Goal: Task Accomplishment & Management: Complete application form

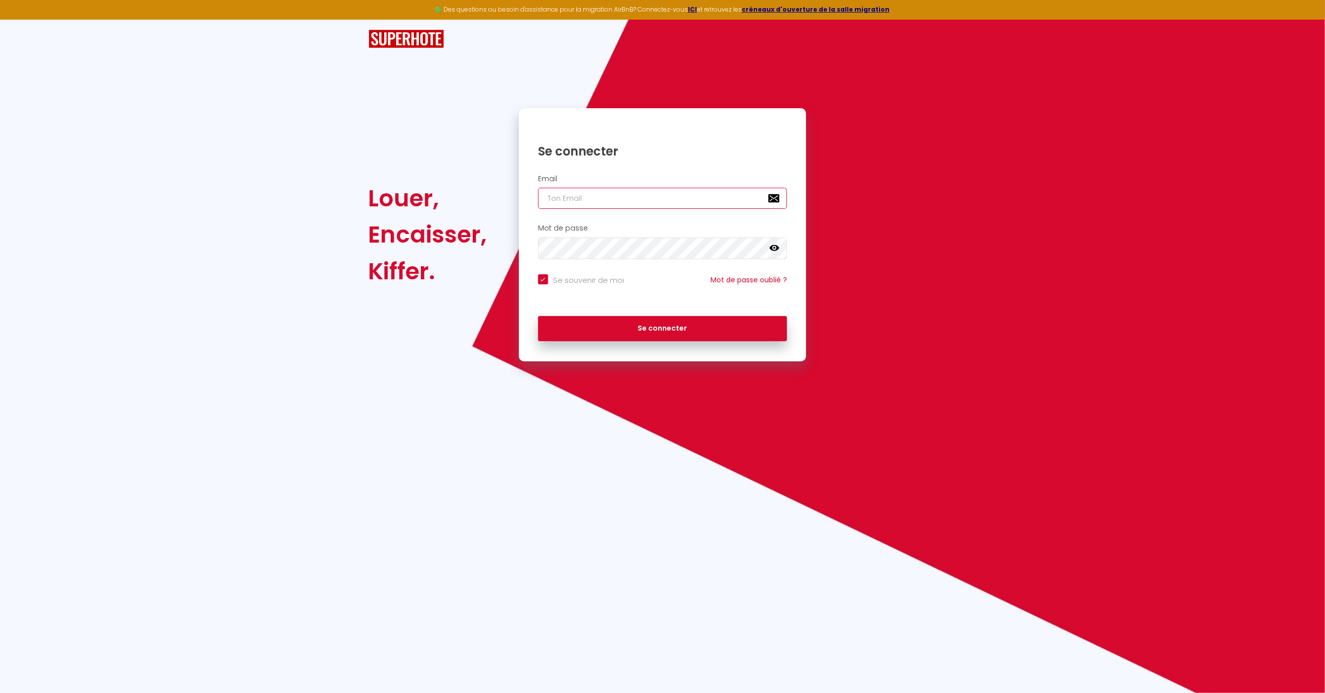
type input "[EMAIL_ADDRESS][DOMAIN_NAME]"
click at [662, 327] on button "Se connecter" at bounding box center [662, 328] width 249 height 25
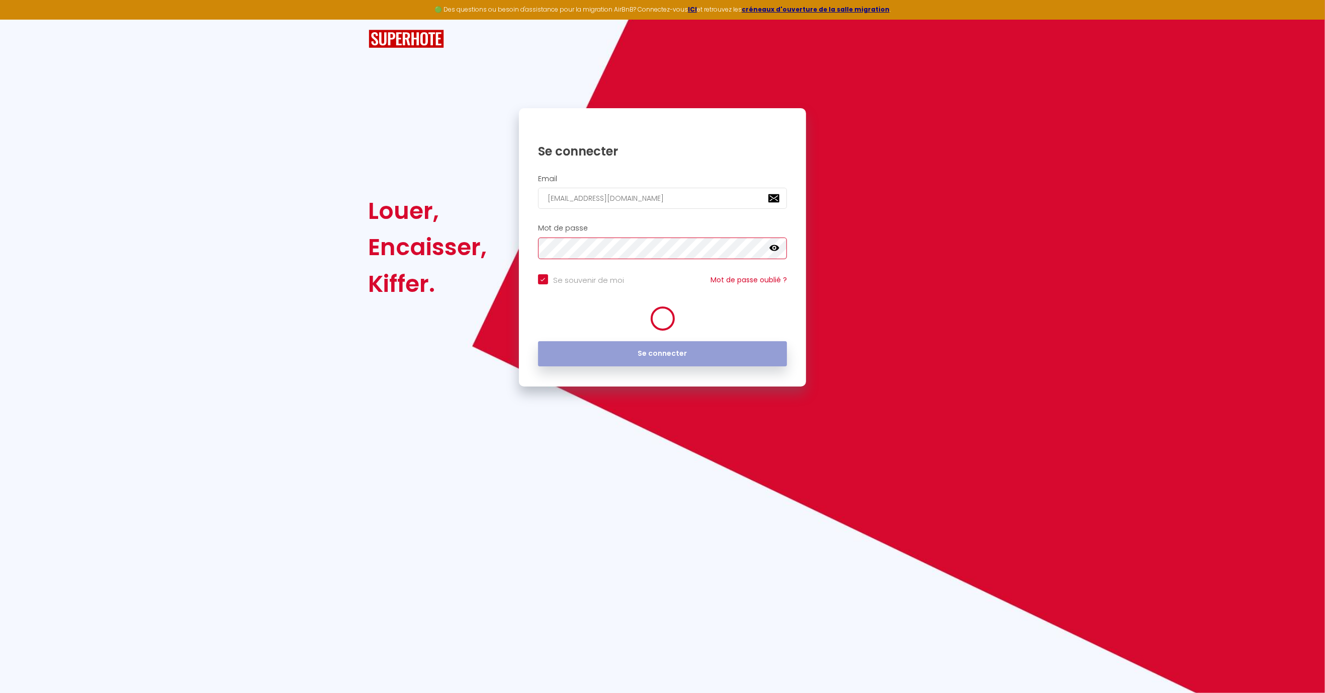
checkbox input "true"
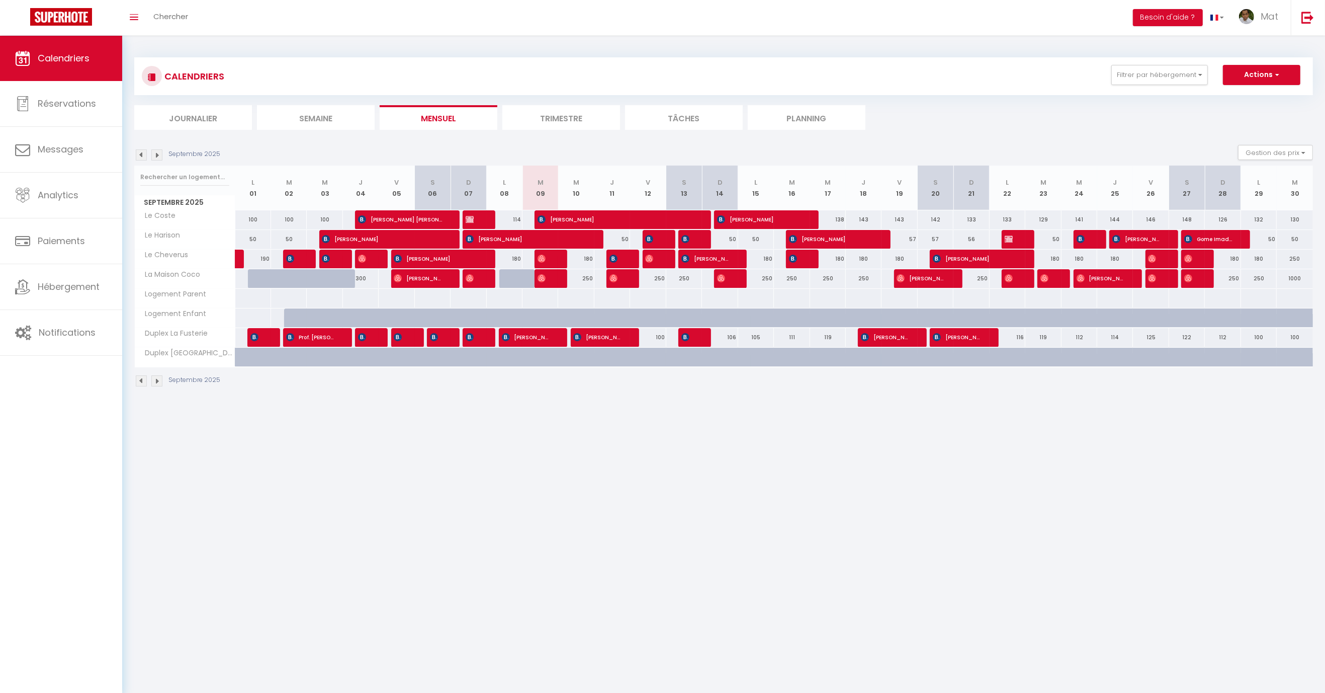
click at [145, 150] on img at bounding box center [141, 154] width 11 height 11
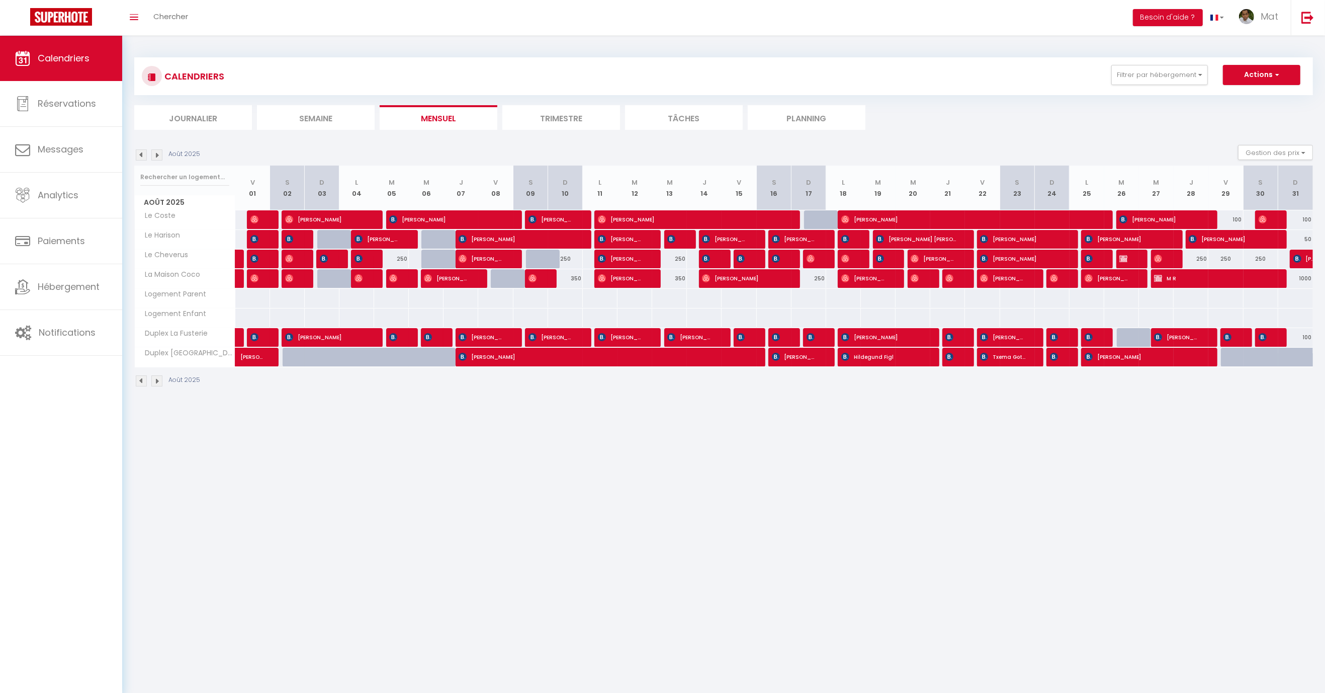
scroll to position [1, 0]
click at [70, 282] on span "Hébergement" at bounding box center [69, 286] width 62 height 13
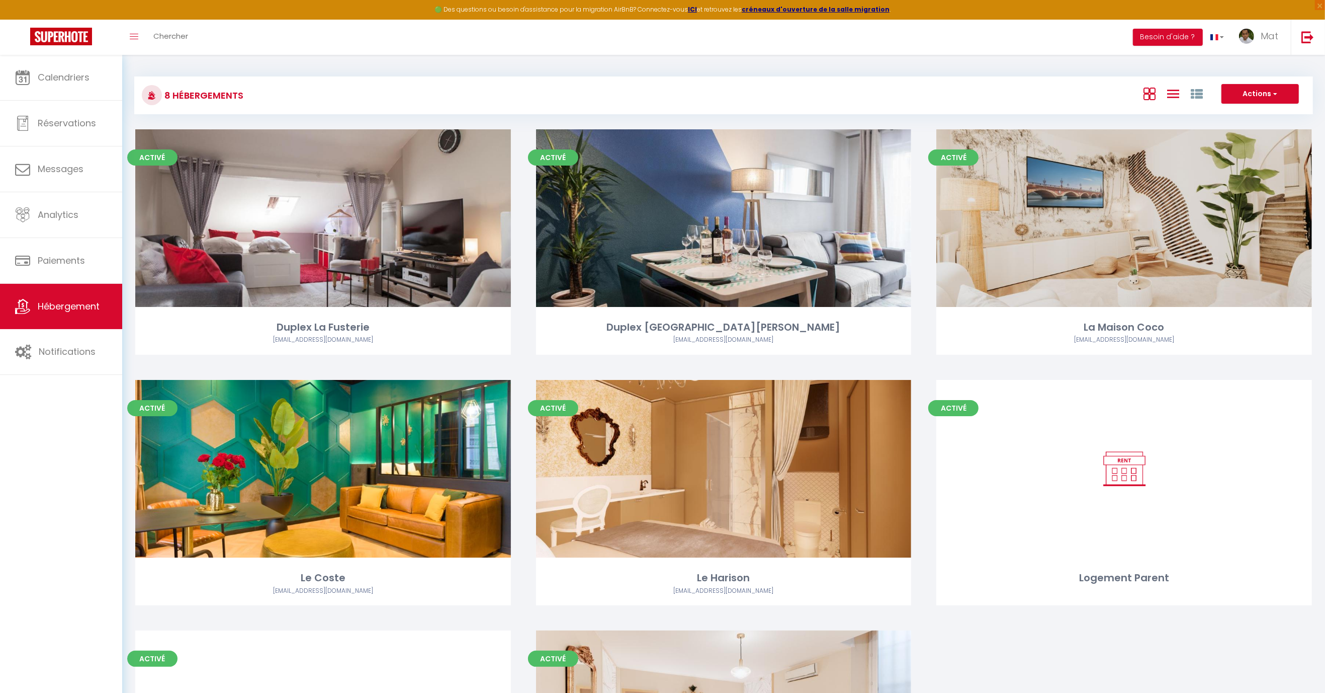
click at [1174, 92] on icon at bounding box center [1173, 94] width 12 height 13
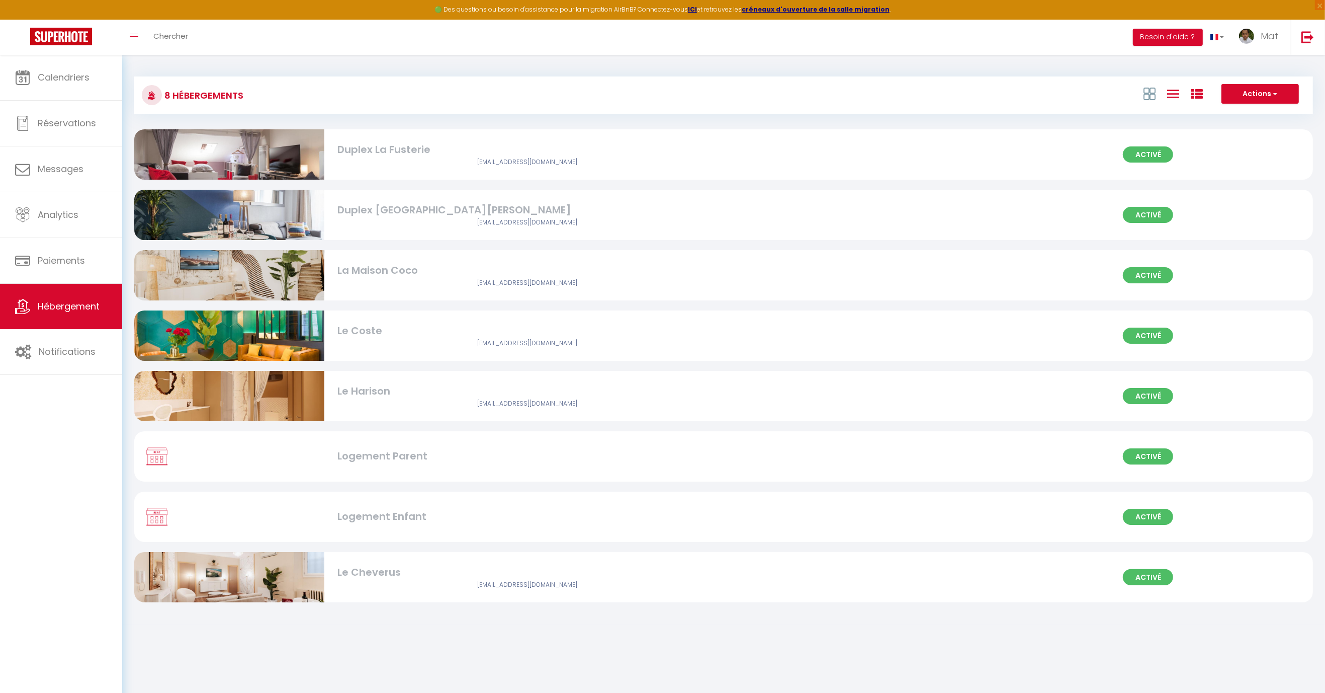
click at [1197, 90] on icon at bounding box center [1197, 94] width 12 height 12
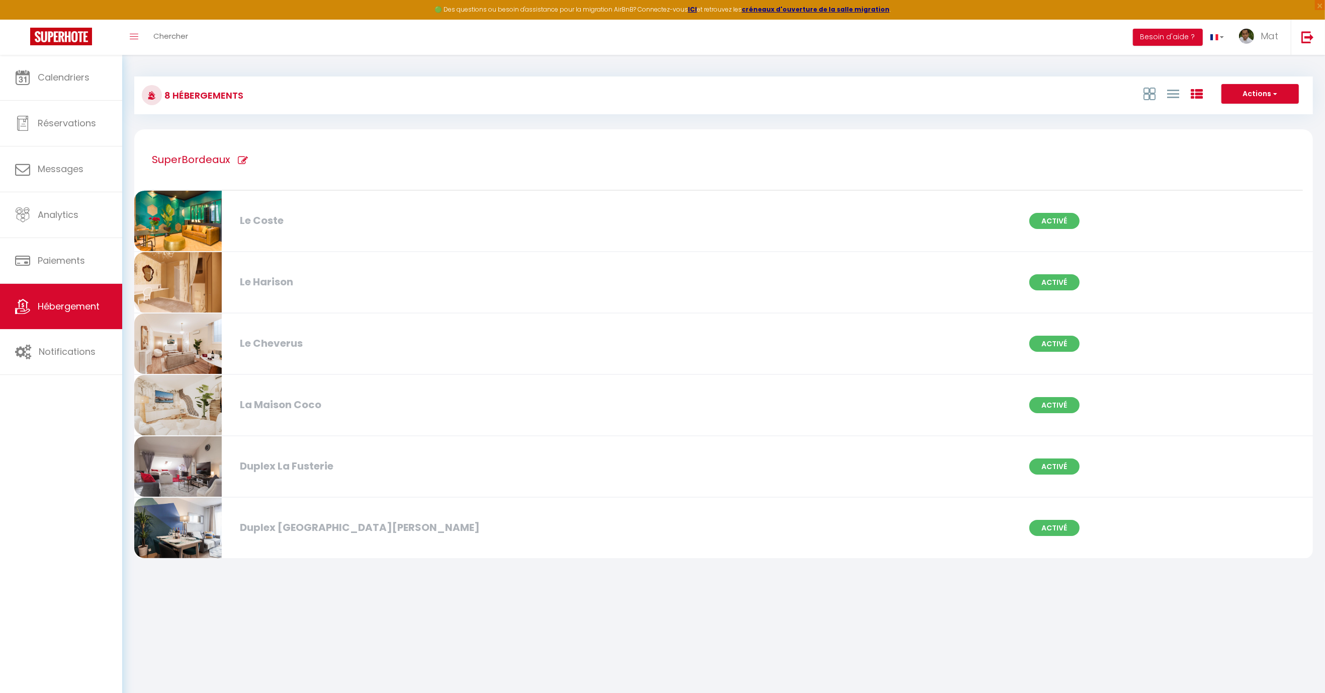
click at [1165, 94] on div at bounding box center [1173, 93] width 69 height 19
click at [1170, 92] on icon at bounding box center [1173, 94] width 12 height 13
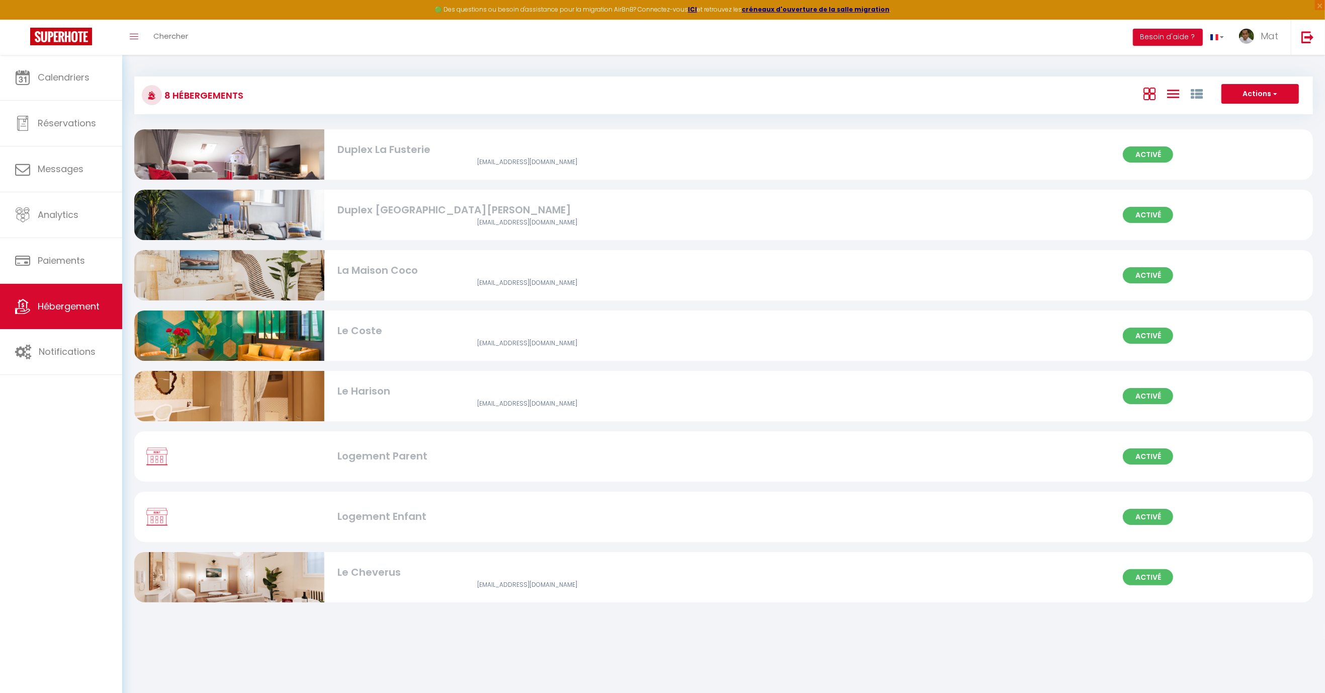
click at [1155, 98] on icon at bounding box center [1150, 94] width 12 height 13
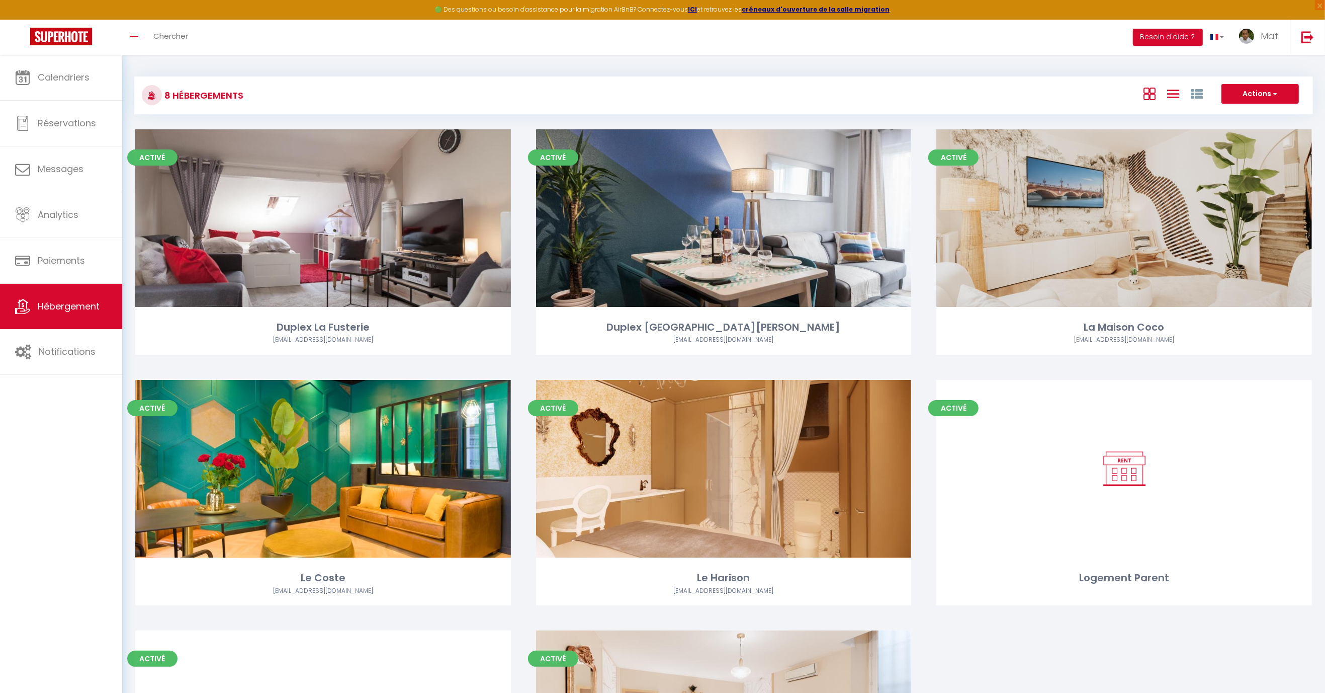
click at [1173, 97] on icon at bounding box center [1173, 94] width 12 height 13
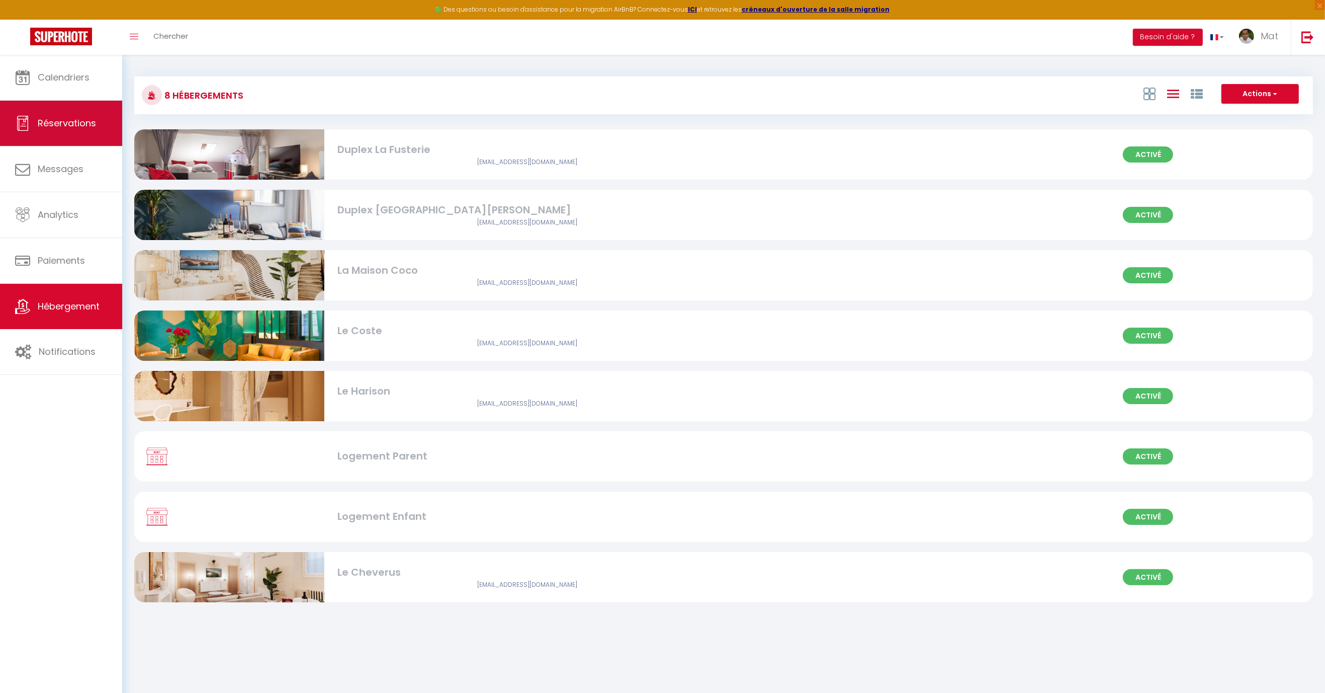
click at [80, 132] on link "Réservations" at bounding box center [61, 123] width 122 height 45
select select "not_cancelled"
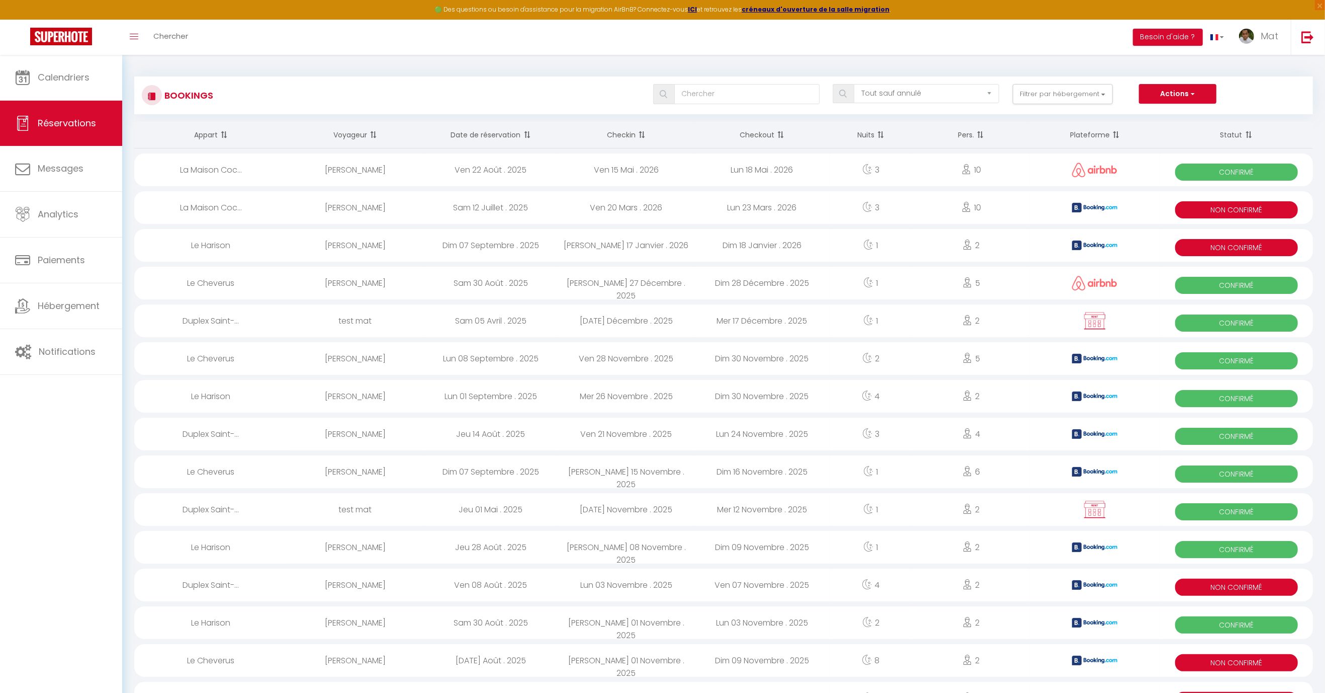
click at [21, 124] on icon at bounding box center [22, 123] width 15 height 15
click at [52, 83] on span "Calendriers" at bounding box center [64, 77] width 52 height 13
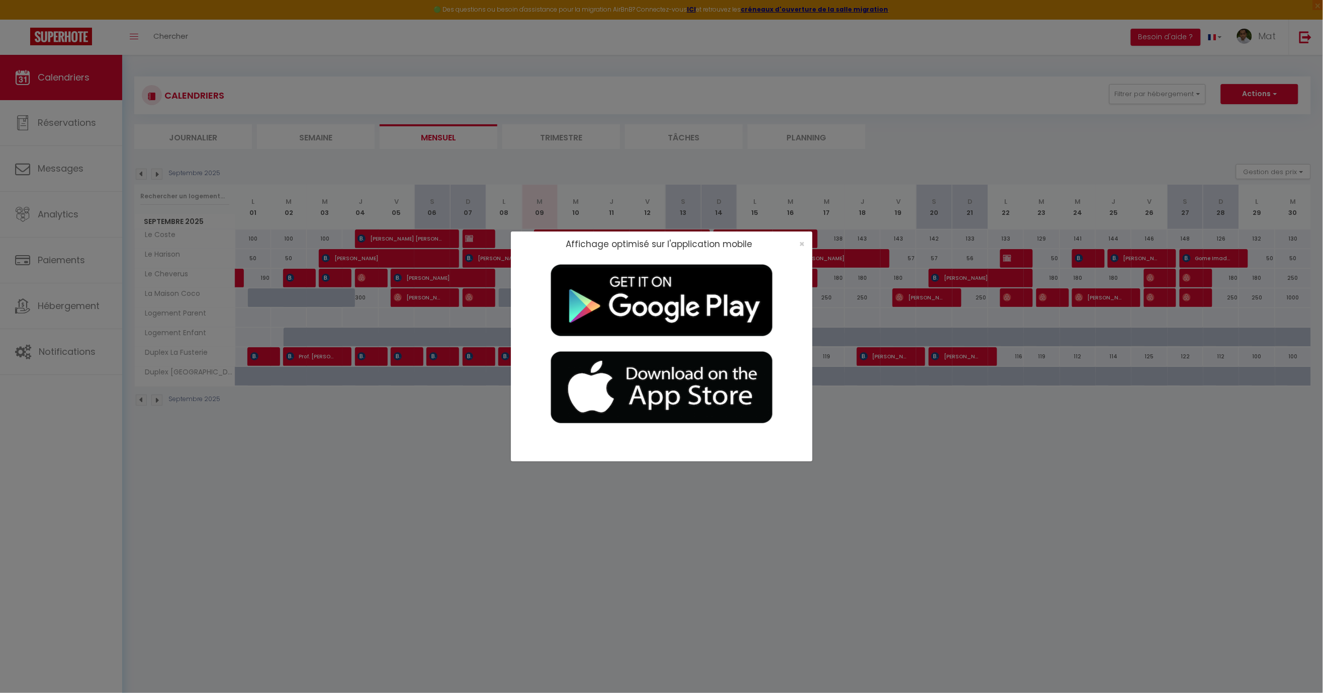
click at [812, 246] on div "Affichage optimisé sur l'application mobile ×" at bounding box center [662, 243] width 302 height 25
click at [803, 246] on span "×" at bounding box center [803, 243] width 6 height 13
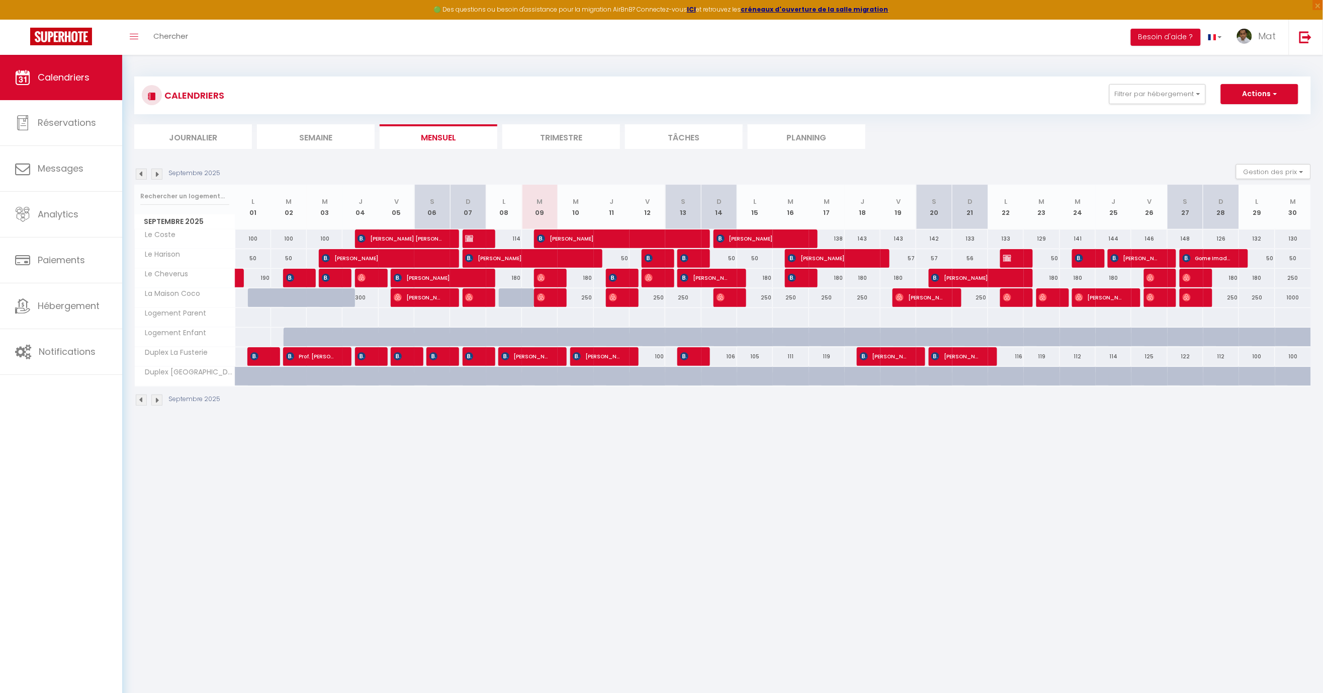
click at [551, 298] on div at bounding box center [552, 297] width 36 height 19
click at [546, 298] on span "[PERSON_NAME]" at bounding box center [543, 297] width 12 height 19
select select "OK"
select select "0"
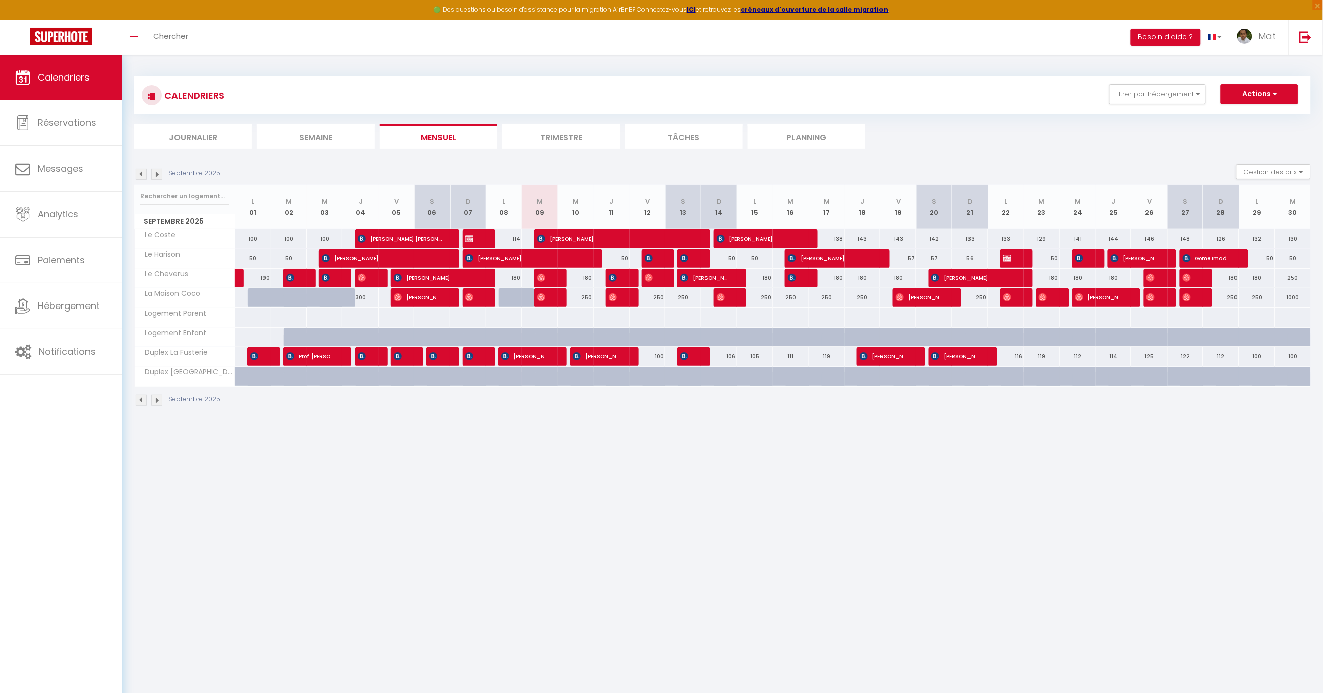
select select "1"
select select
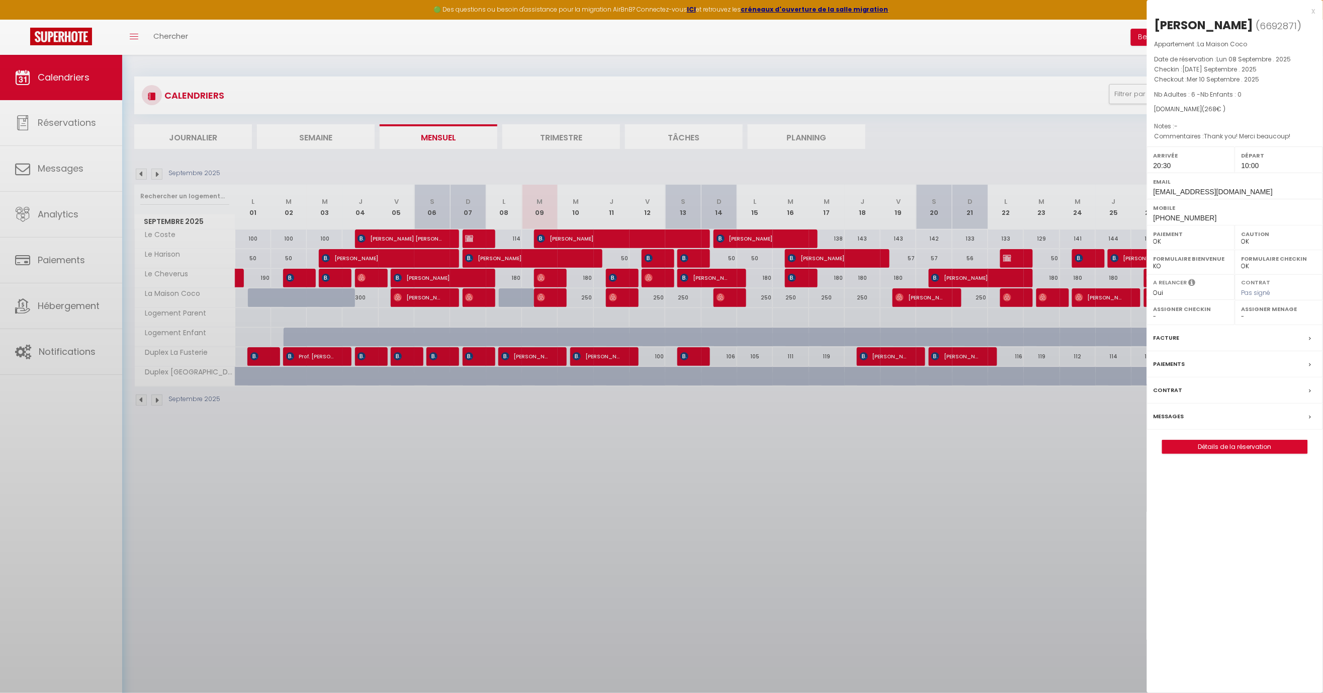
select select "32380"
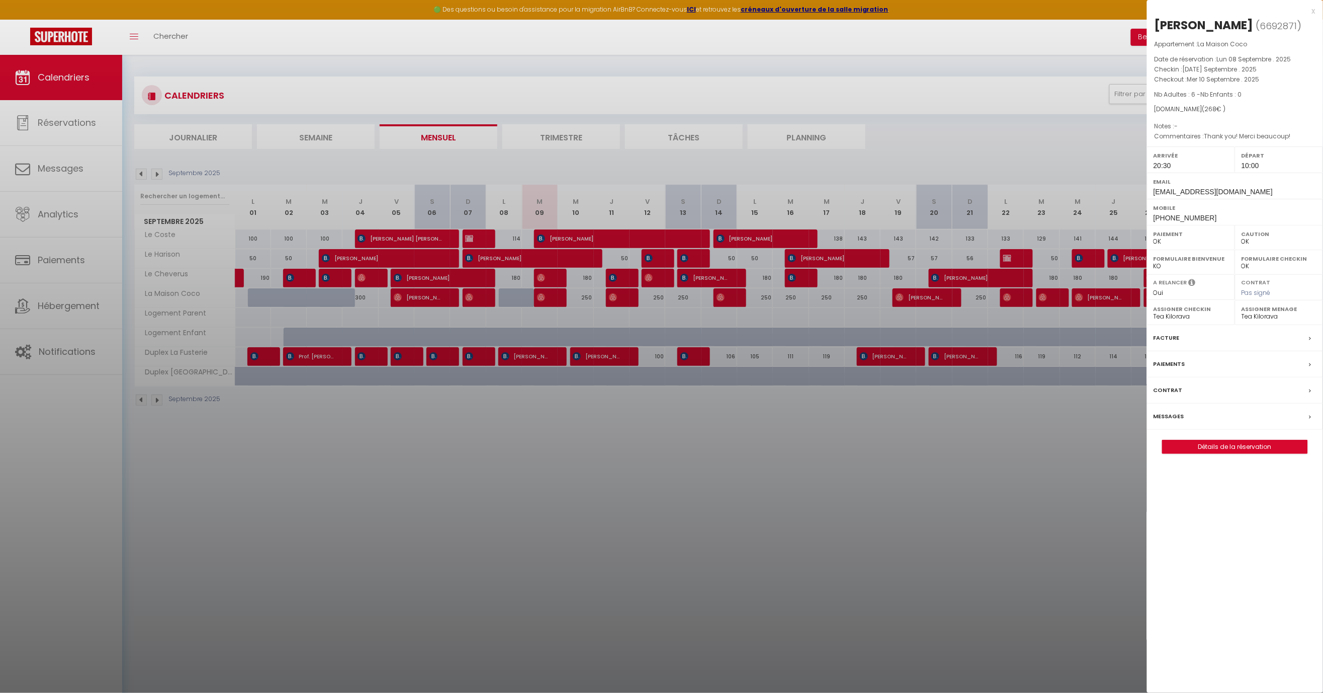
click at [509, 276] on div at bounding box center [661, 346] width 1323 height 693
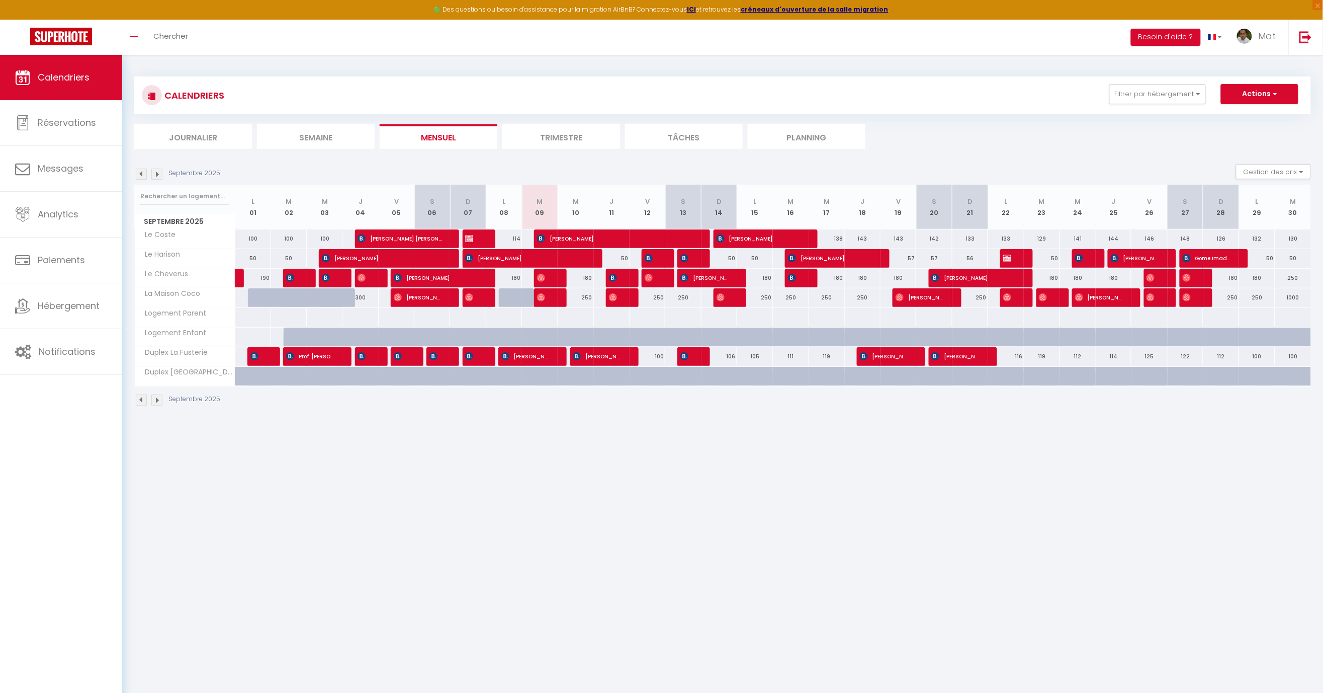
click at [652, 255] on img at bounding box center [649, 258] width 8 height 8
select select "KO"
select select
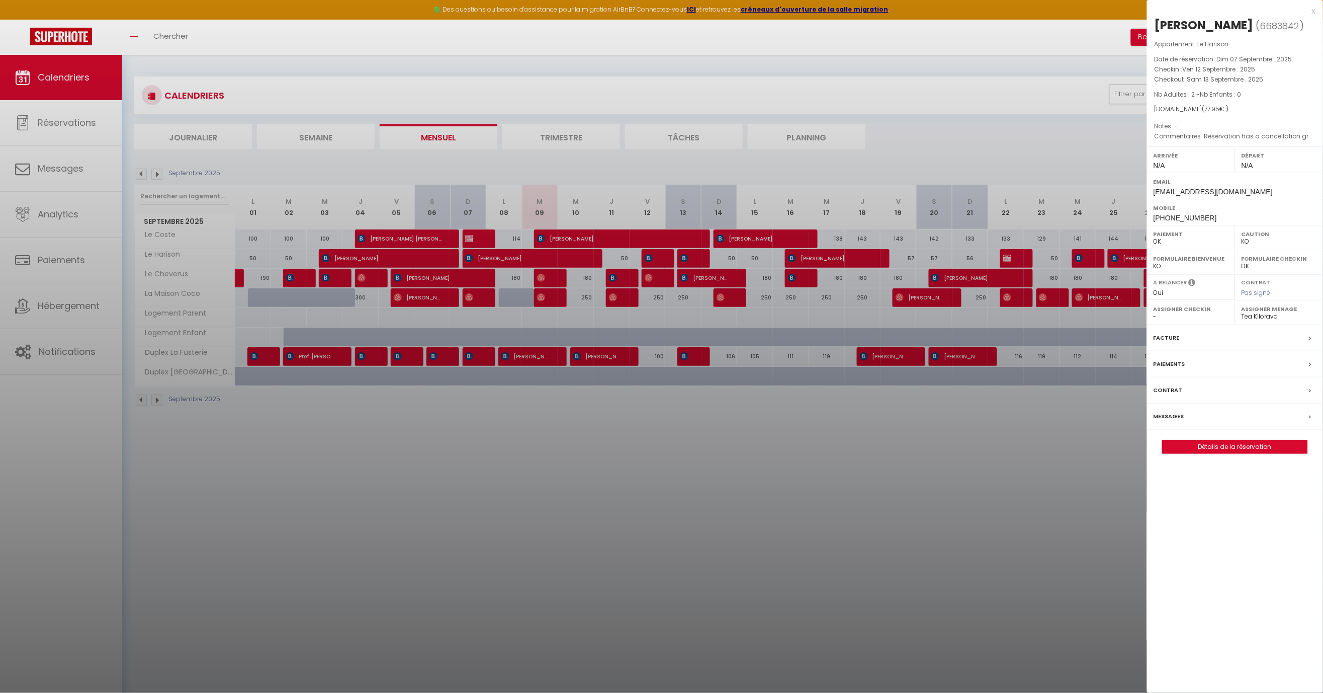
click at [643, 214] on div at bounding box center [661, 346] width 1323 height 693
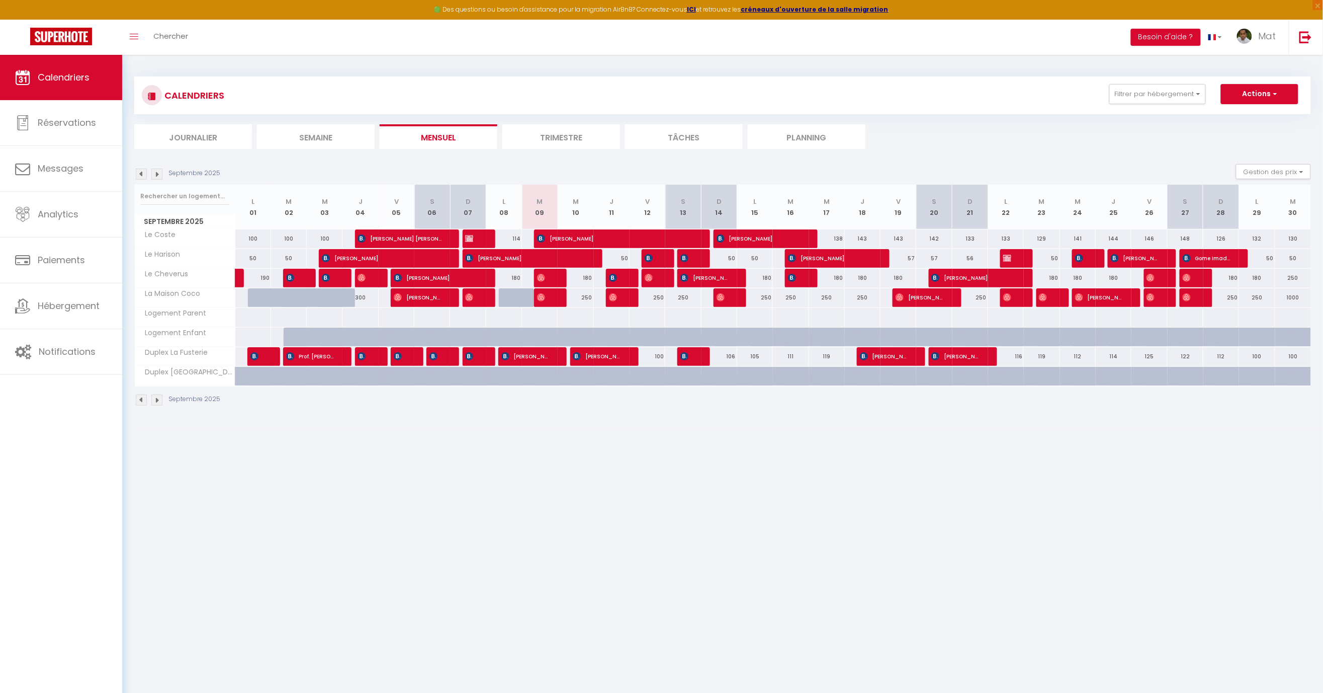
click at [811, 259] on span "[PERSON_NAME]" at bounding box center [830, 257] width 85 height 19
select select "1"
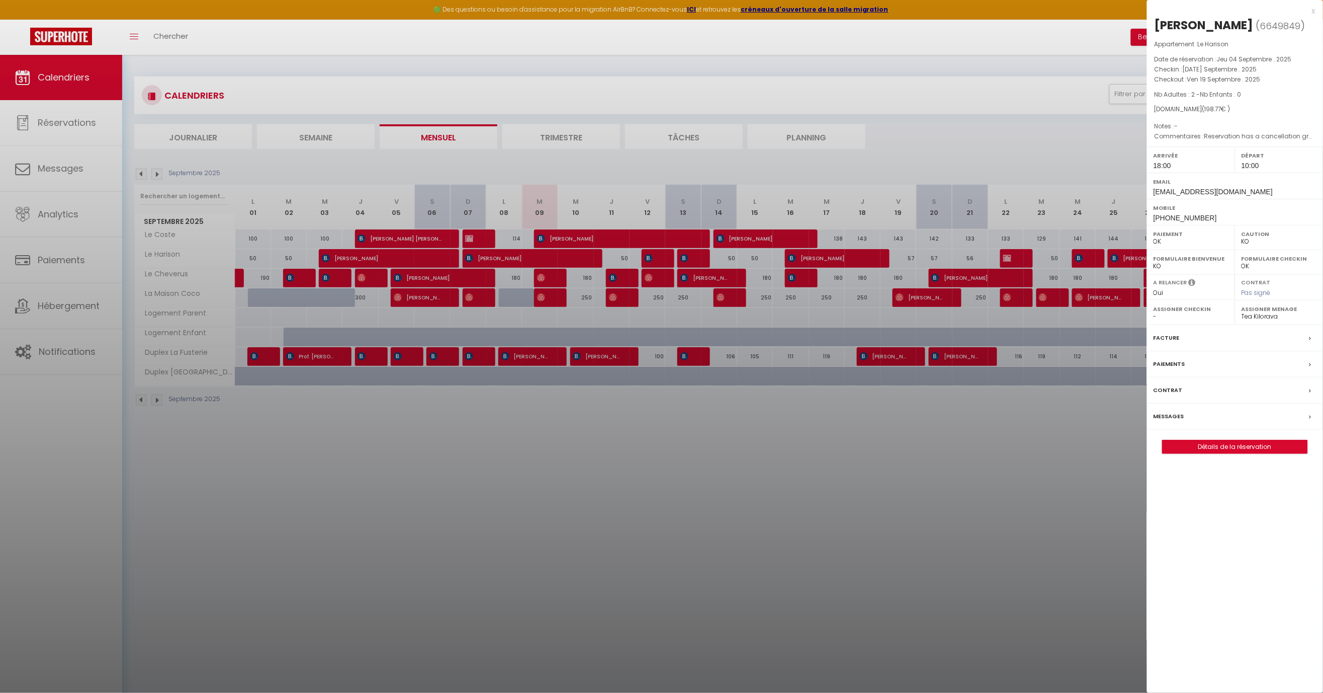
click at [1217, 440] on link "Détails de la réservation" at bounding box center [1235, 446] width 145 height 13
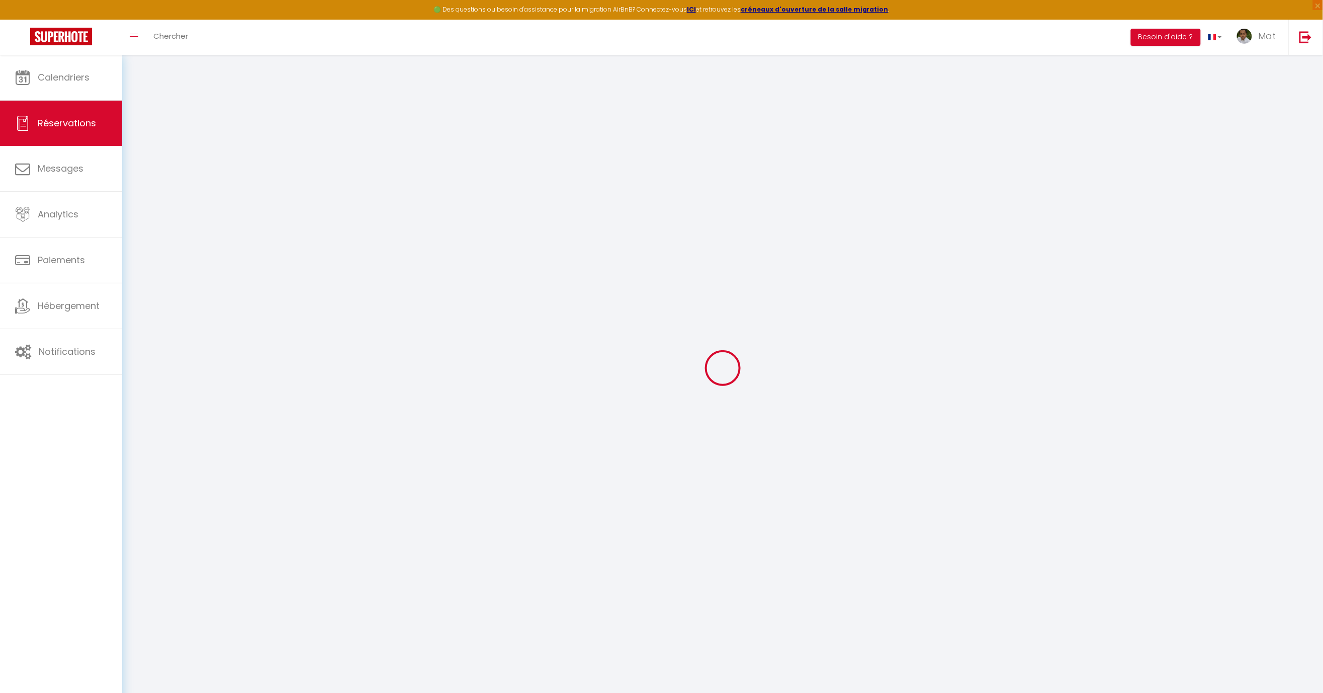
type input "Victoria"
type input "[PERSON_NAME]"
type input "[EMAIL_ADDRESS][DOMAIN_NAME]"
type input "[PHONE_NUMBER]"
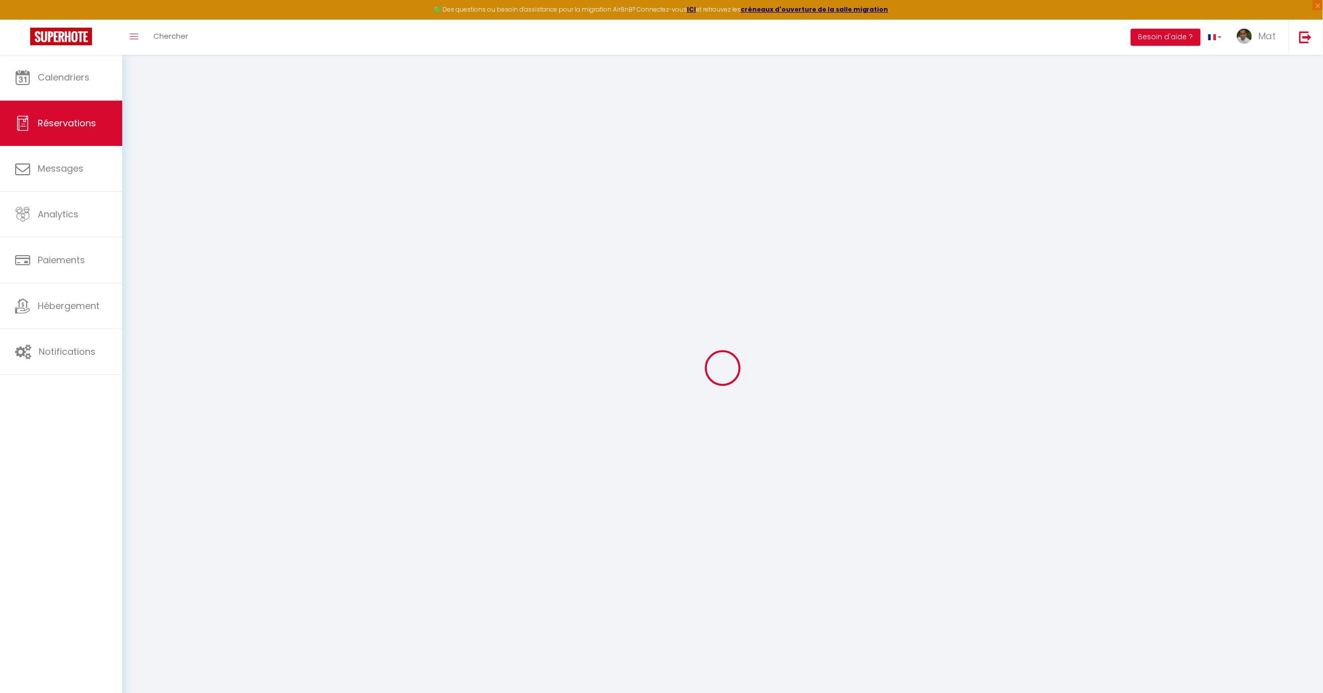
type input "34616545076"
type input "."
select select "ES"
type input "32.03"
select select "50477"
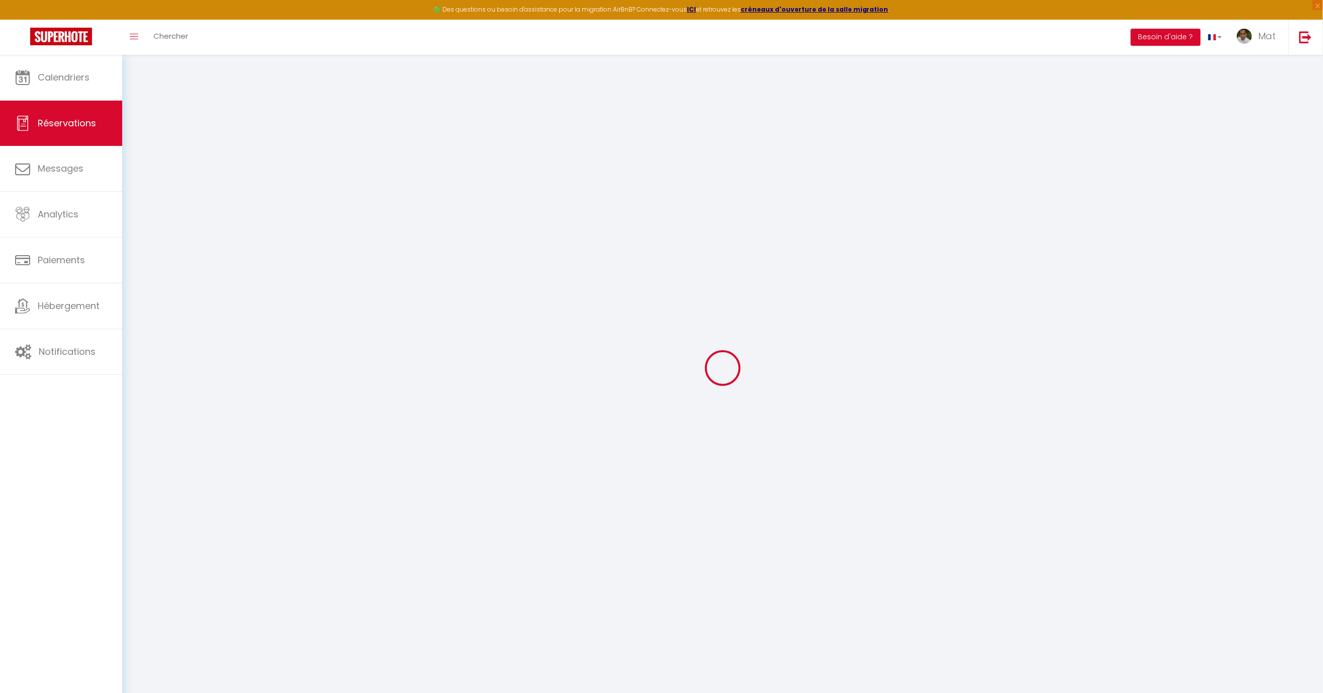
select select "1"
select select
type input "2"
select select "12"
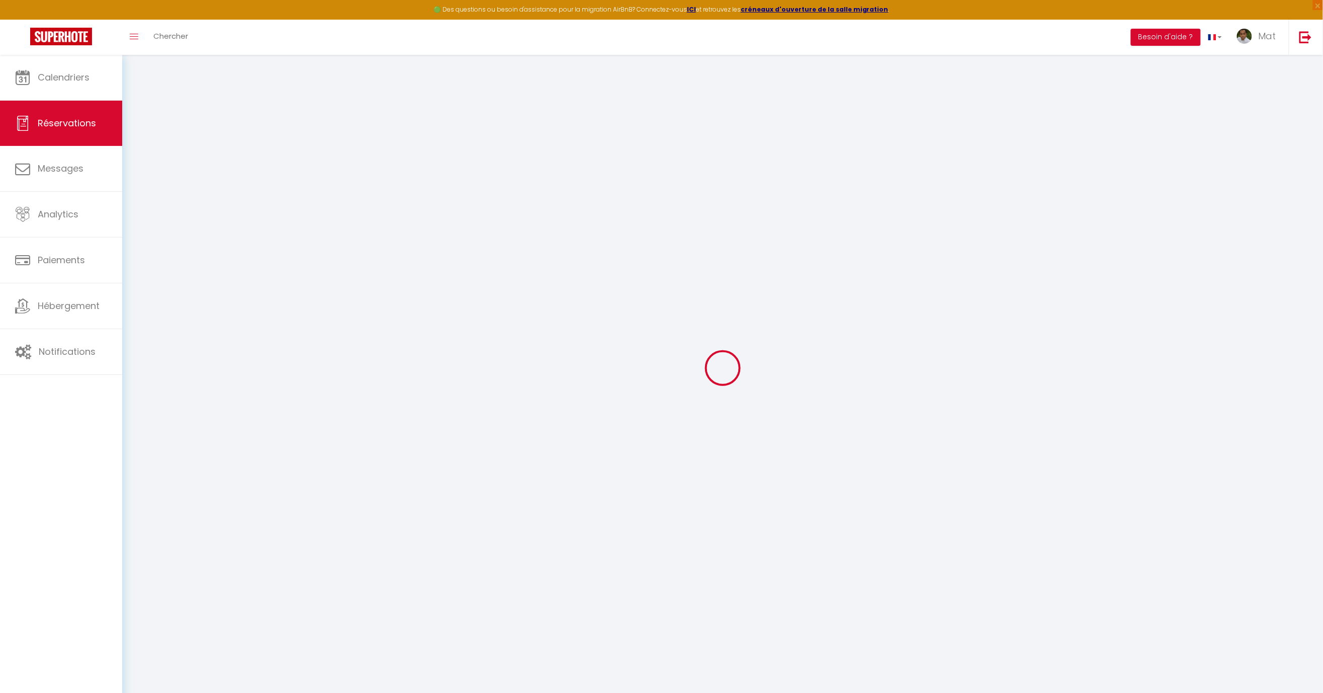
select select
type input "158.4"
checkbox input "false"
type input "0"
select select "2"
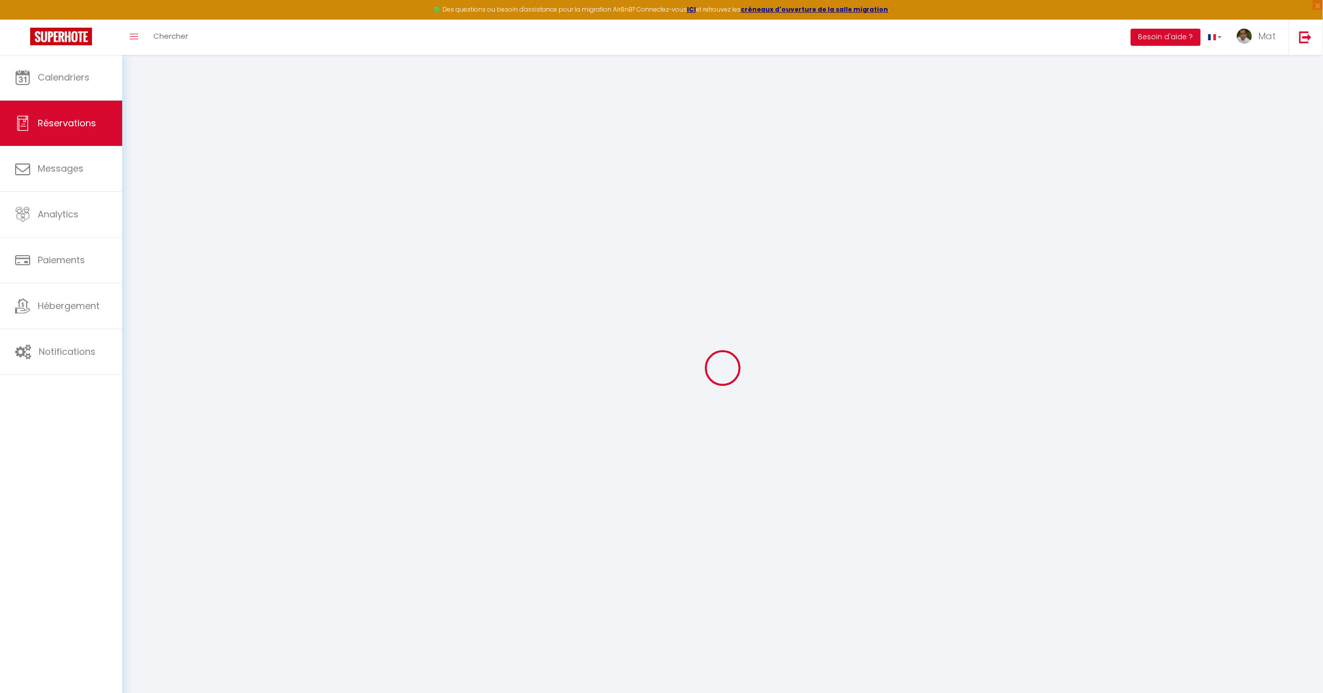
type input "0"
select select
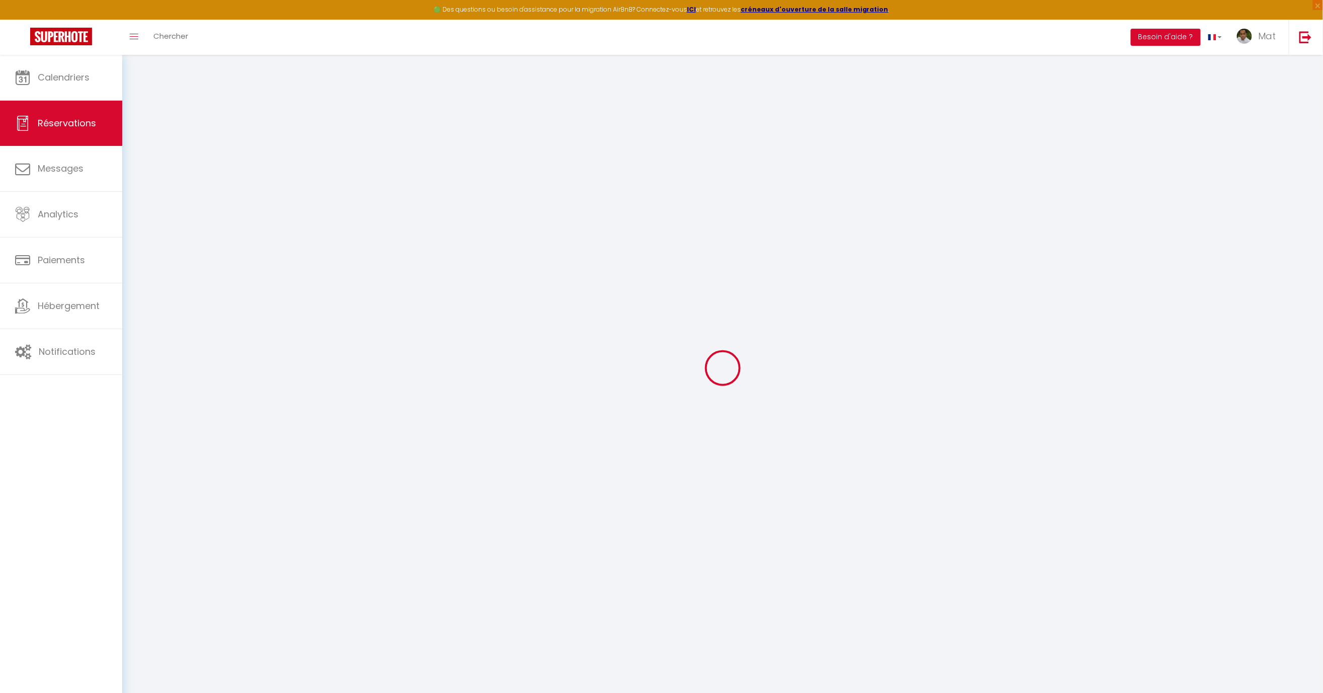
select select "14"
checkbox input "false"
select select
checkbox input "false"
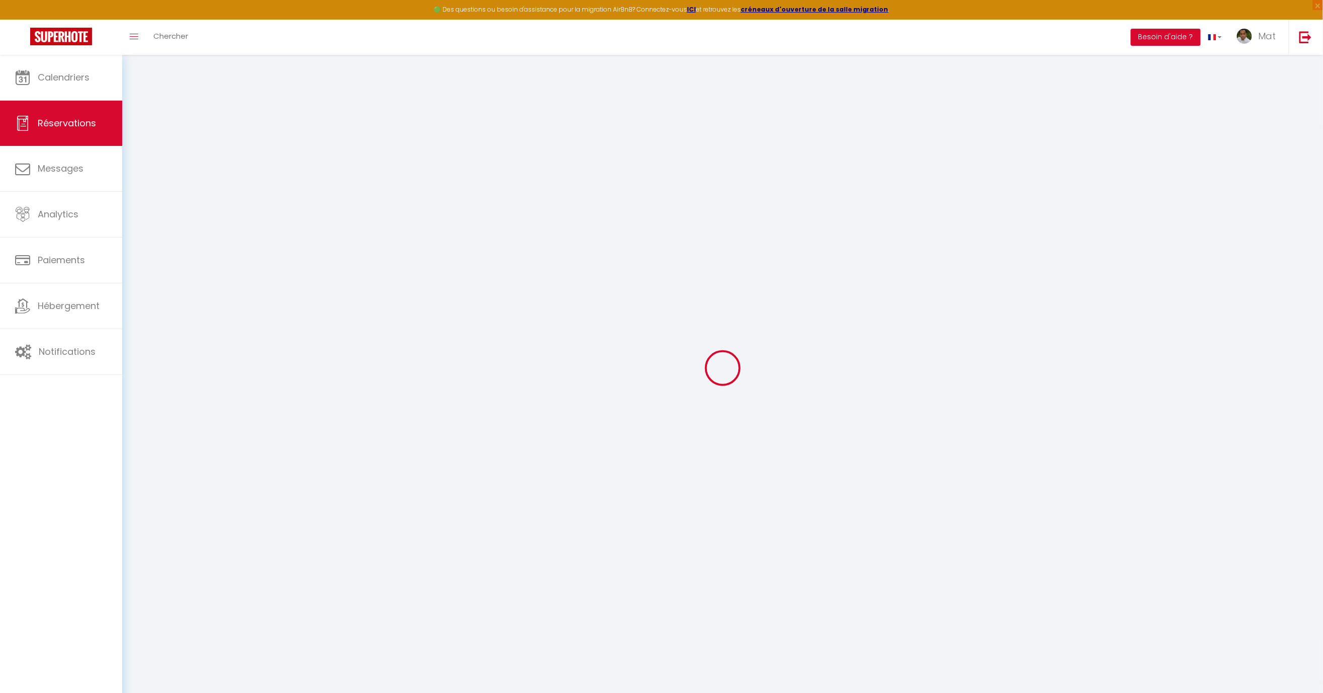
select select
checkbox input "false"
type textarea "Reservation has a cancellation grace period. Do not charge if cancelled before …"
select select
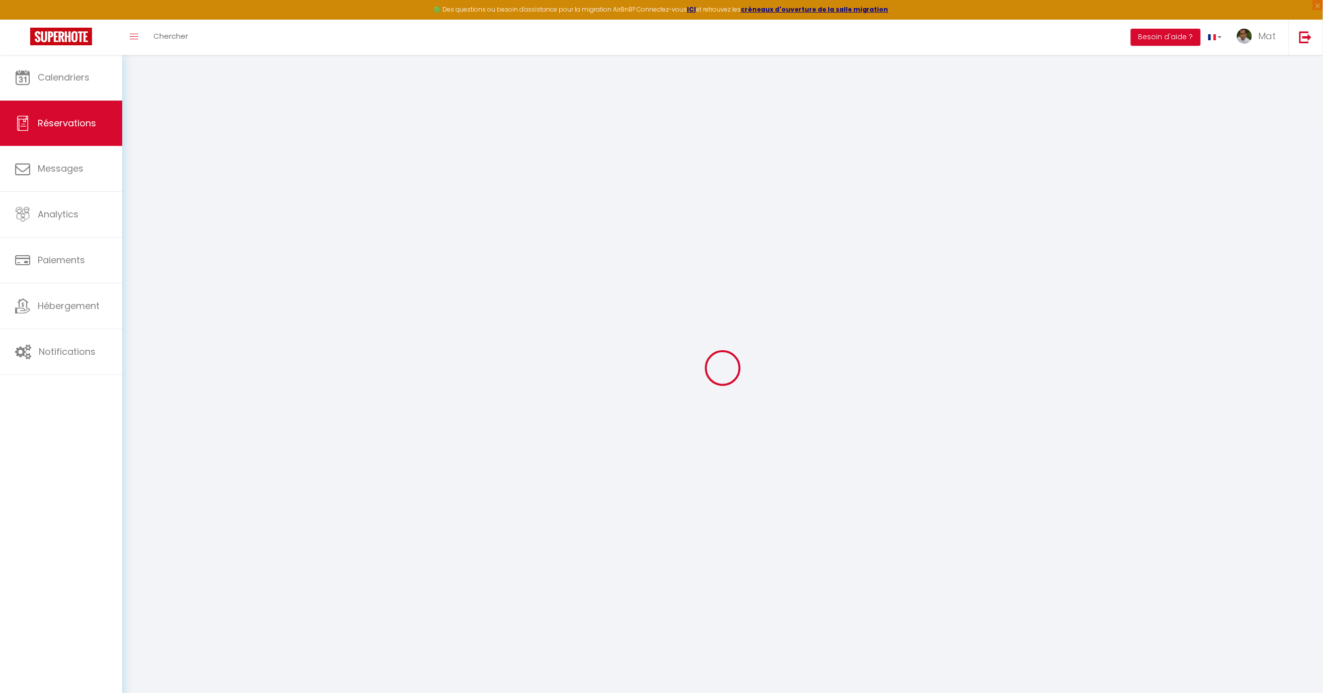
select select
checkbox input "false"
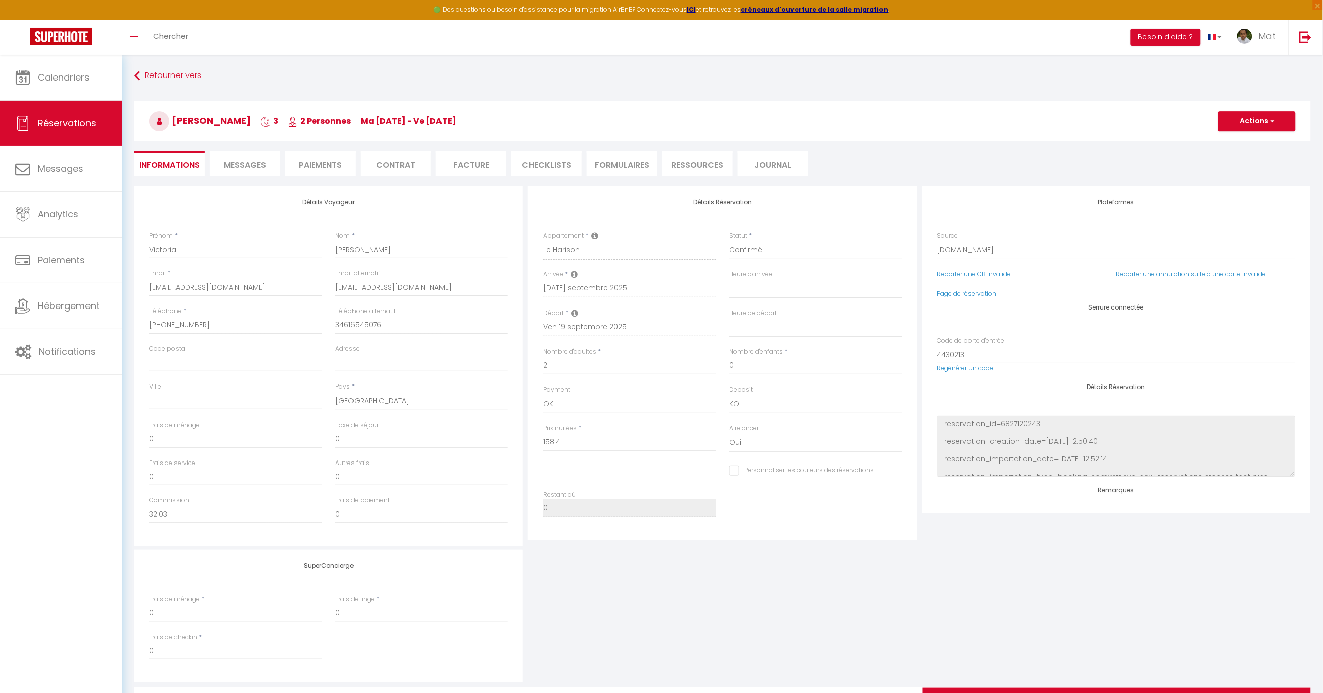
type input "30"
type input "10.37"
select select
checkbox input "false"
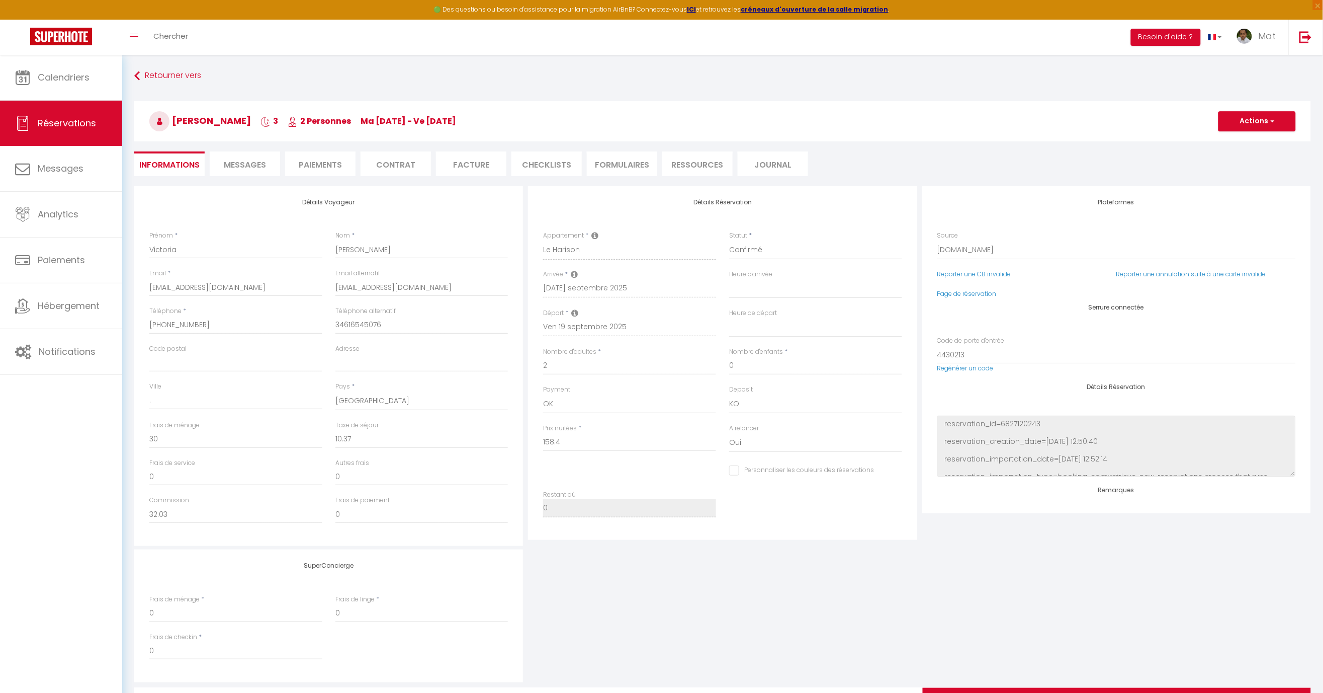
select select "18:00"
select select "10:00"
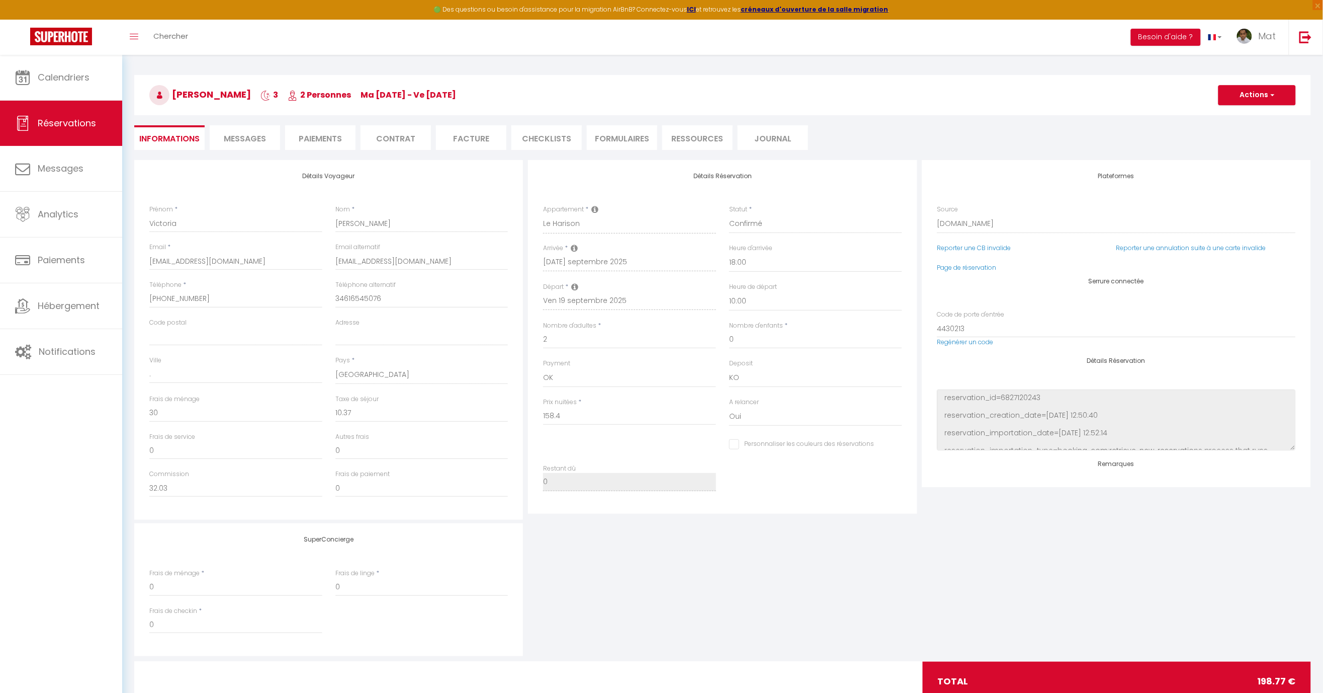
scroll to position [40, 0]
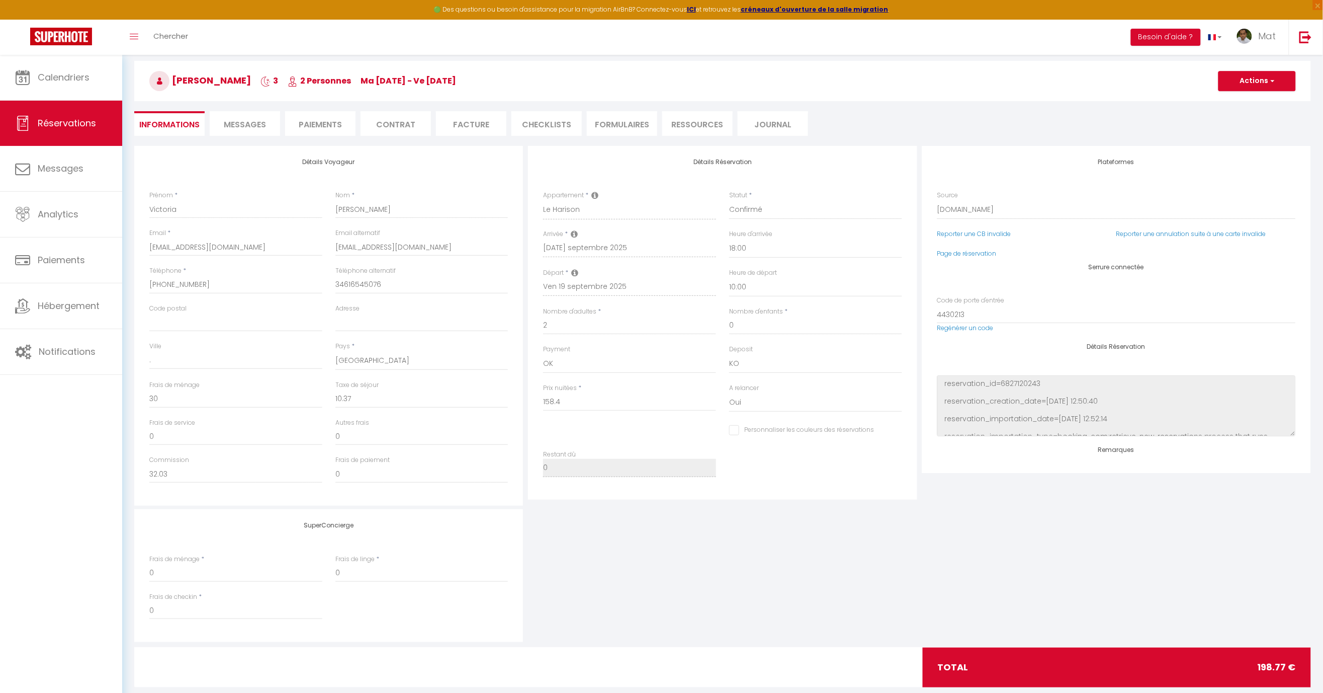
click at [338, 120] on li "Paiements" at bounding box center [320, 123] width 70 height 25
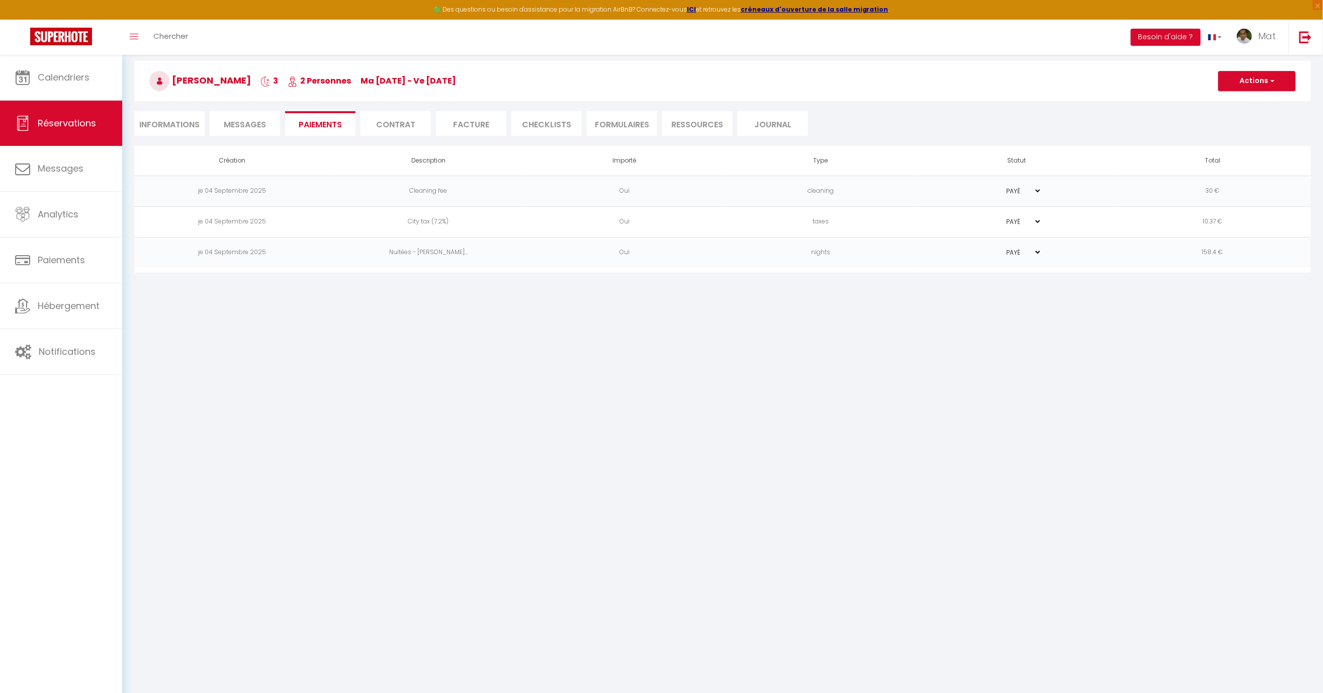
click at [490, 124] on li "Facture" at bounding box center [471, 123] width 70 height 25
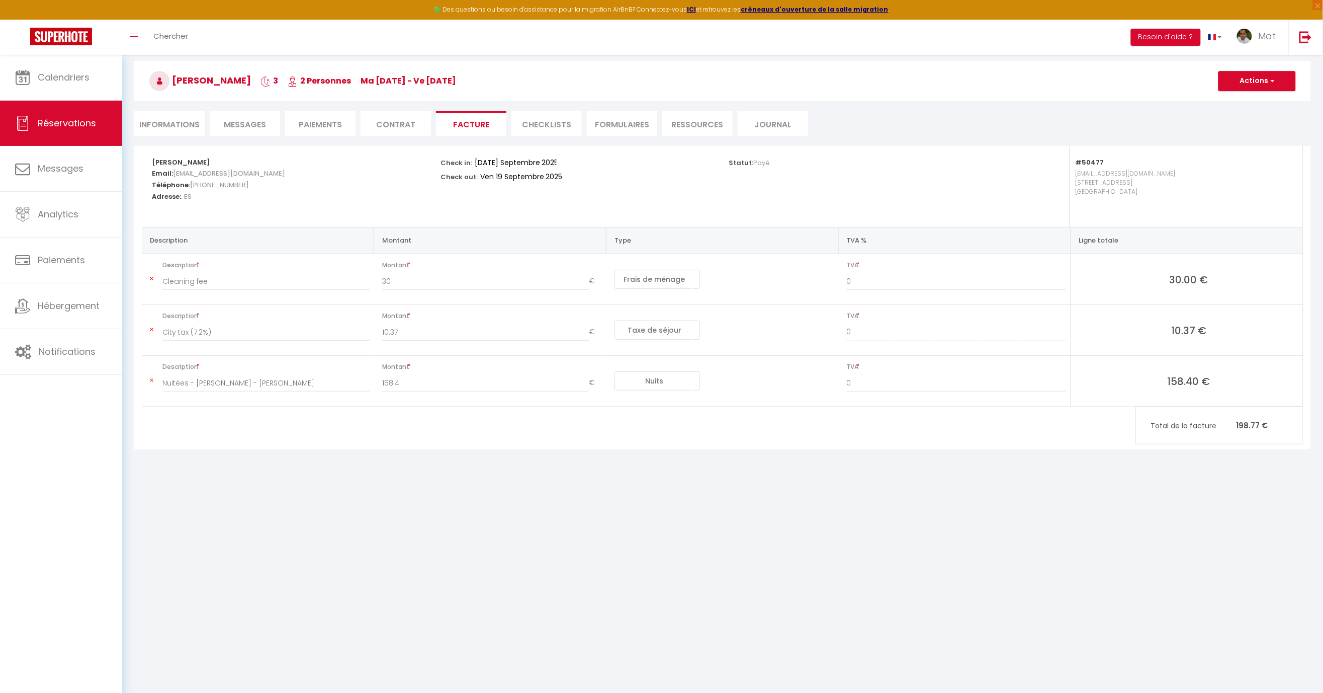
click at [386, 119] on li "Contrat" at bounding box center [396, 123] width 70 height 25
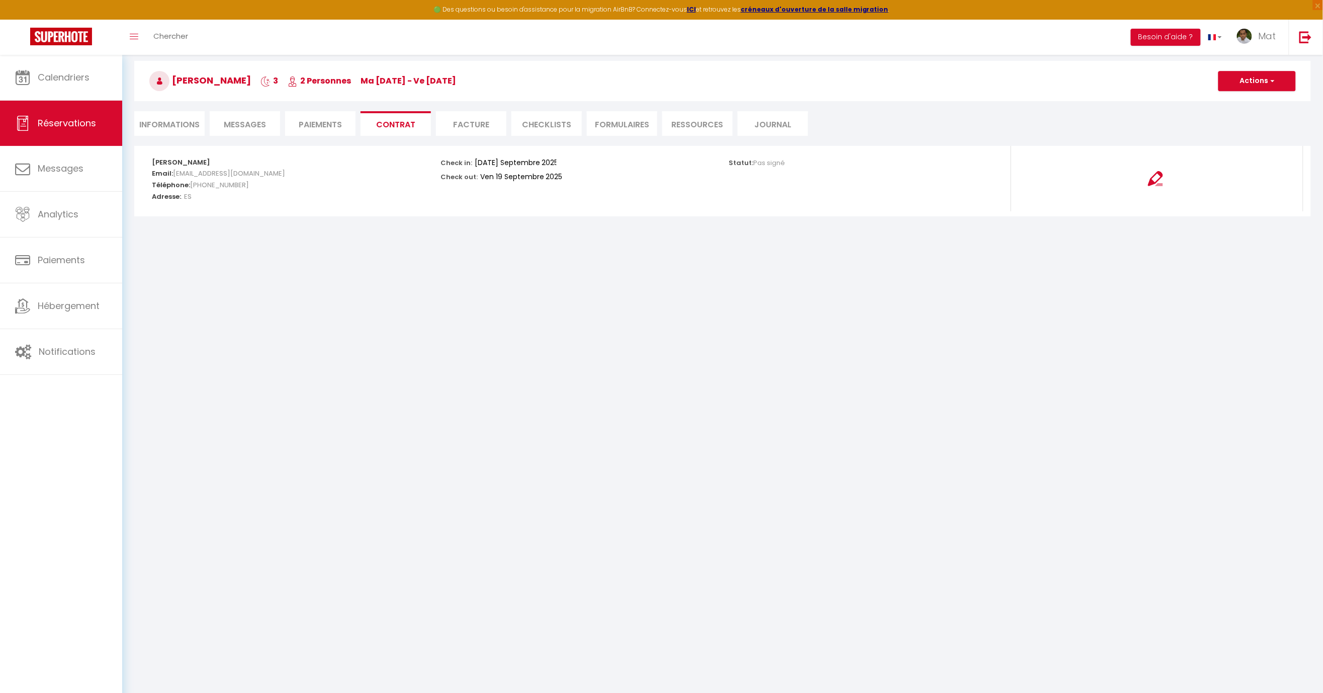
click at [703, 125] on li "Ressources" at bounding box center [697, 123] width 70 height 25
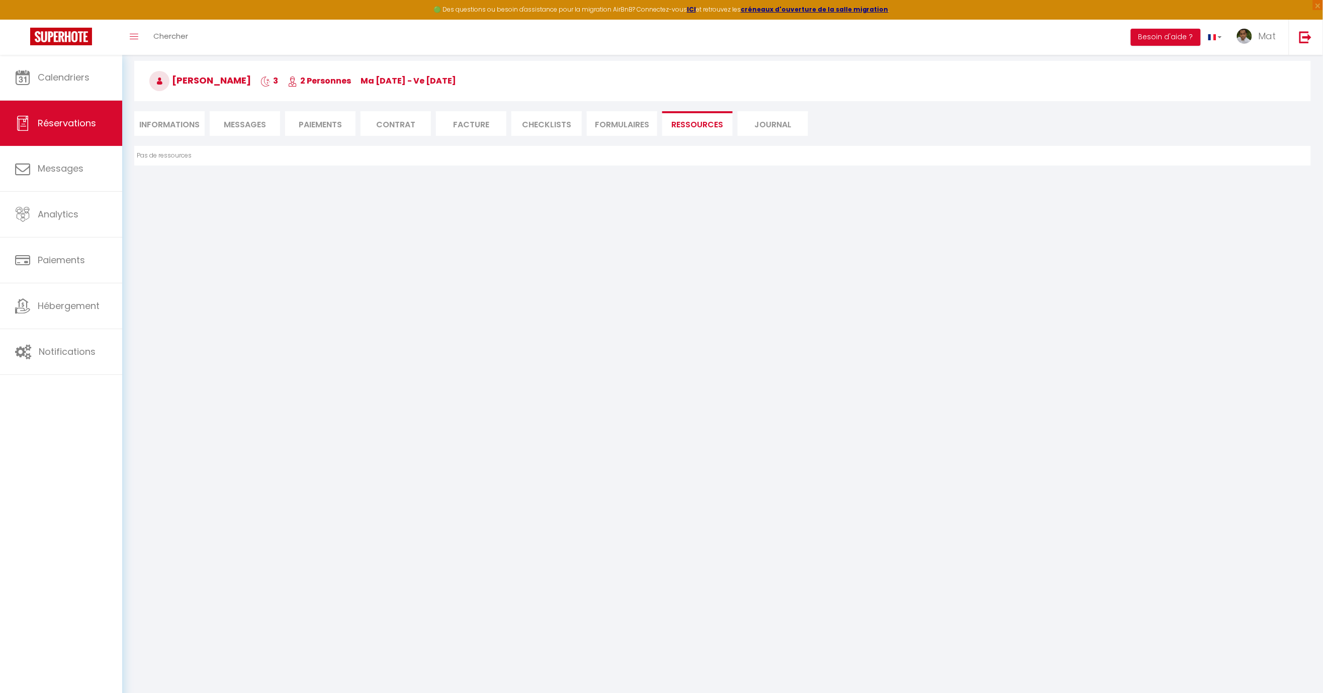
click at [337, 118] on li "Paiements" at bounding box center [320, 123] width 70 height 25
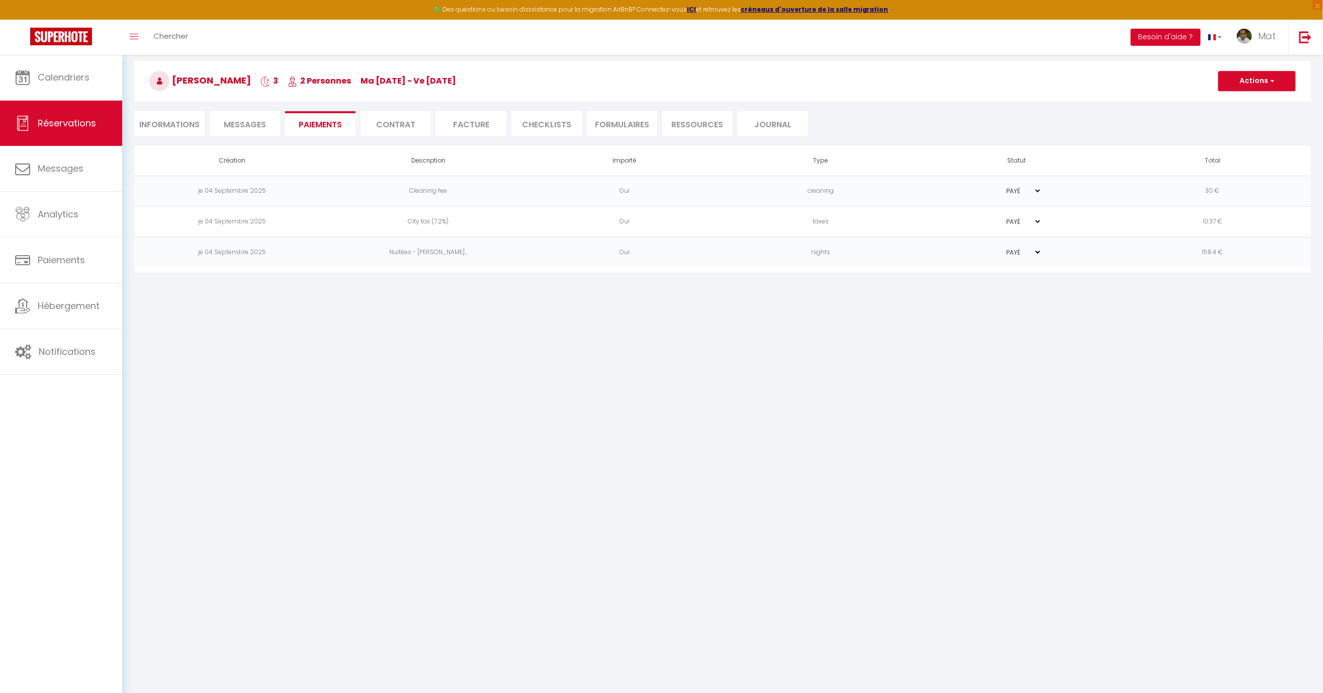
click at [193, 130] on li "Informations" at bounding box center [169, 123] width 70 height 25
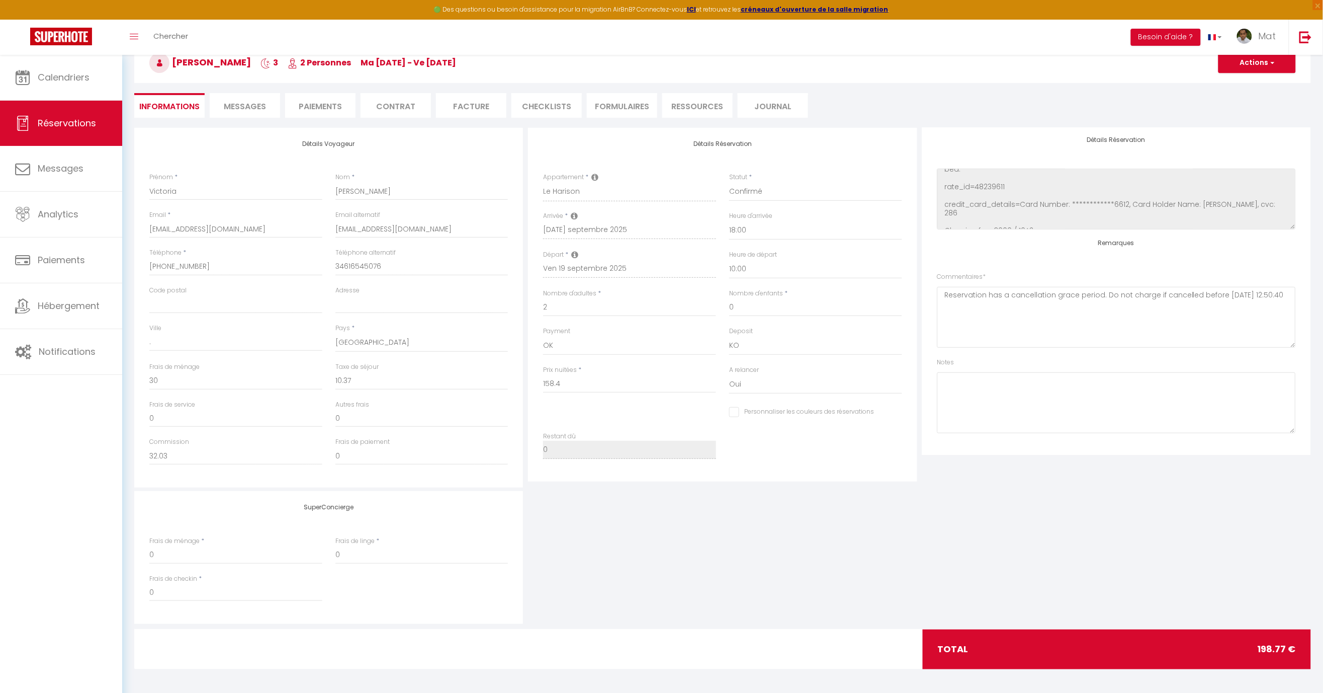
scroll to position [180, 0]
click at [249, 102] on span "Messages" at bounding box center [245, 107] width 42 height 12
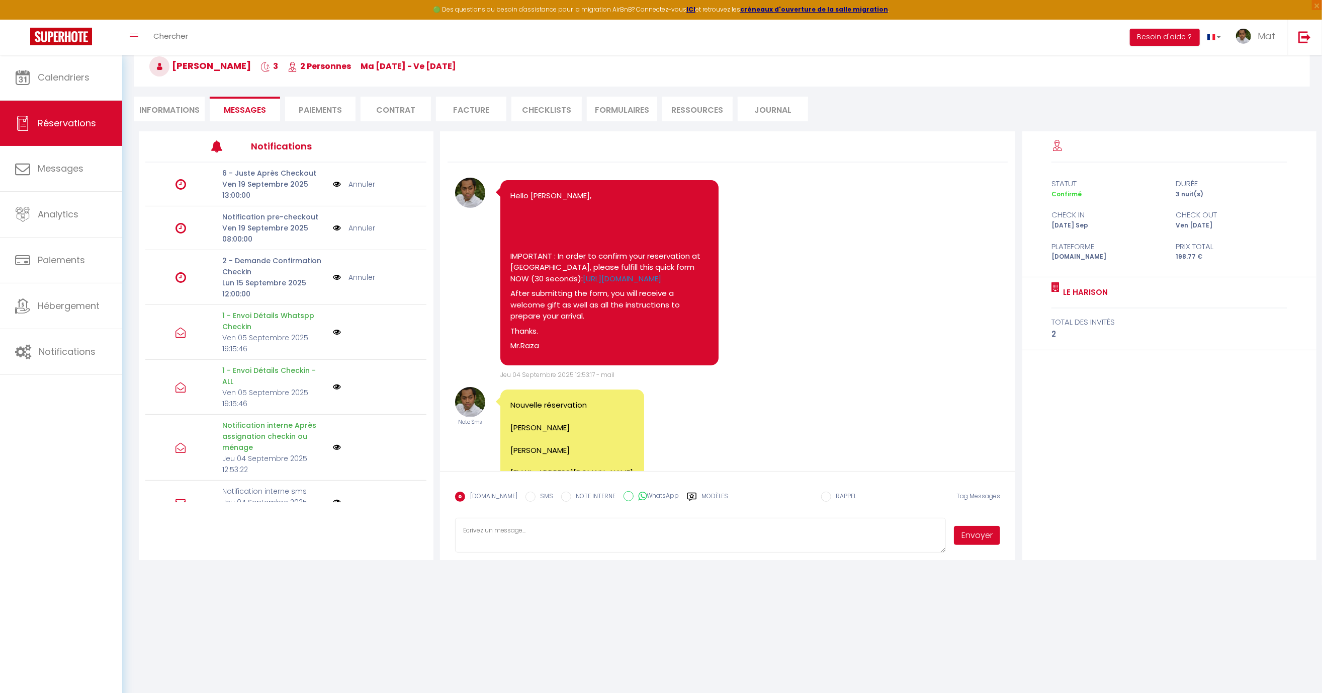
click at [160, 99] on li "Informations" at bounding box center [169, 109] width 70 height 25
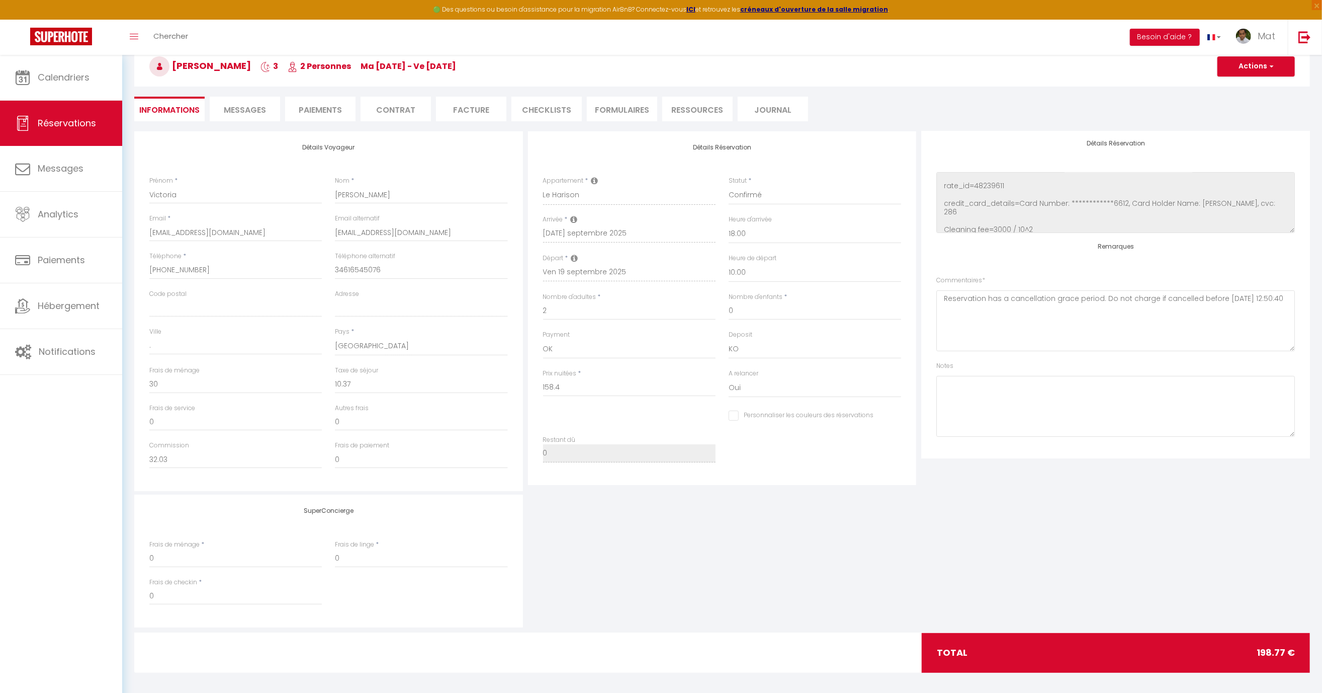
click at [323, 110] on li "Paiements" at bounding box center [320, 109] width 70 height 25
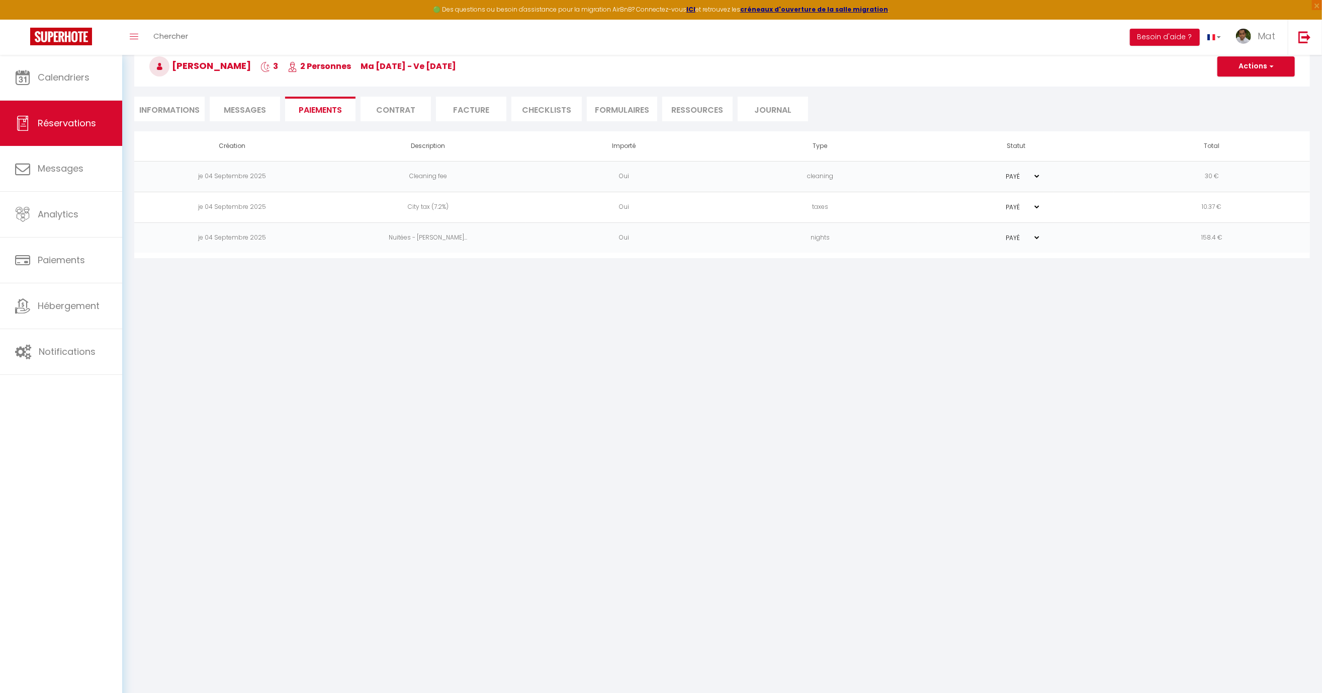
drag, startPoint x: 547, startPoint y: 103, endPoint x: 522, endPoint y: 105, distance: 25.3
click at [547, 103] on li "CHECKLISTS" at bounding box center [547, 109] width 70 height 25
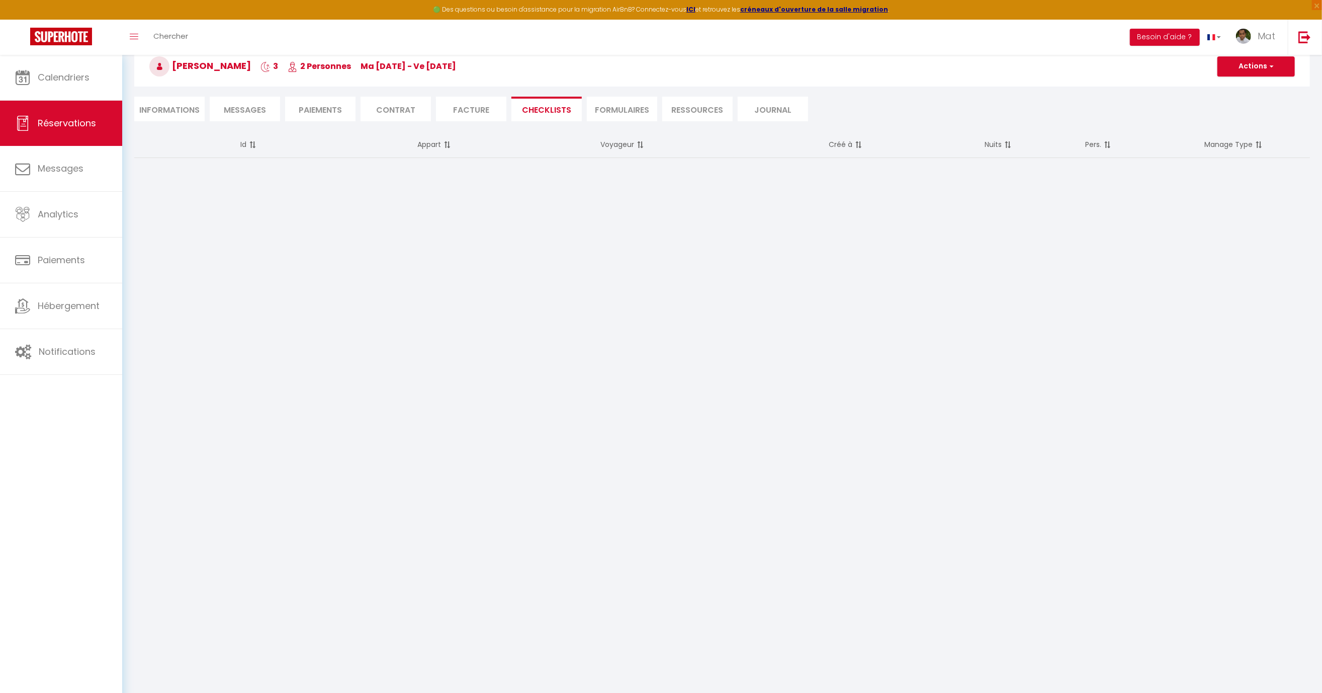
click at [495, 106] on li "Facture" at bounding box center [471, 109] width 70 height 25
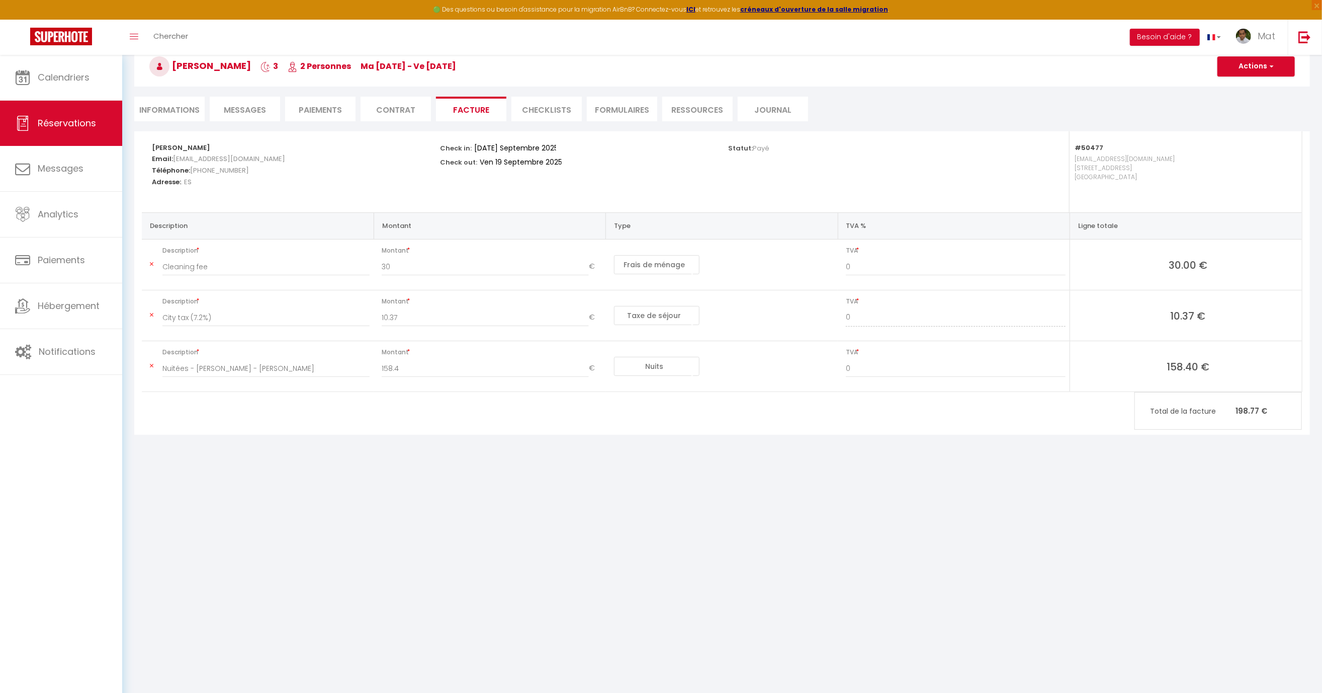
click at [190, 61] on span "[PERSON_NAME]" at bounding box center [200, 65] width 102 height 13
click at [154, 115] on li "Informations" at bounding box center [169, 109] width 70 height 25
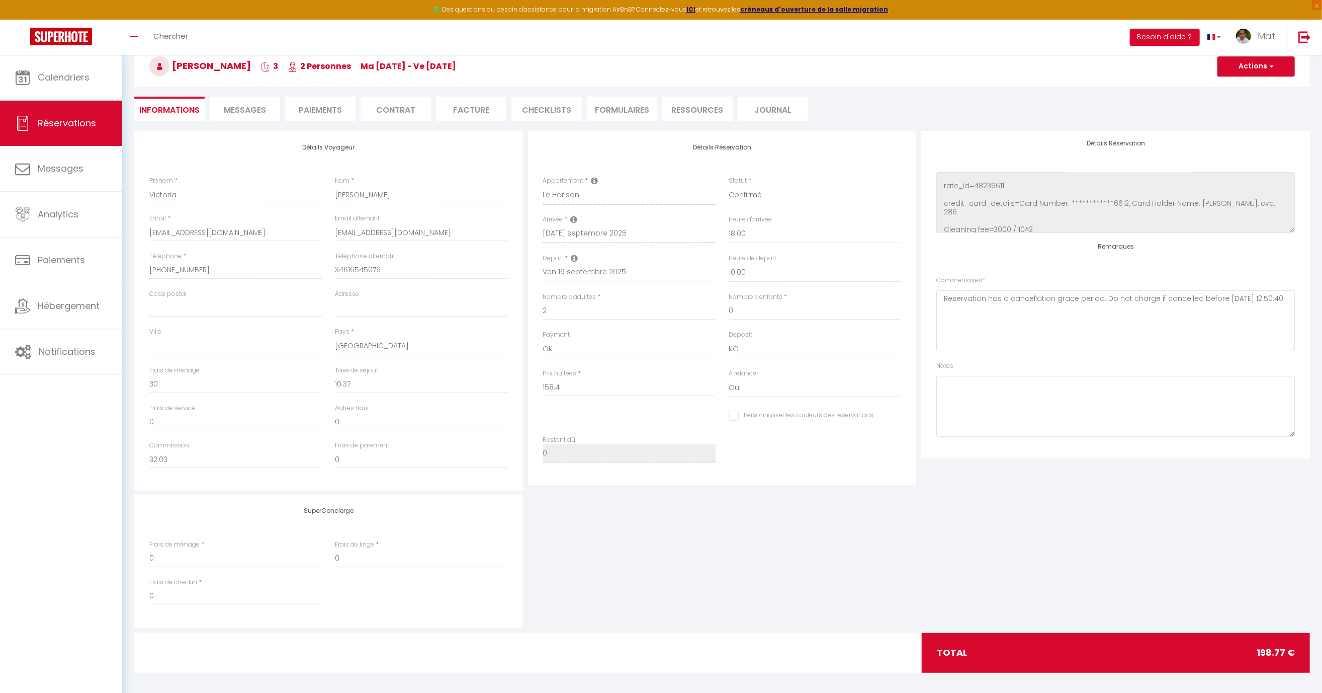
checkbox input "false"
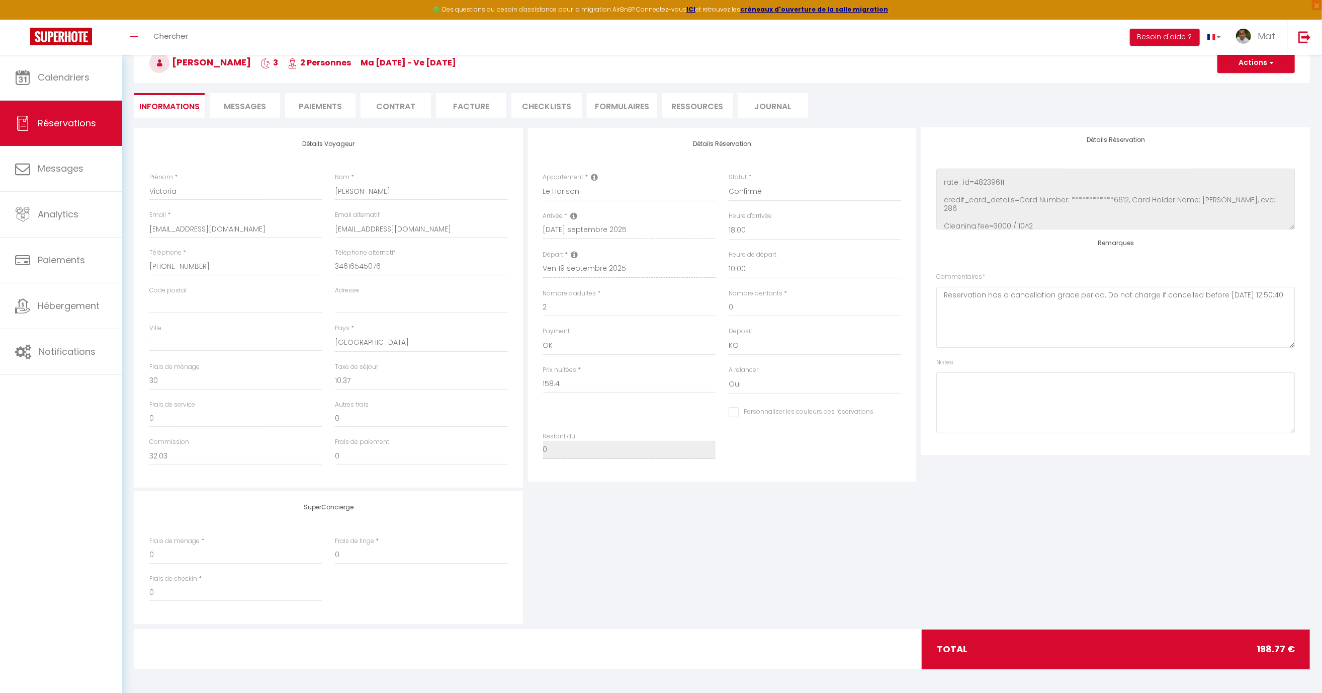
scroll to position [40, 0]
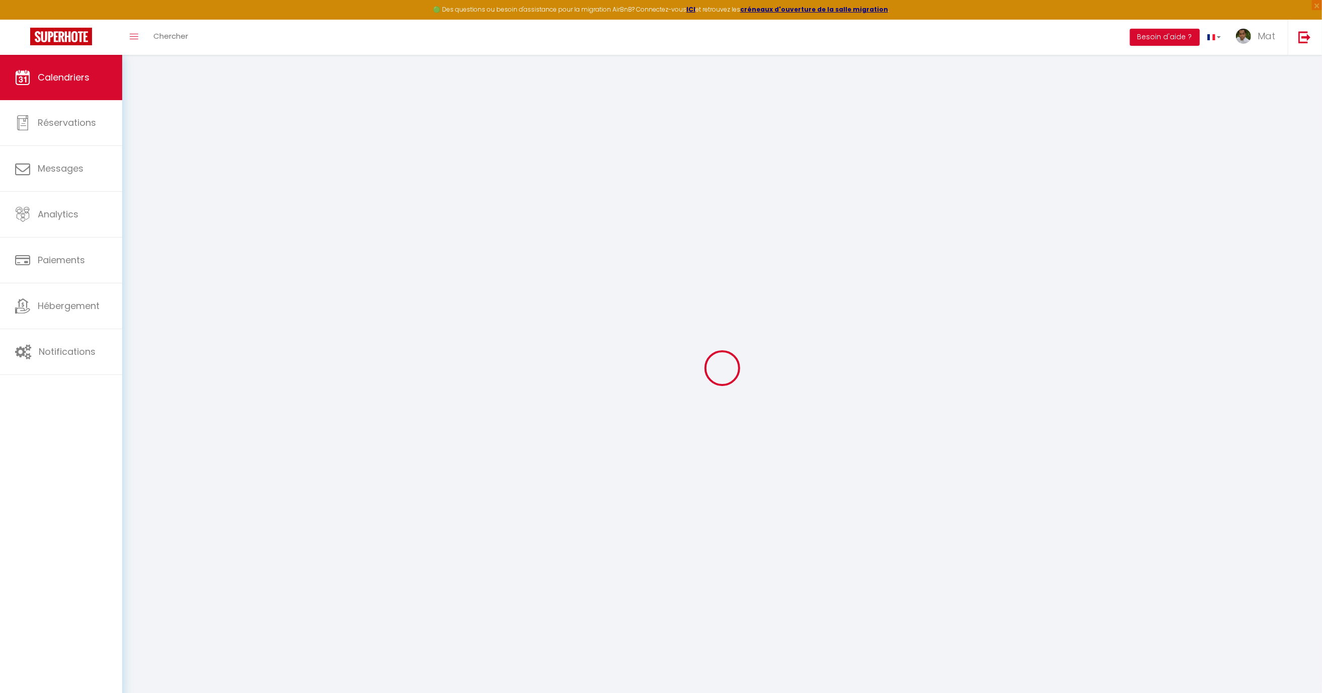
select select
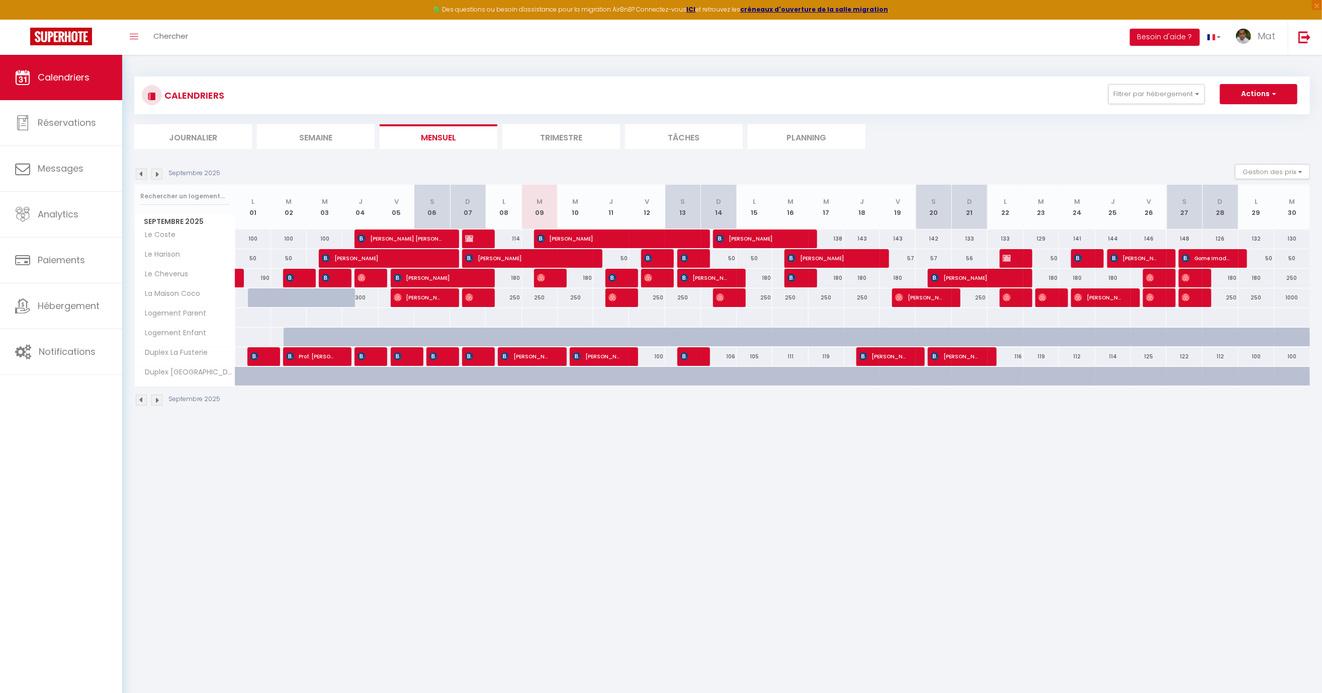
click at [836, 259] on span "[PERSON_NAME]" at bounding box center [830, 257] width 85 height 19
select select "OK"
select select "KO"
select select "0"
select select "1"
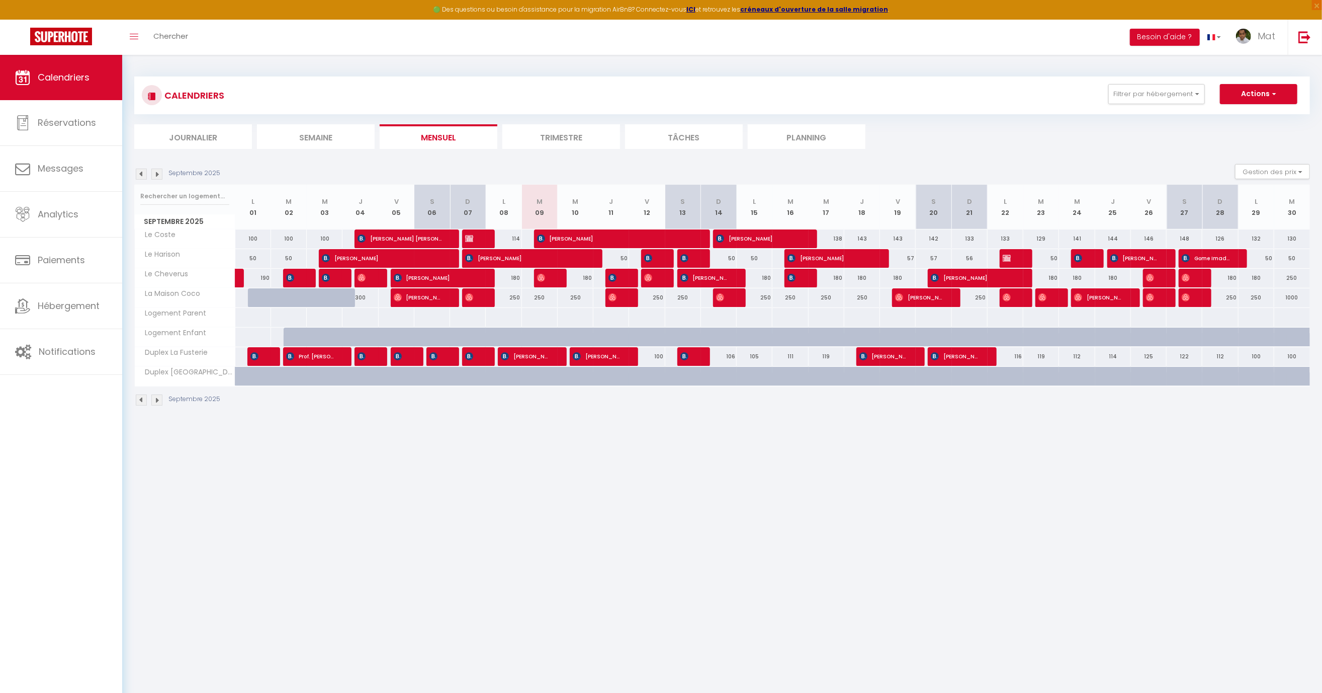
select select "1"
select select
select select "32380"
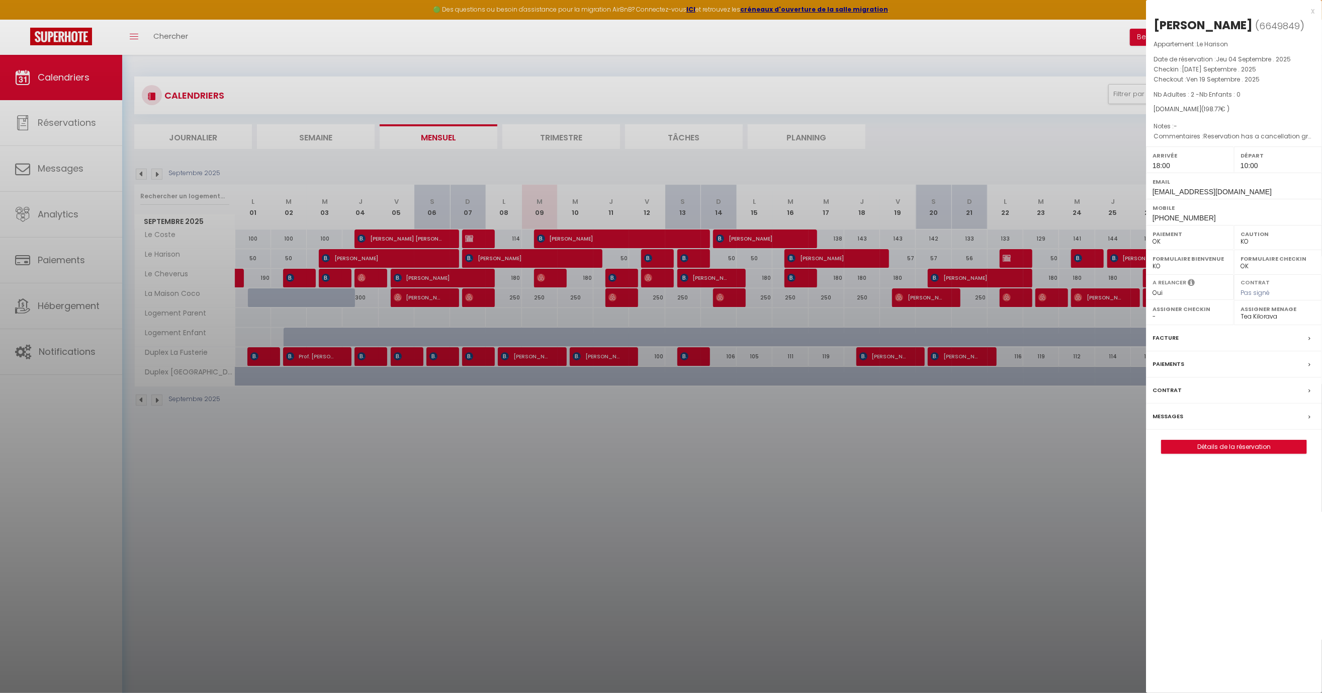
click at [1170, 360] on label "Paiements" at bounding box center [1169, 364] width 32 height 11
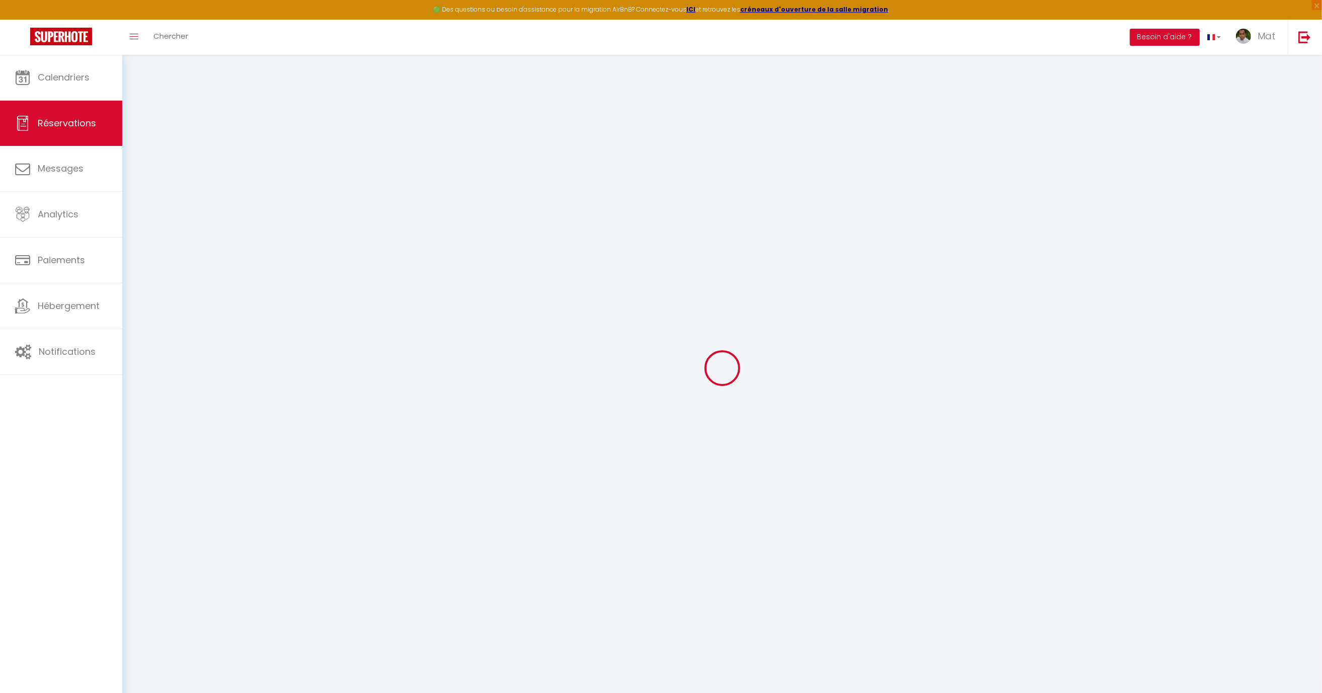
select select
checkbox input "false"
type textarea "Reservation has a cancellation grace period. Do not charge if cancelled before …"
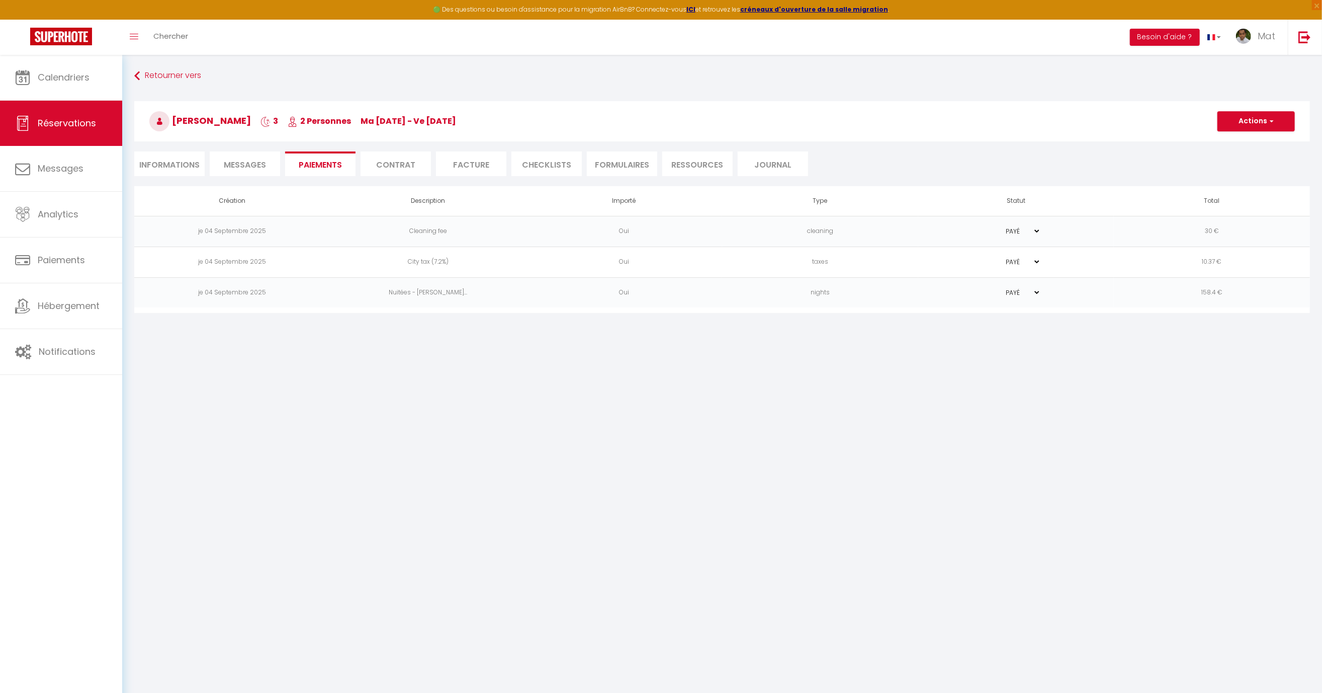
click at [1225, 120] on button "Actions" at bounding box center [1256, 121] width 77 height 20
click at [993, 181] on div "Retourner vers [GEOGRAPHIC_DATA][PERSON_NAME] 3 2 Personnes ma [DATE] - ve [DAT…" at bounding box center [722, 126] width 1189 height 119
click at [77, 264] on span "Paiements" at bounding box center [61, 260] width 47 height 13
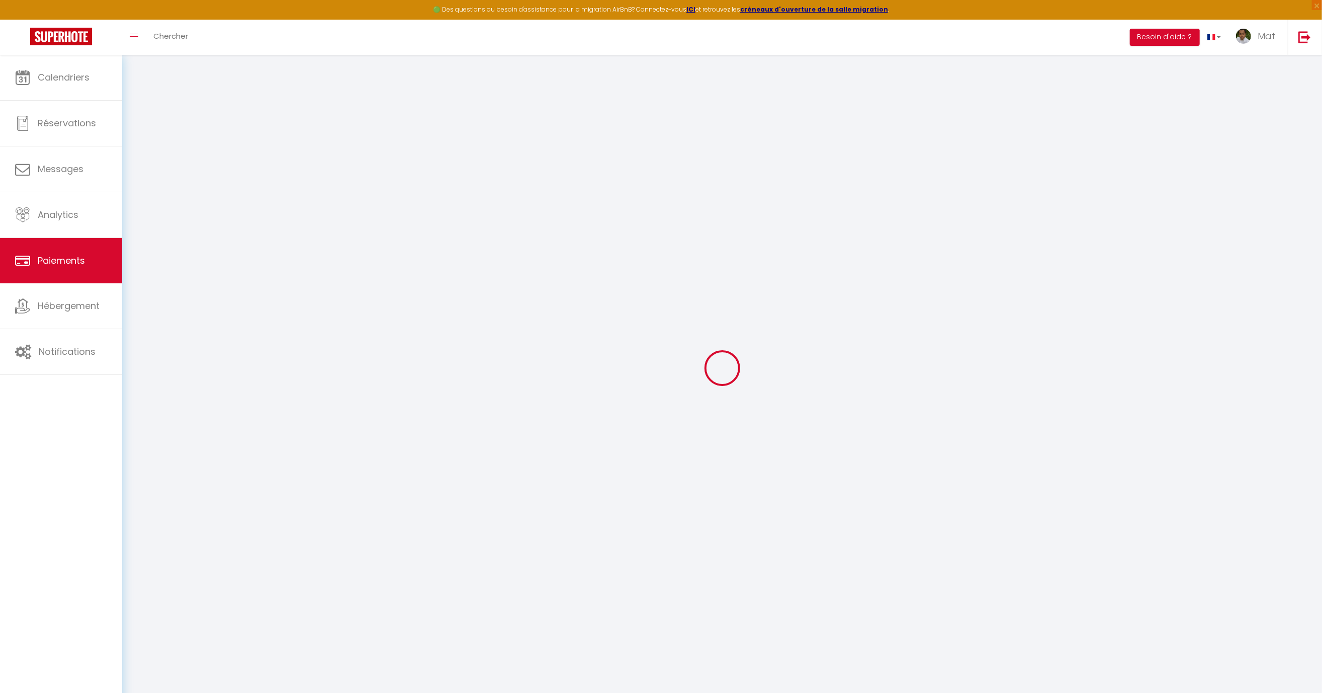
select select "2"
select select "0"
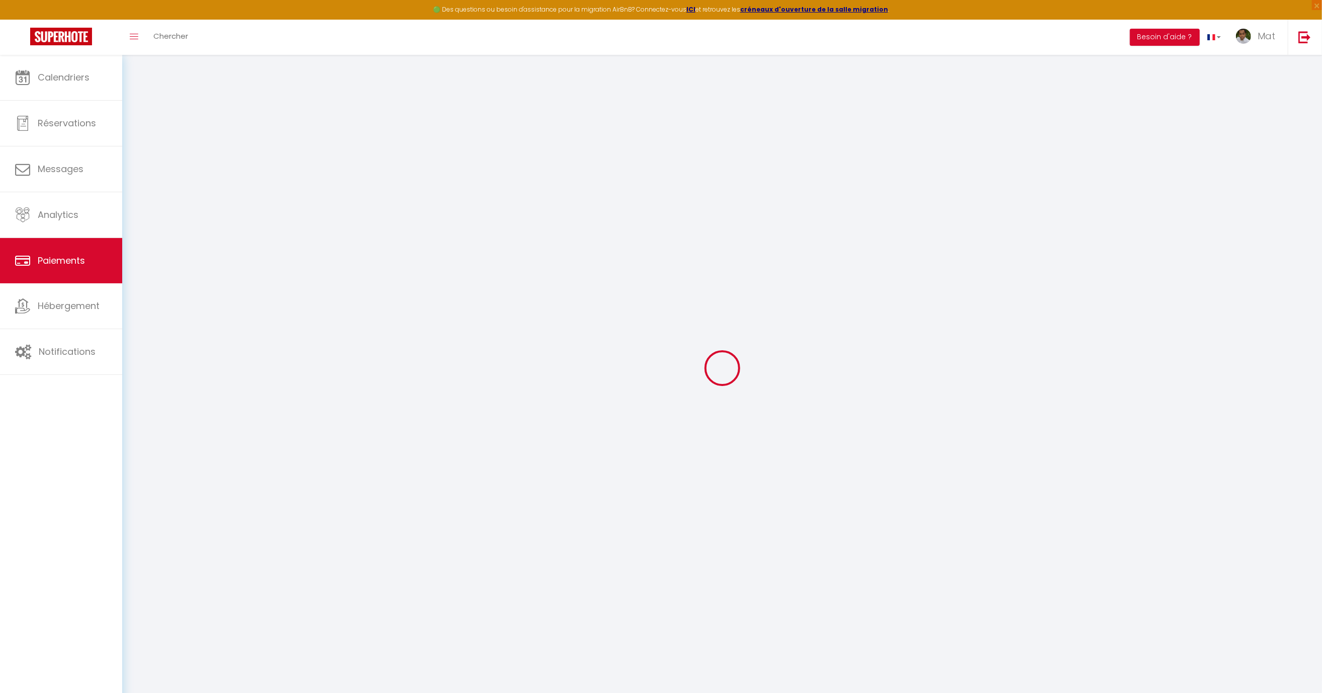
select select "0"
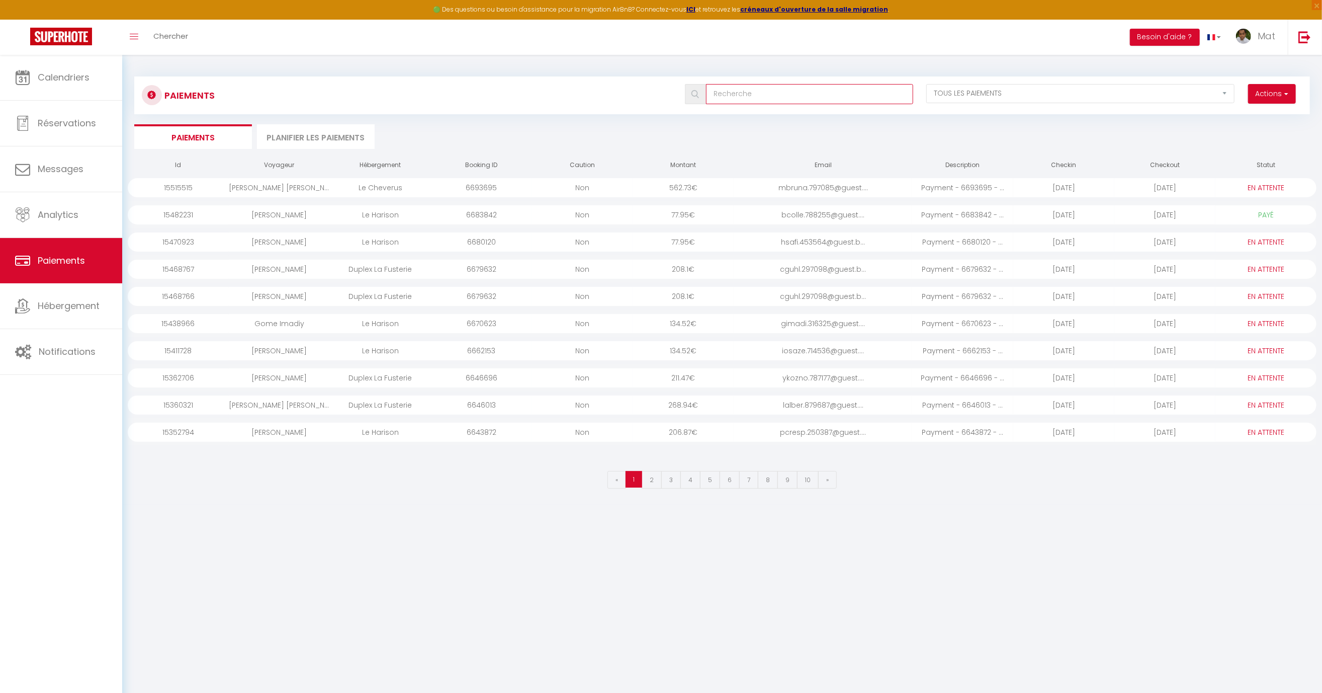
click at [800, 90] on input "text" at bounding box center [809, 94] width 207 height 20
type input "vic"
select select "0"
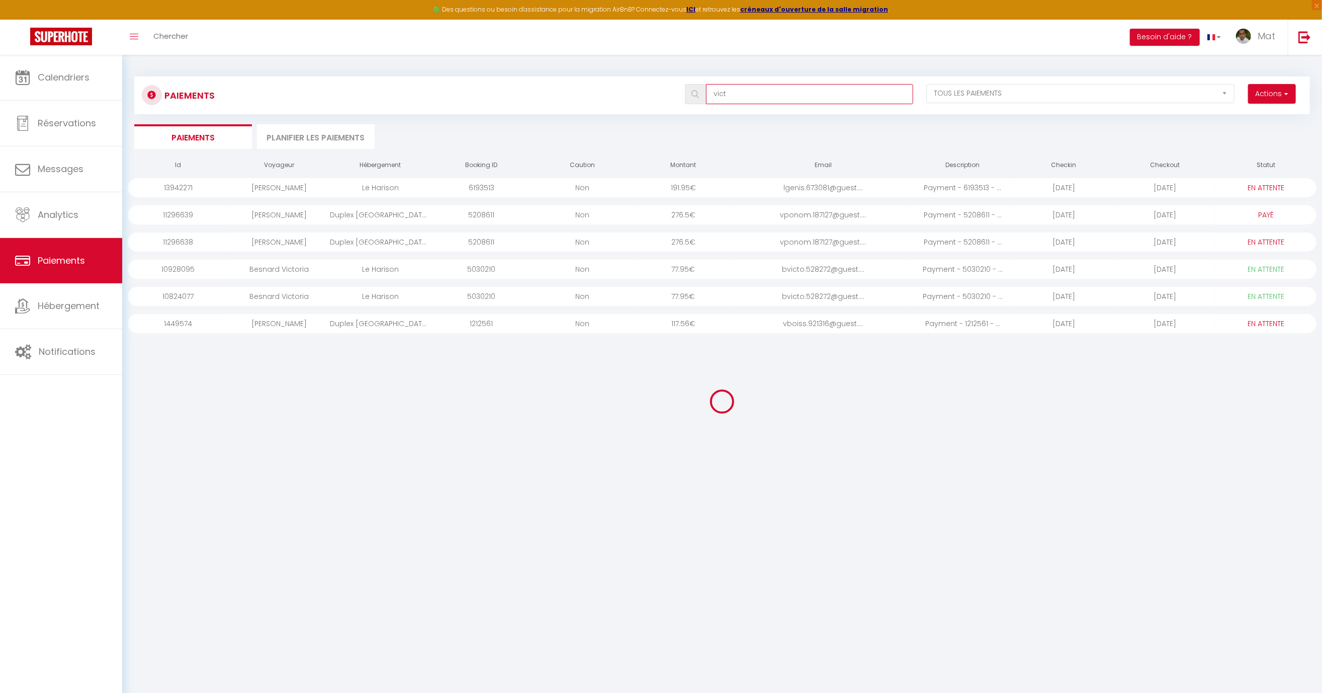
type input "victo"
select select "0"
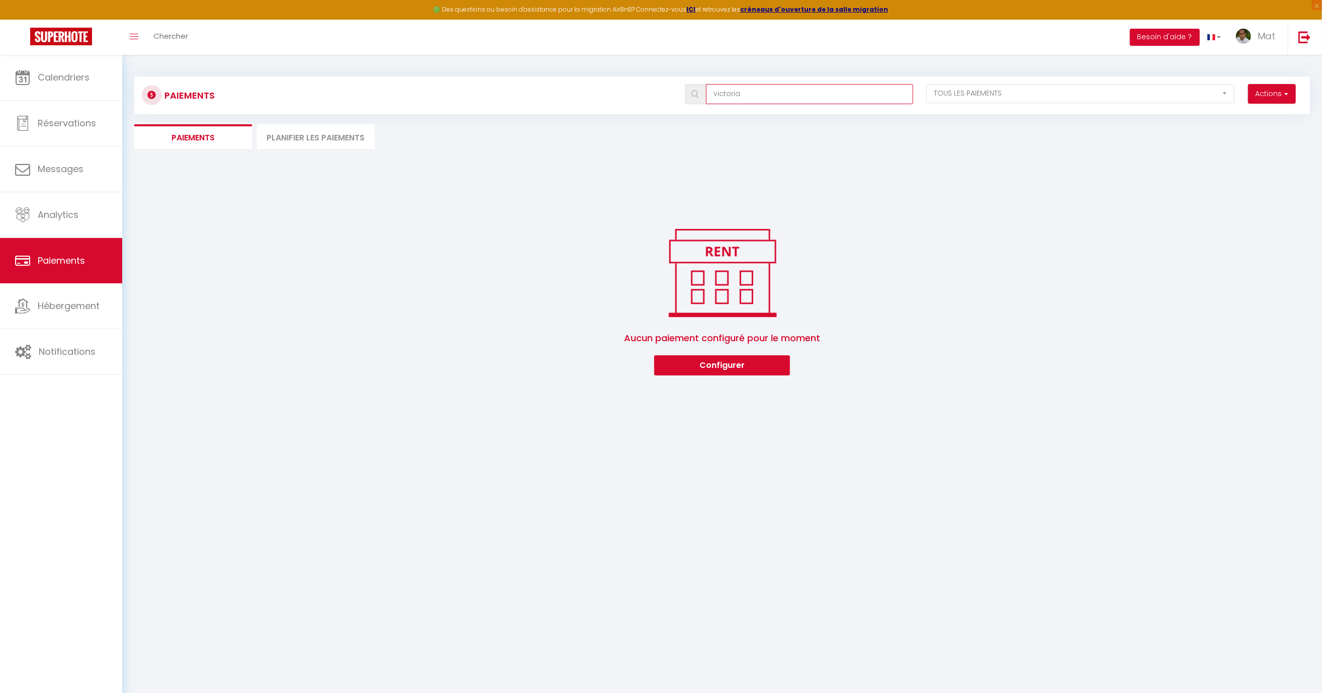
type input "victoria"
select select "0"
type input "[PERSON_NAME]"
drag, startPoint x: 342, startPoint y: 142, endPoint x: 335, endPoint y: 141, distance: 6.1
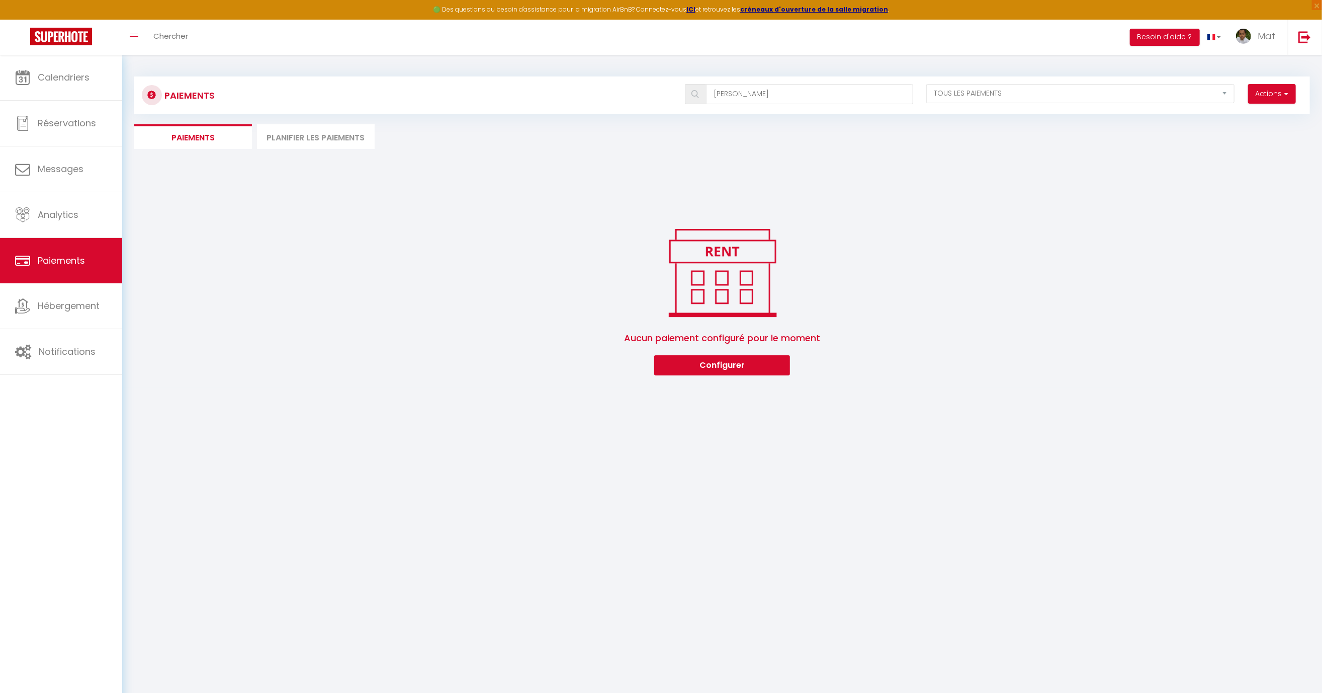
click at [341, 142] on li "Planifier les paiements" at bounding box center [316, 136] width 118 height 25
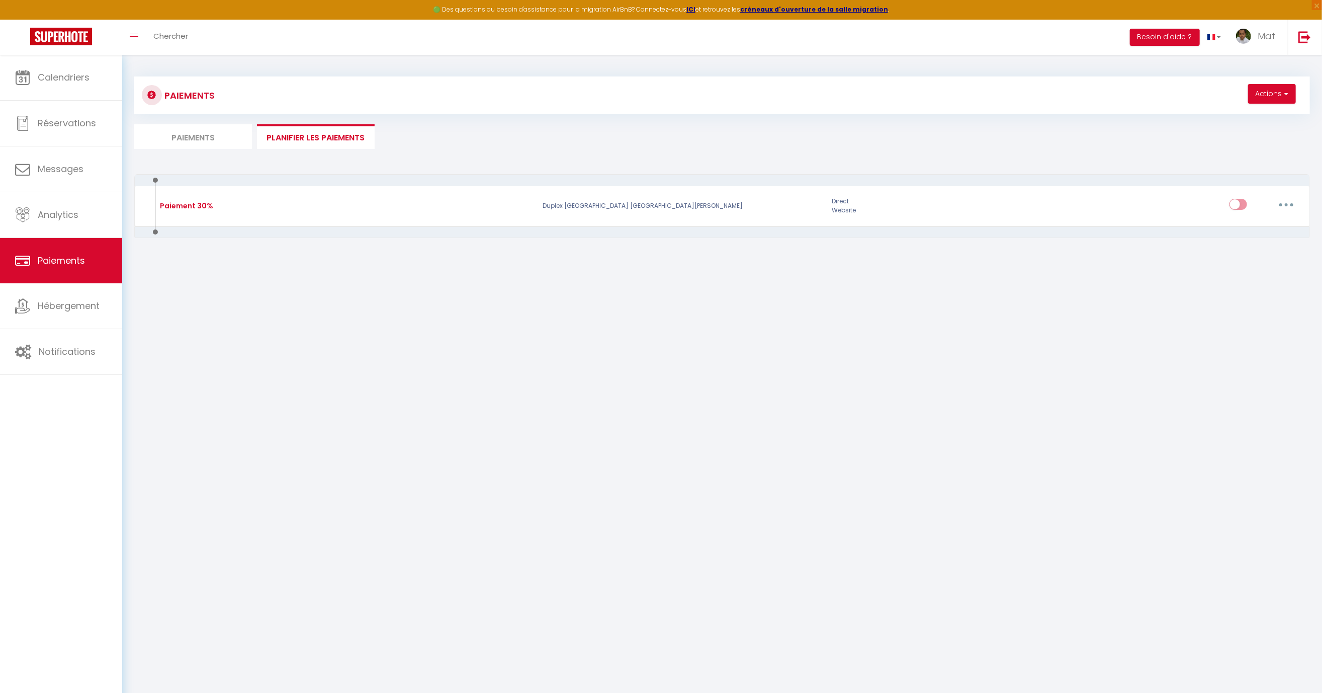
drag, startPoint x: 235, startPoint y: 137, endPoint x: 363, endPoint y: 134, distance: 127.3
click at [236, 137] on li "Paiements" at bounding box center [193, 136] width 118 height 25
select select "2"
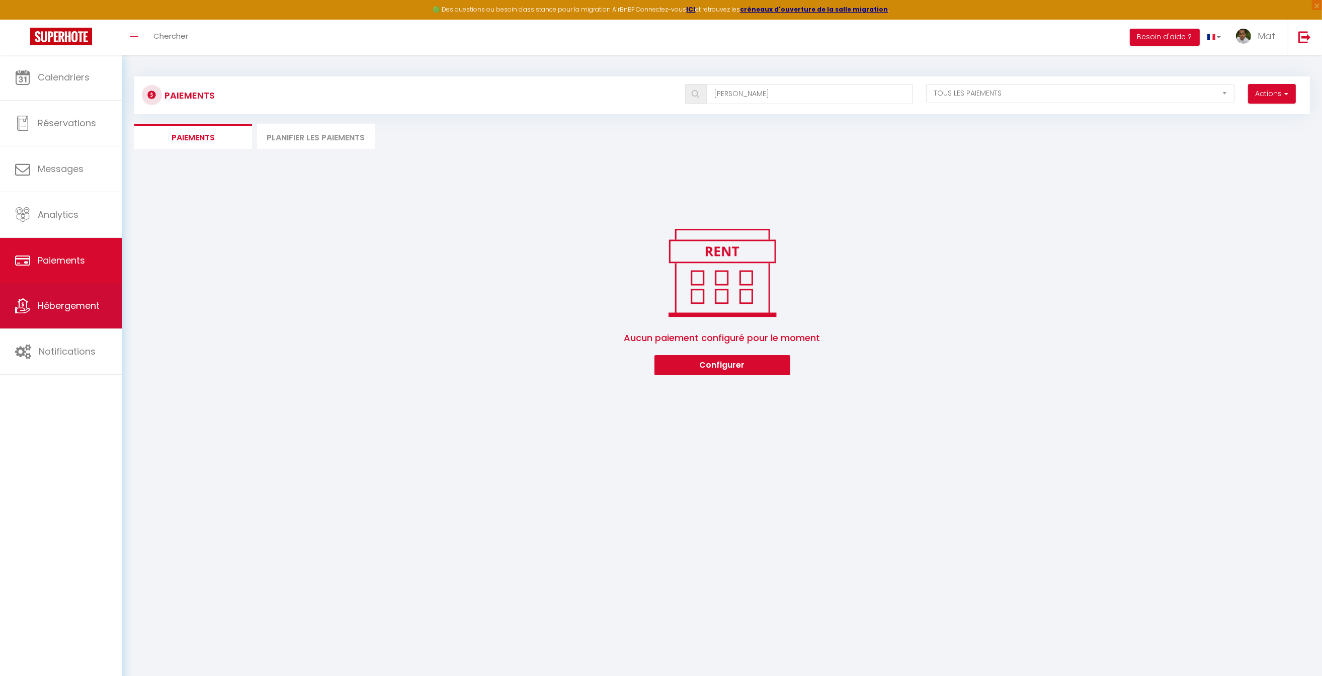
click at [66, 300] on span "Hébergement" at bounding box center [69, 305] width 62 height 13
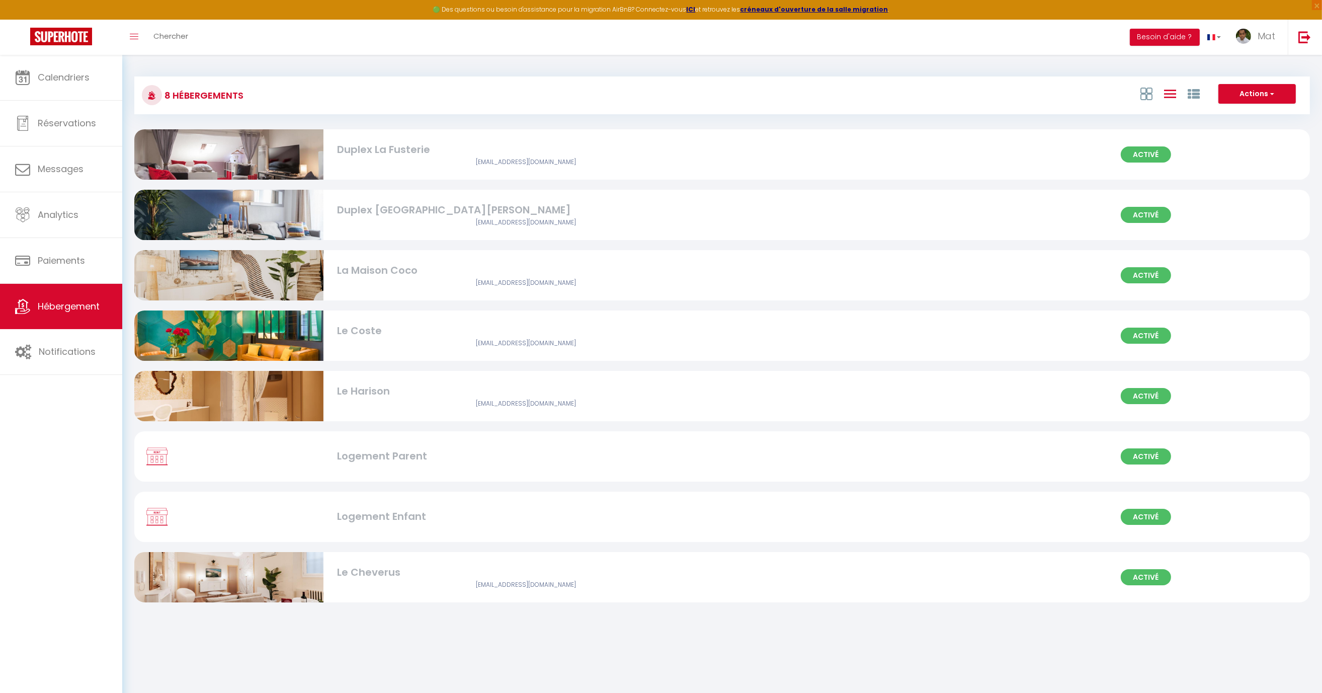
click at [365, 161] on div "[EMAIL_ADDRESS][DOMAIN_NAME]" at bounding box center [526, 162] width 379 height 10
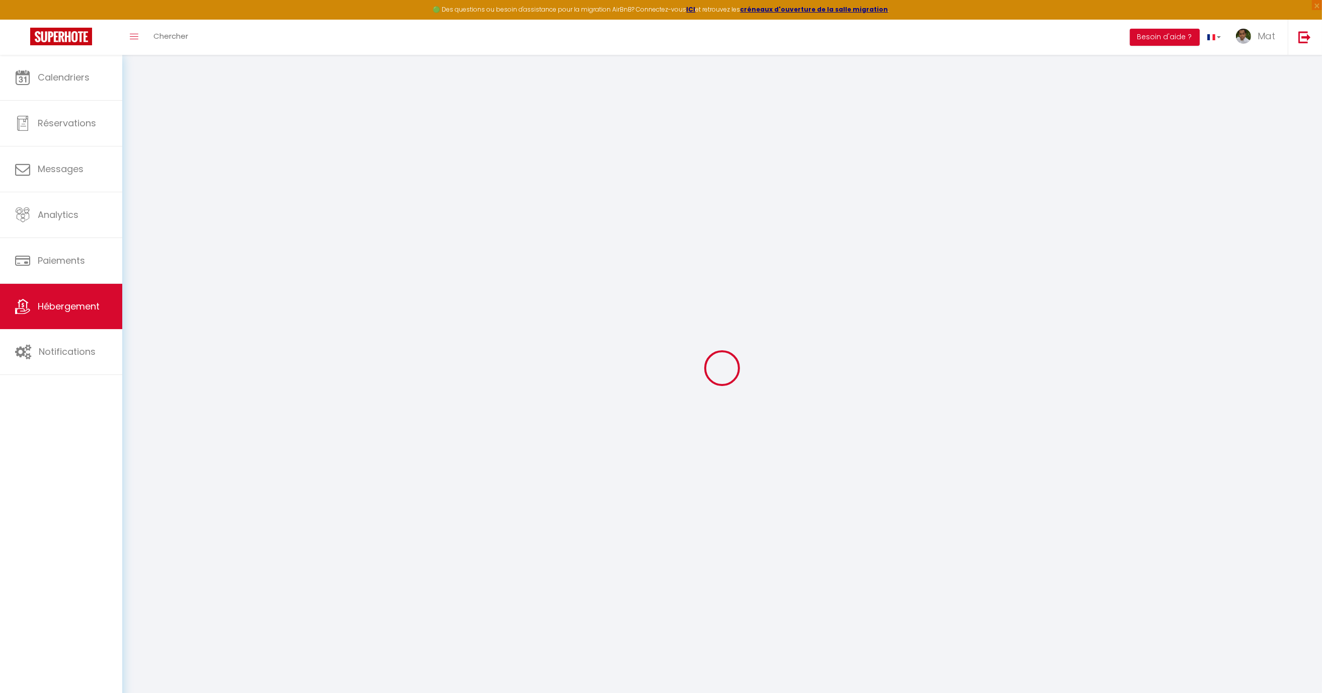
select select
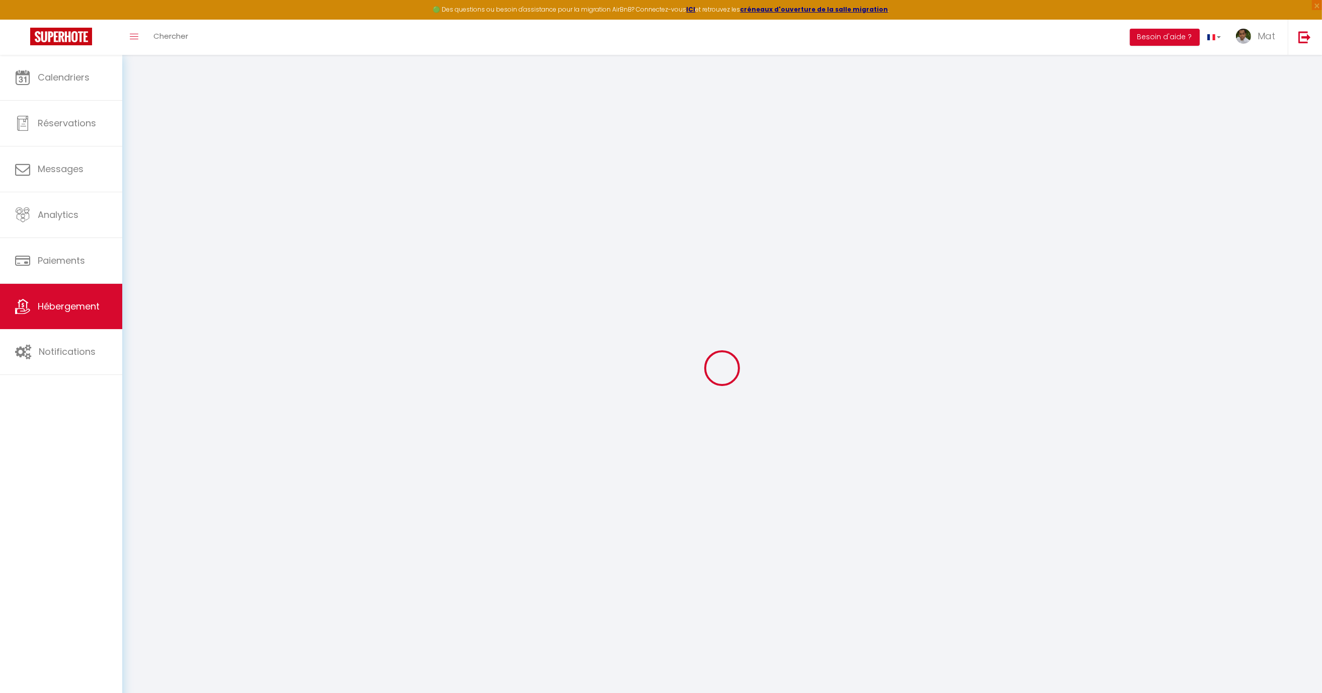
select select
checkbox input "false"
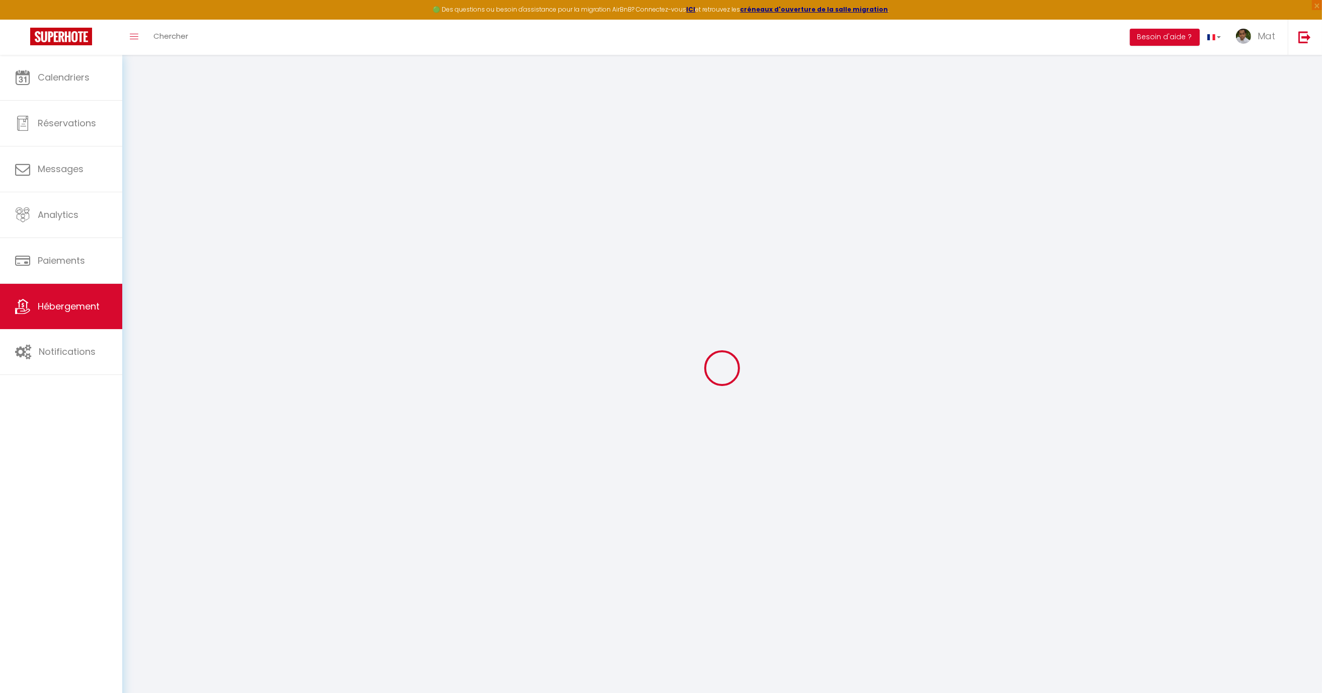
select select
type input "Duplex La Fusterie"
type input "IMMO"
type input "MRA"
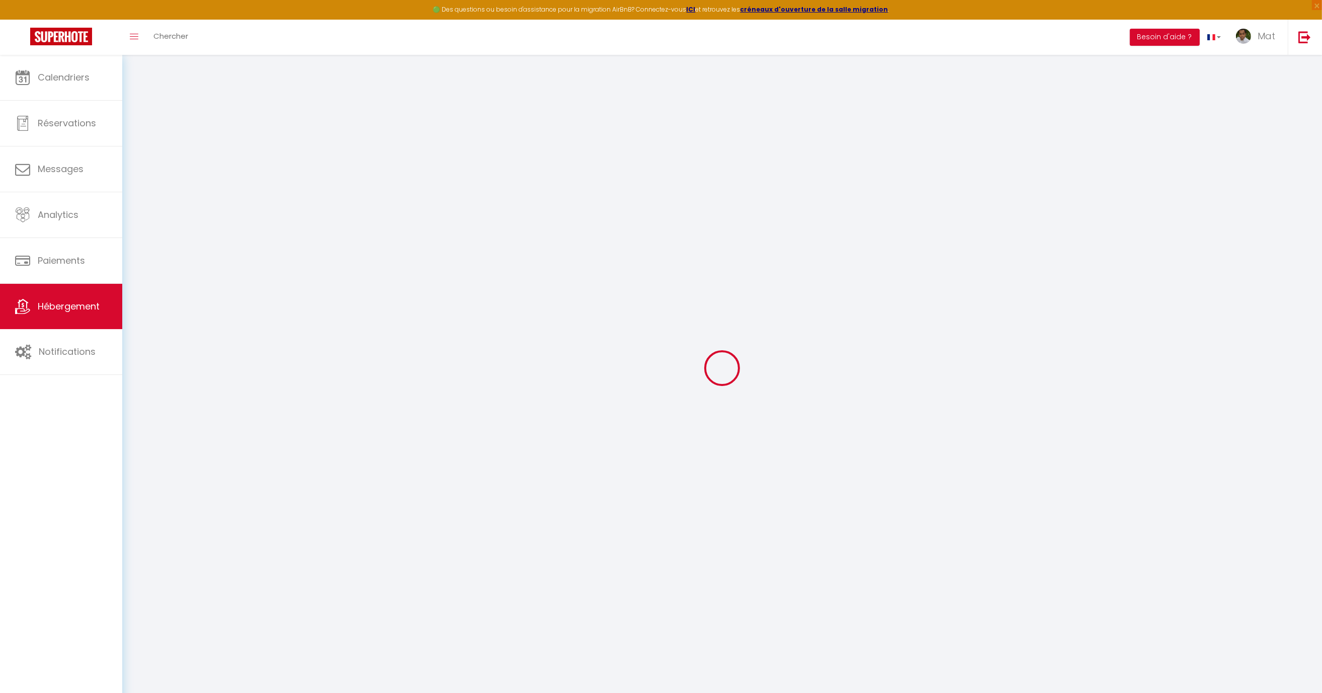
type input "[STREET_ADDRESS]"
type input "33800"
type input "[GEOGRAPHIC_DATA]"
select select "6"
type input "35"
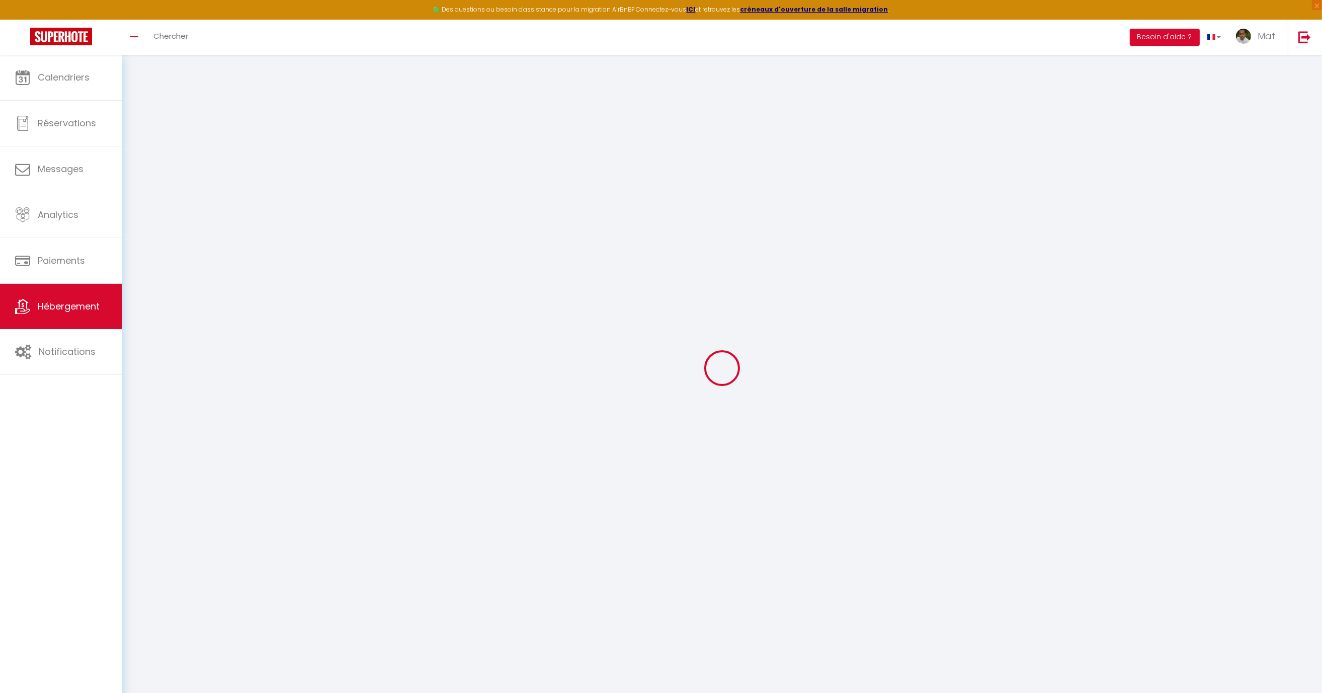
type input "20"
type input "30"
type input "1.65"
type input "200"
select select
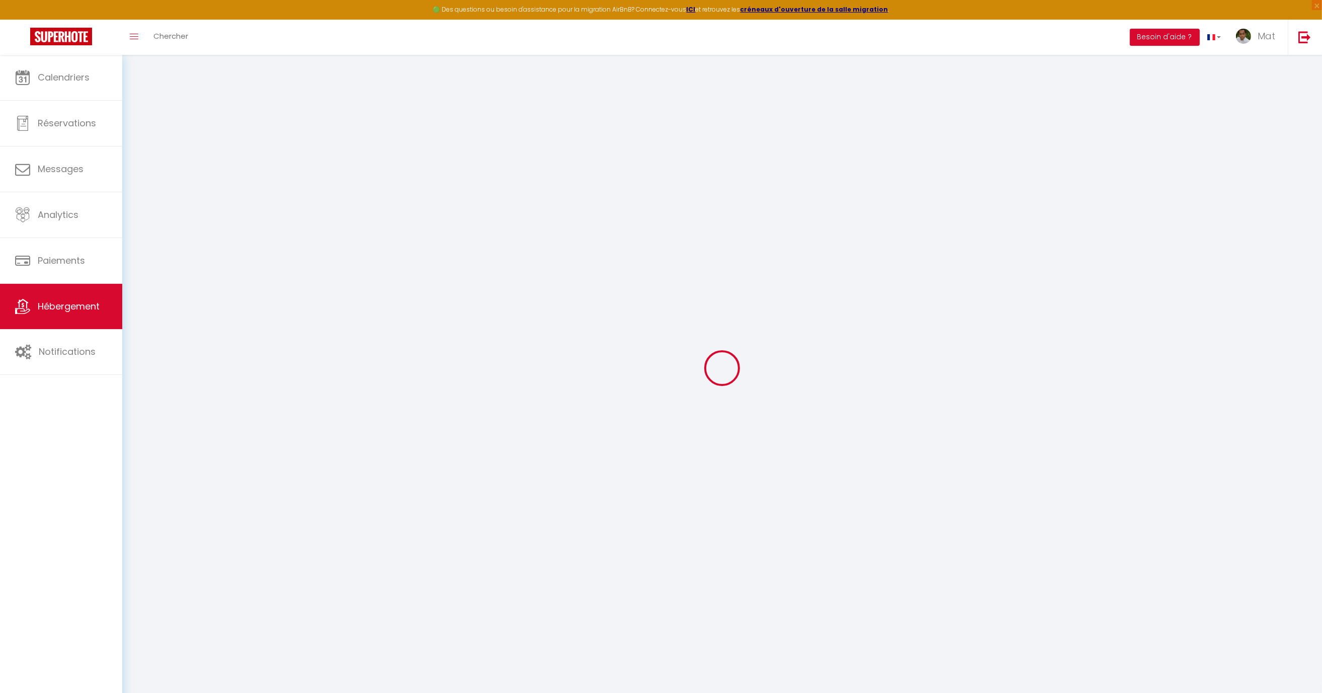
select select
type input "[STREET_ADDRESS]"
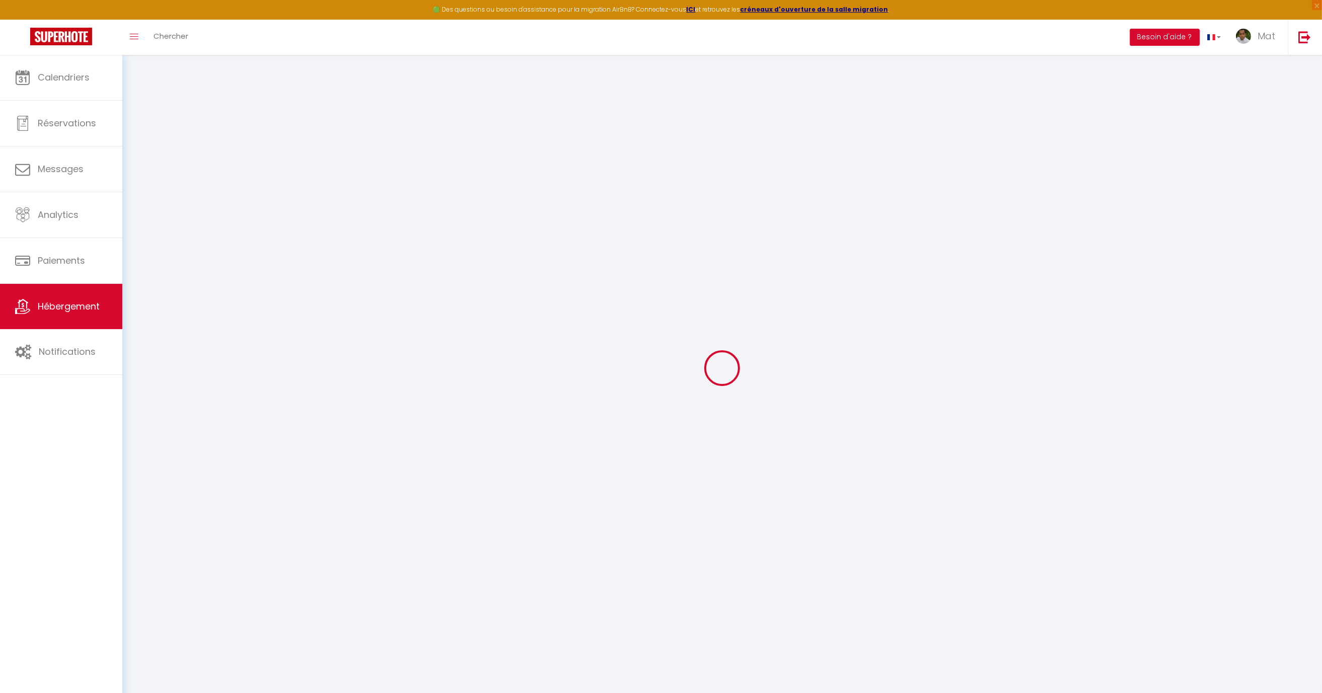
type input "33800"
type input "[GEOGRAPHIC_DATA]"
type input "[EMAIL_ADDRESS][DOMAIN_NAME]"
select select "742"
checkbox input "true"
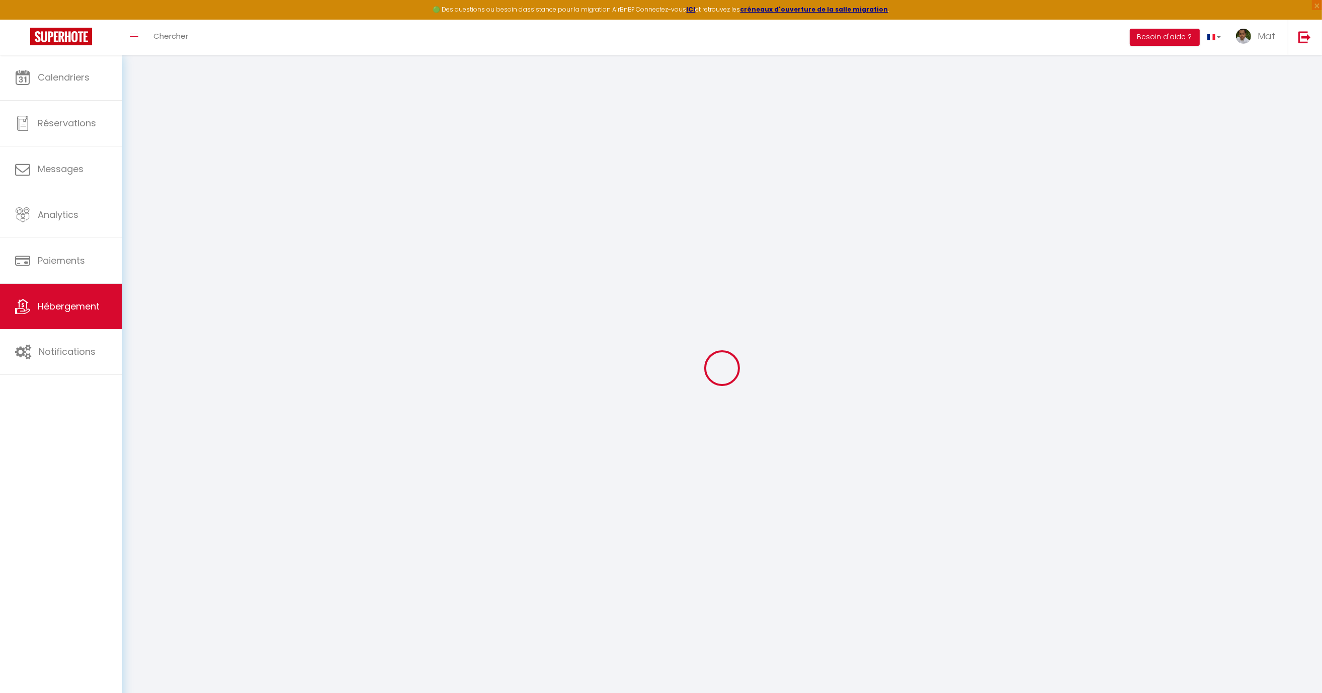
checkbox input "true"
checkbox input "false"
type input "10"
type input "50"
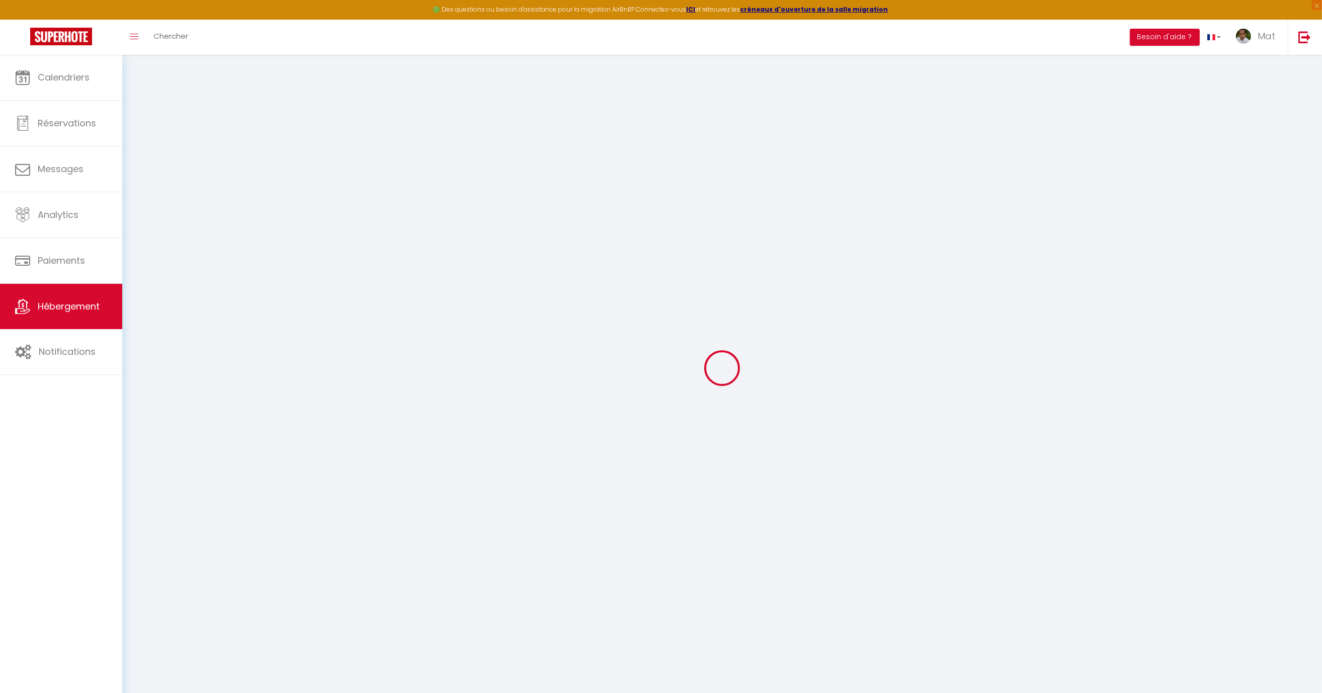
type input "0"
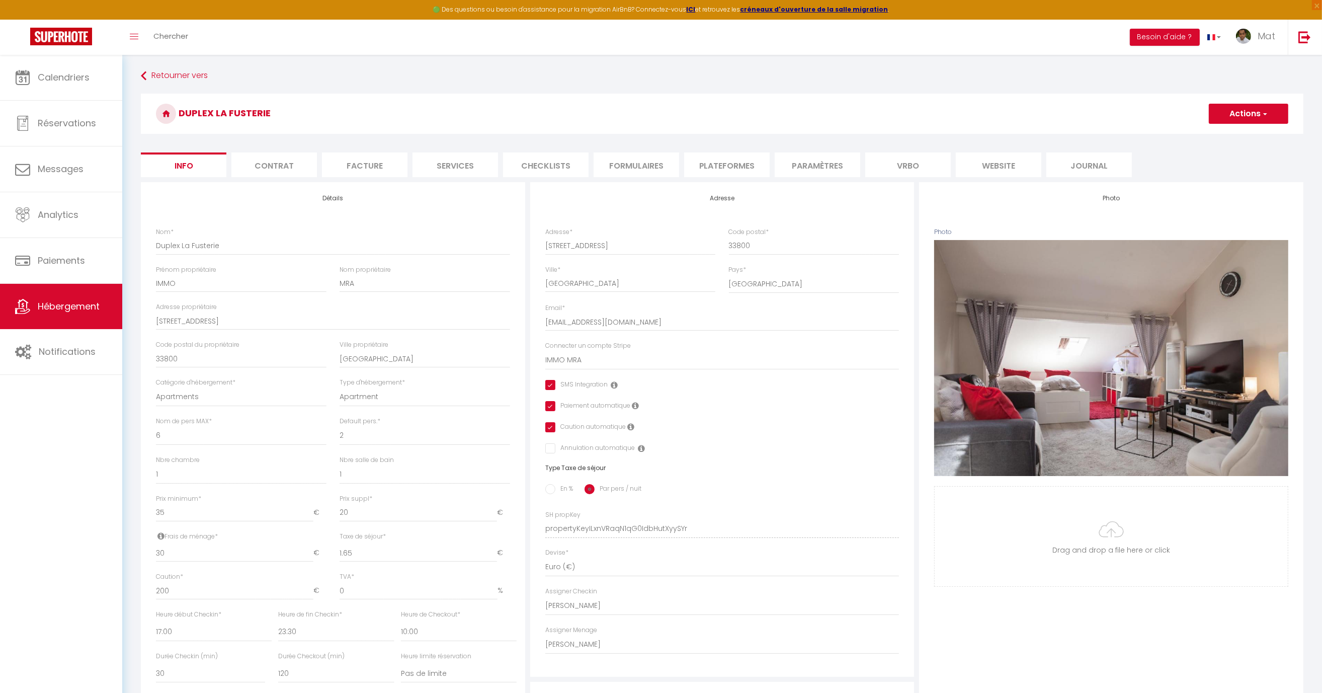
checkbox input "true"
checkbox input "false"
click at [1011, 169] on li "website" at bounding box center [999, 164] width 86 height 25
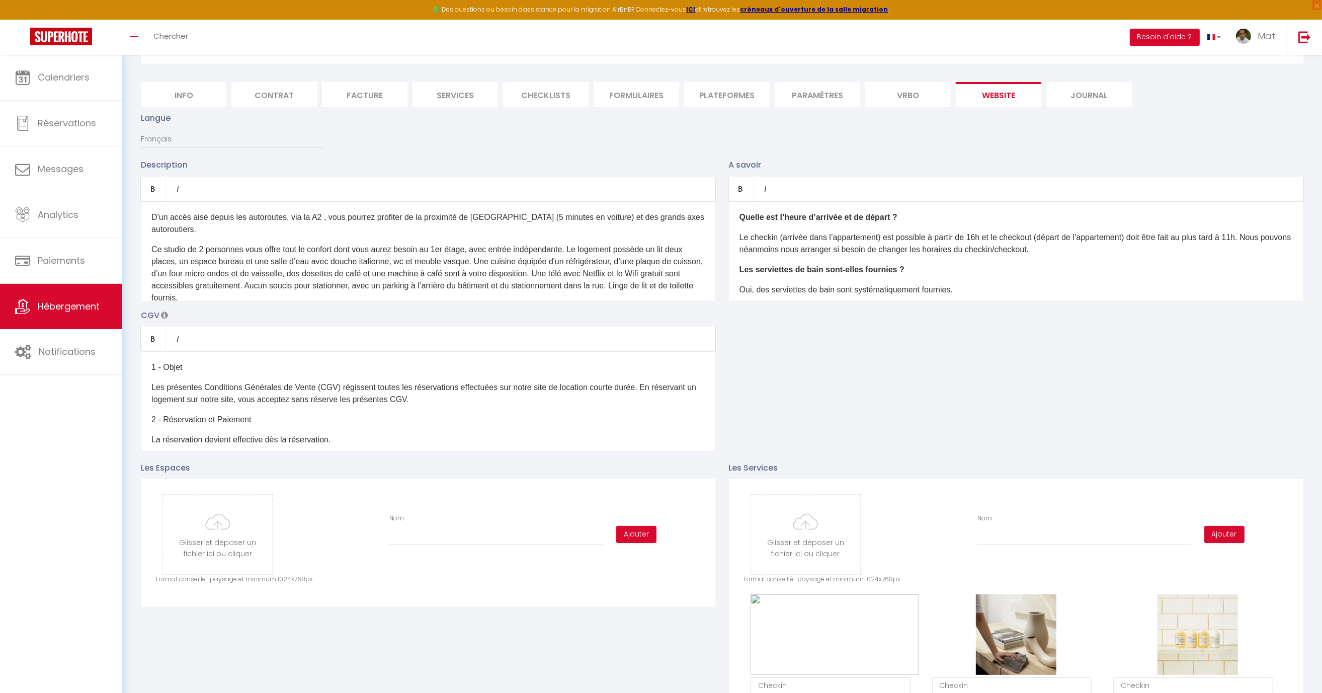
scroll to position [70, 0]
click at [184, 144] on select "Français Anglais Portugais Espagnol [GEOGRAPHIC_DATA]" at bounding box center [232, 138] width 183 height 19
select select "en"
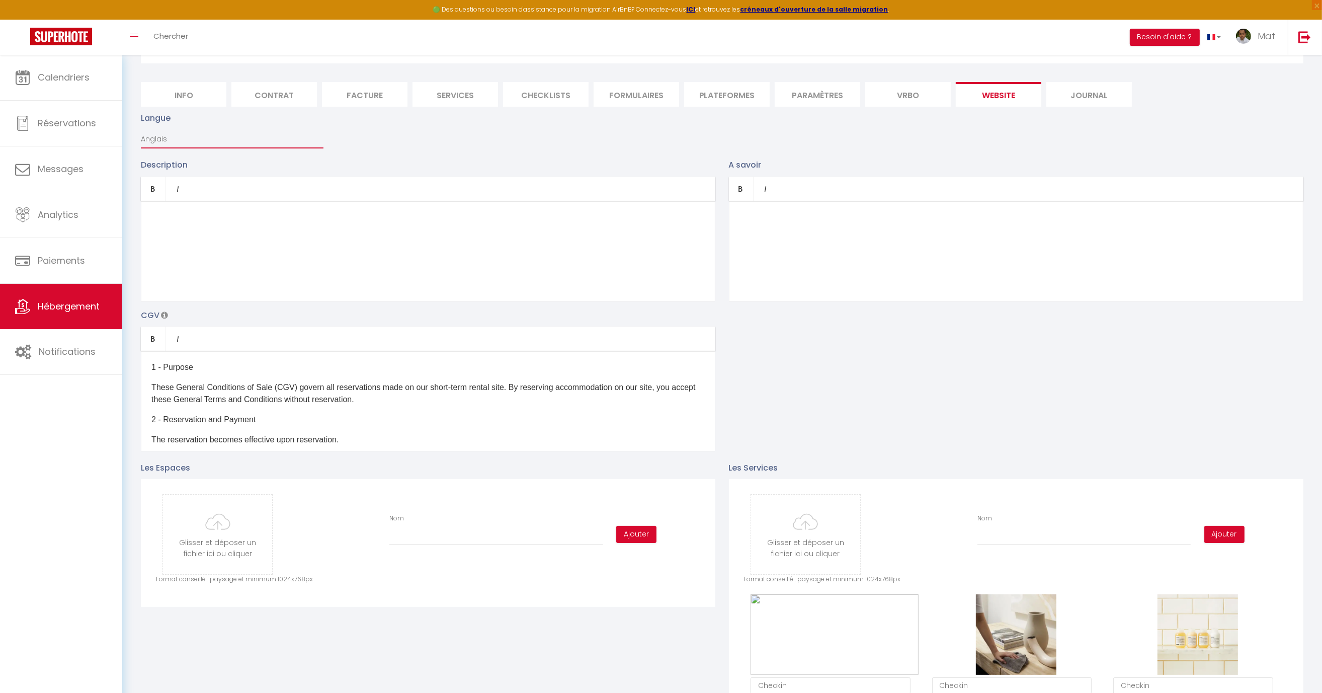
type input "Oops! The selected dates are unavailable."
type textarea "Unfortunately the selected dates are not available. We invite you to choose oth…"
checkbox input "true"
checkbox input "false"
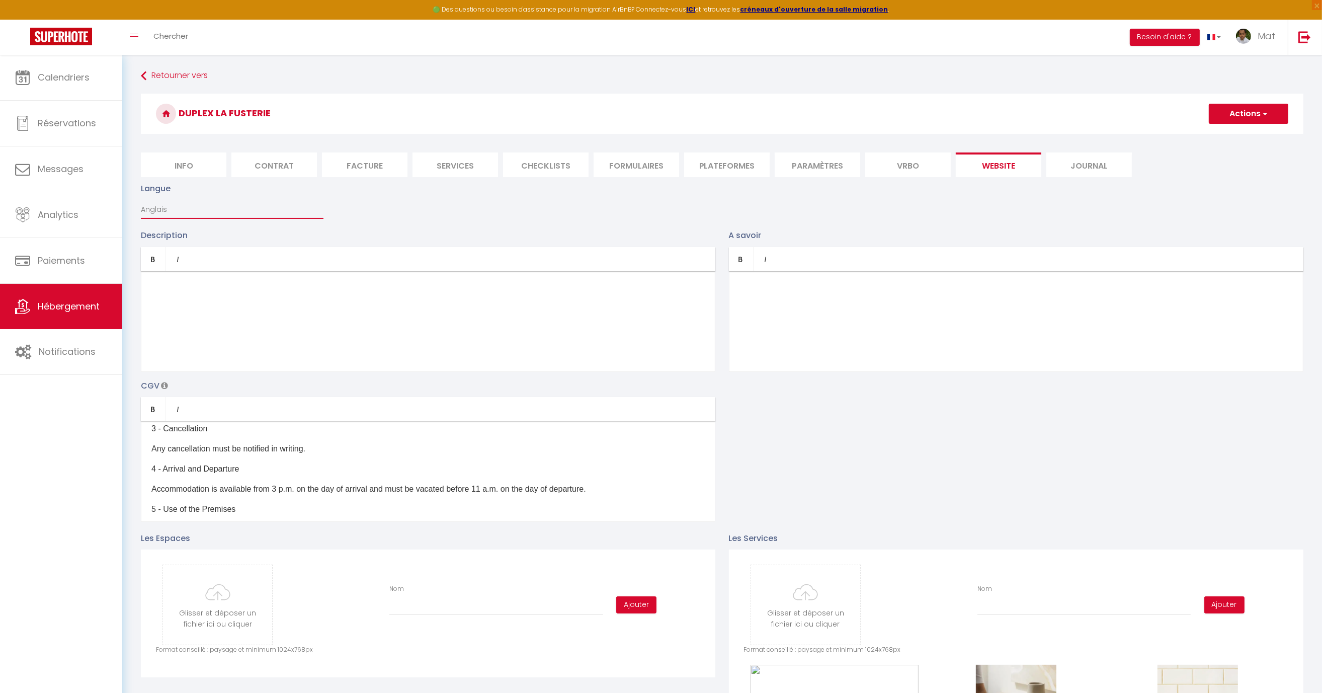
scroll to position [0, 0]
select select "es"
type input "¡Uy! Las fechas seleccionadas no están disponibles."
type textarea "Lamentablemente, las fechas seleccionadas no están disponibles. Le invitamos a …"
checkbox input "true"
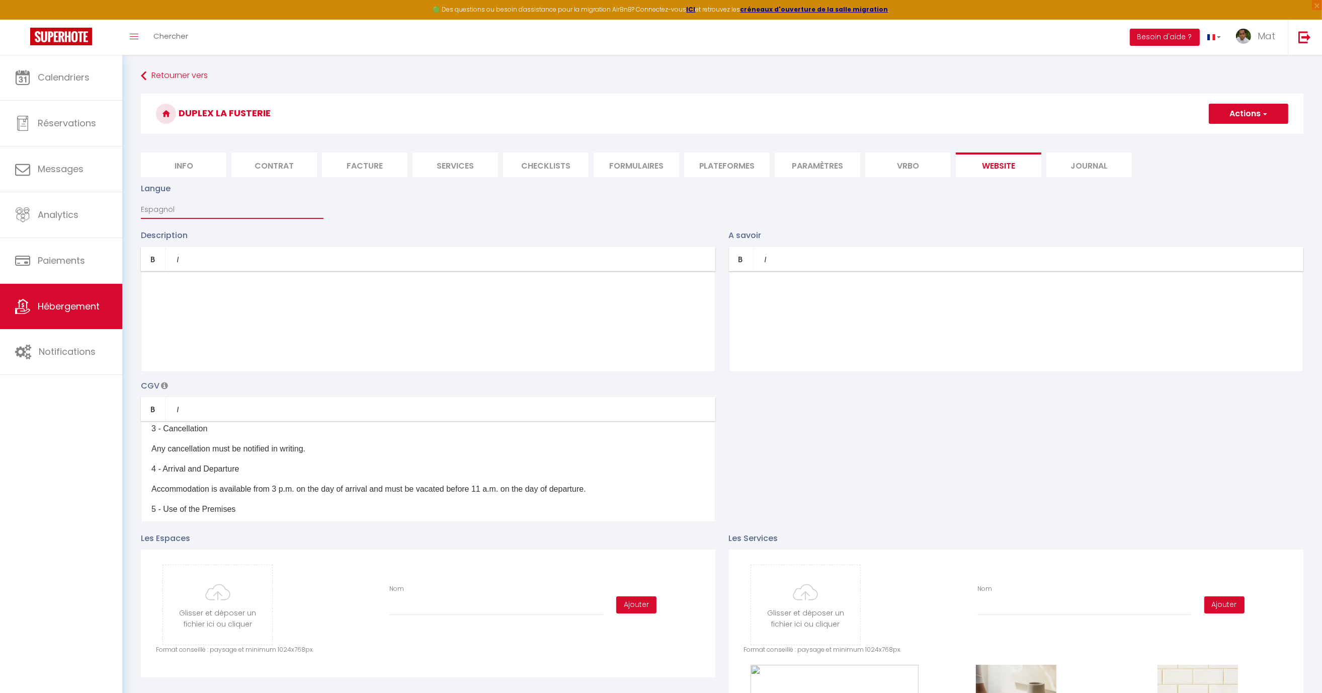
checkbox input "false"
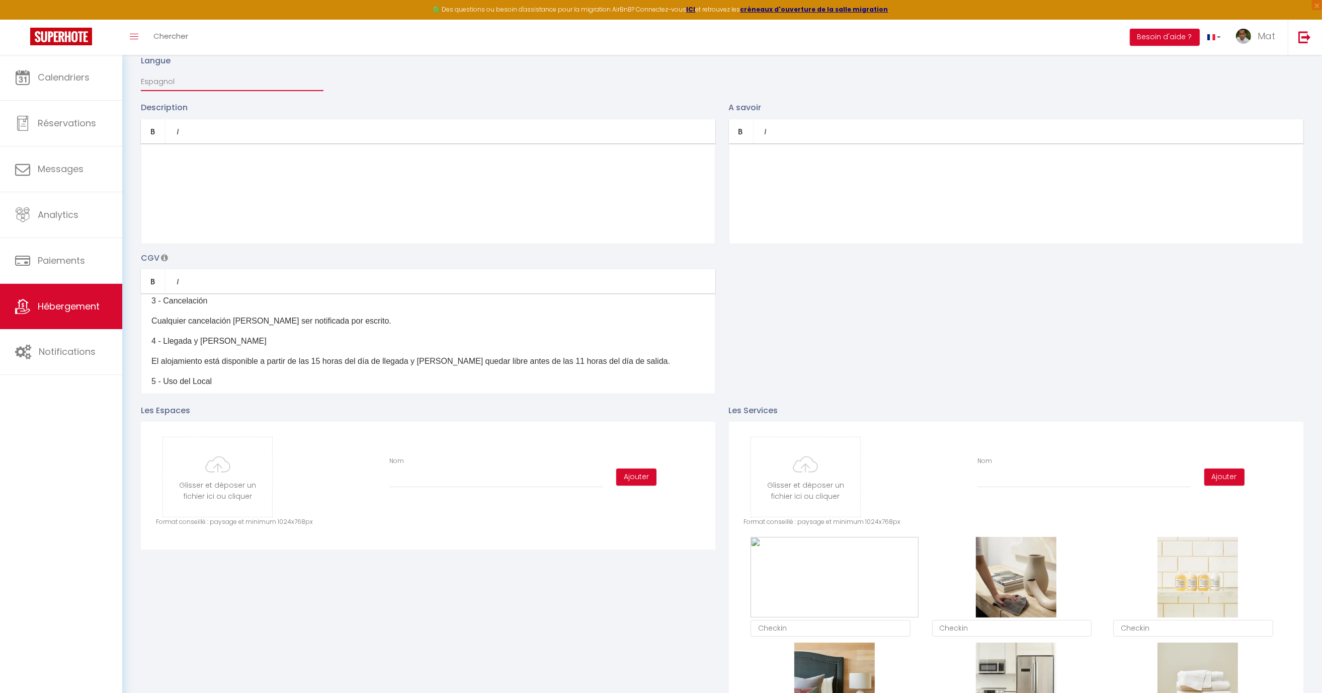
scroll to position [128, 0]
select select "it"
checkbox input "true"
checkbox input "false"
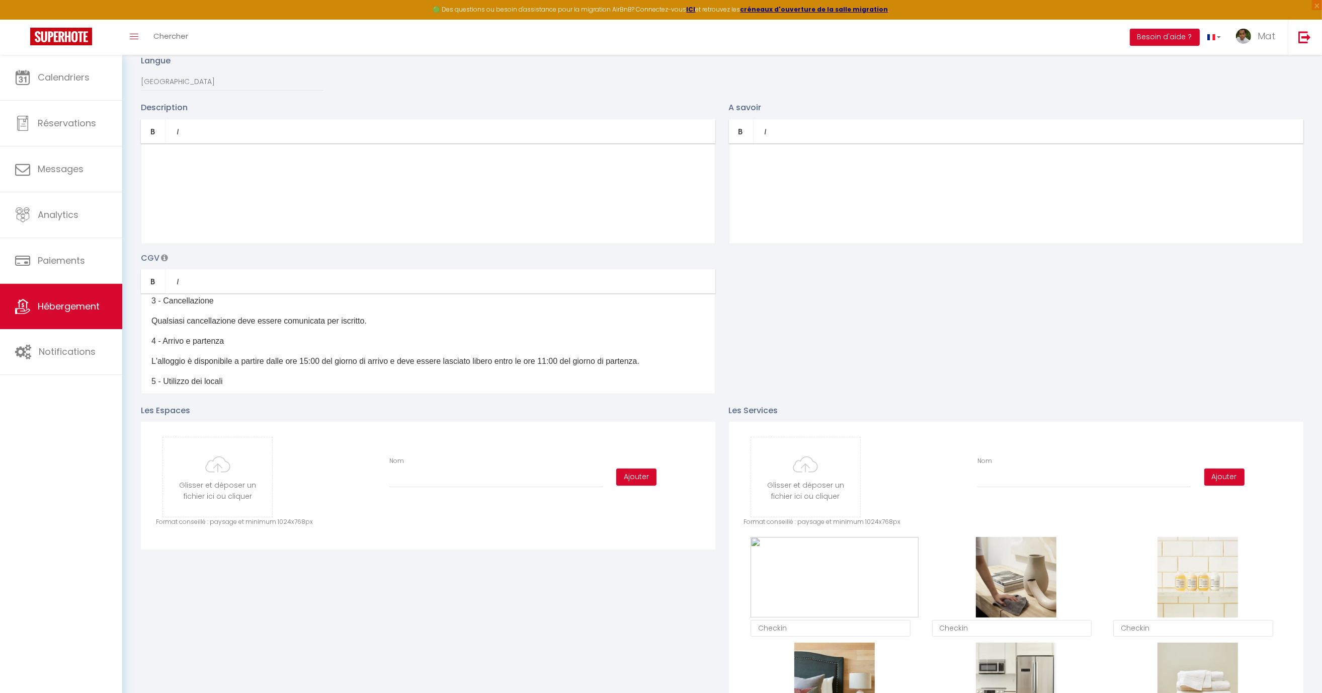
click at [185, 101] on p "Description" at bounding box center [428, 107] width 574 height 13
select select "fr"
type input "Oups ! Les dates sélectionnées sont indisponibles."
type textarea "Malheureusement les dates sélectionnées sont indisponibles. Nous vous invitons …"
checkbox input "true"
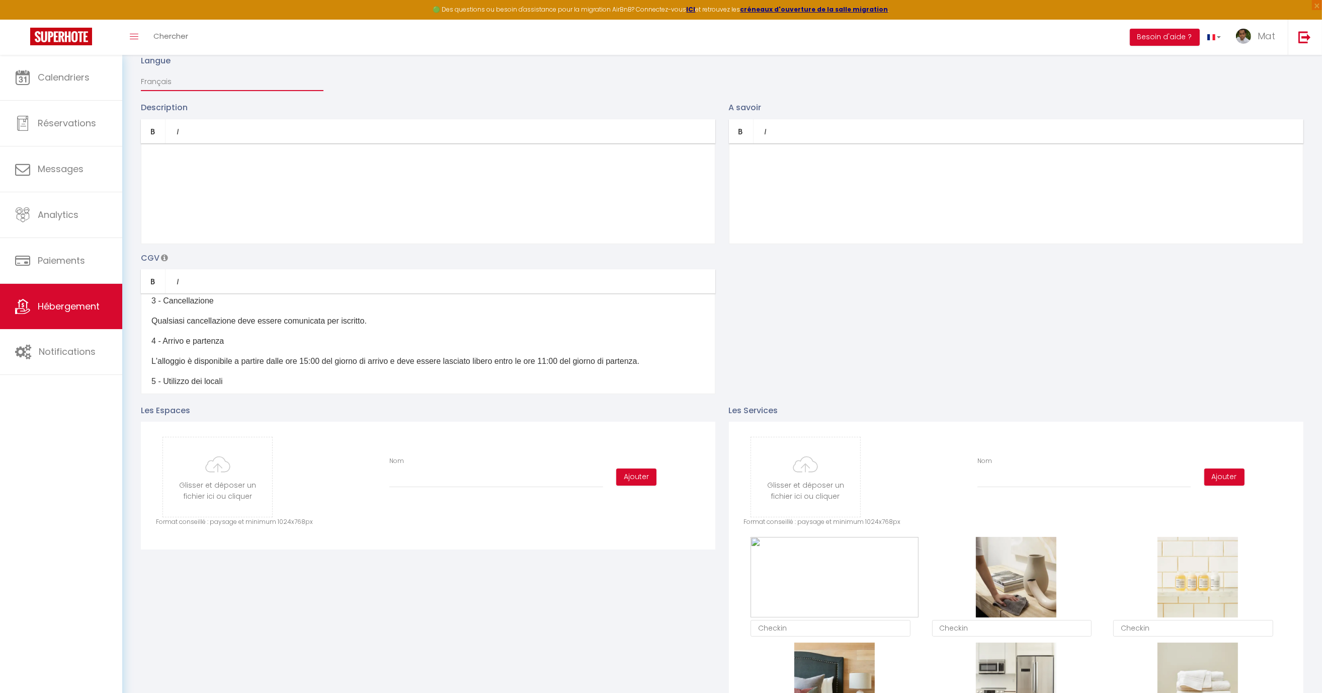
checkbox input "false"
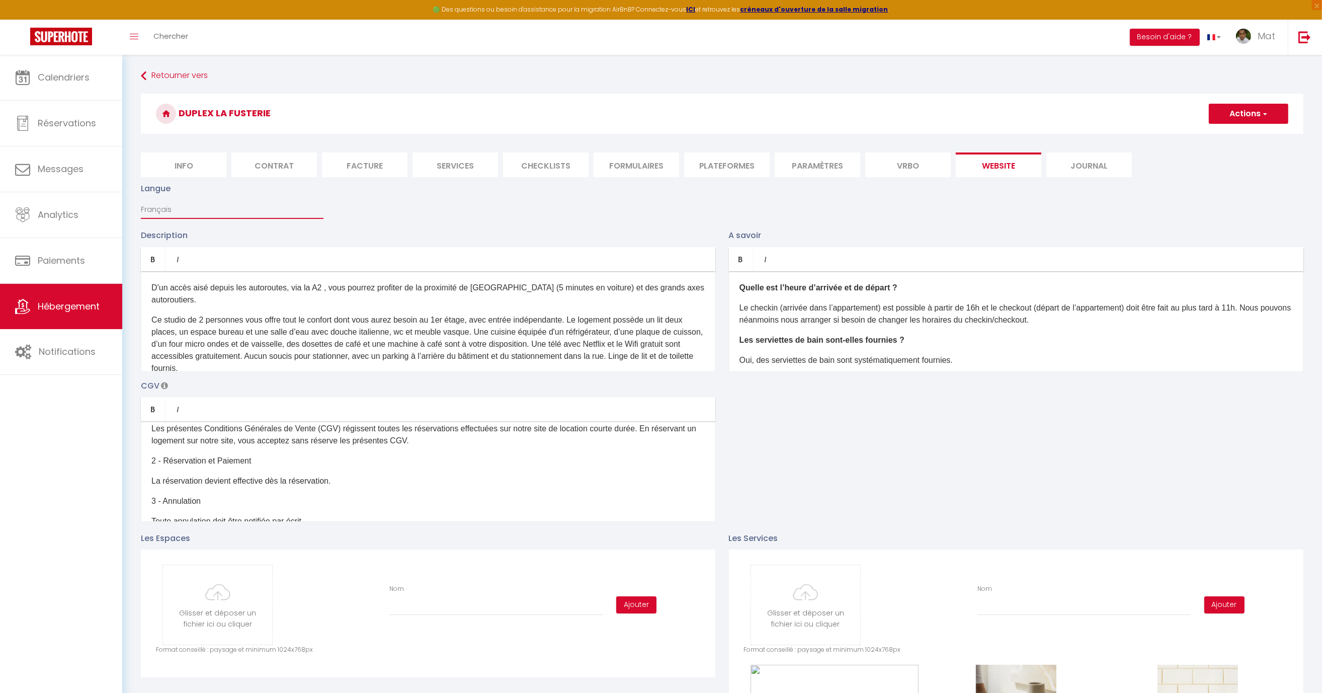
scroll to position [24, 0]
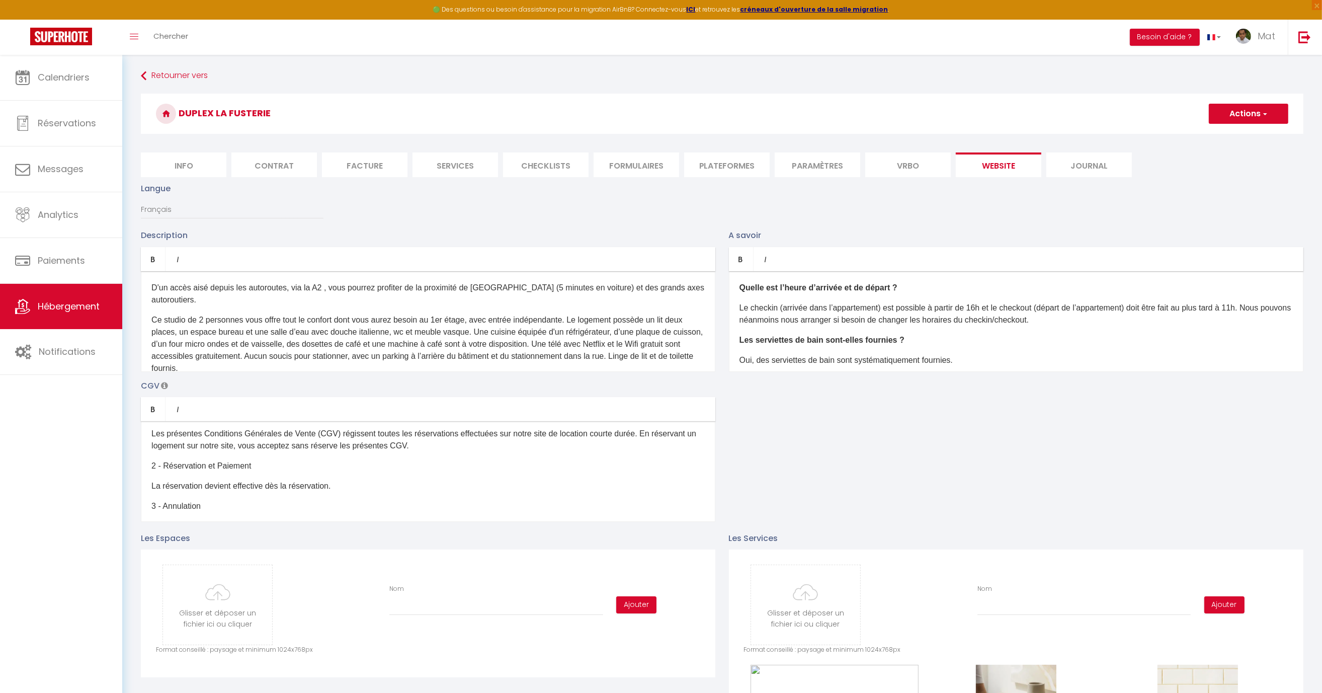
drag, startPoint x: 1158, startPoint y: 404, endPoint x: 1050, endPoint y: 425, distance: 110.6
click at [1158, 404] on div "Description Bold Italic Rich text editor D'un accès aisé depuis les autoroutes,…" at bounding box center [721, 375] width 1175 height 292
select select "en"
type input "Oops! The selected dates are unavailable."
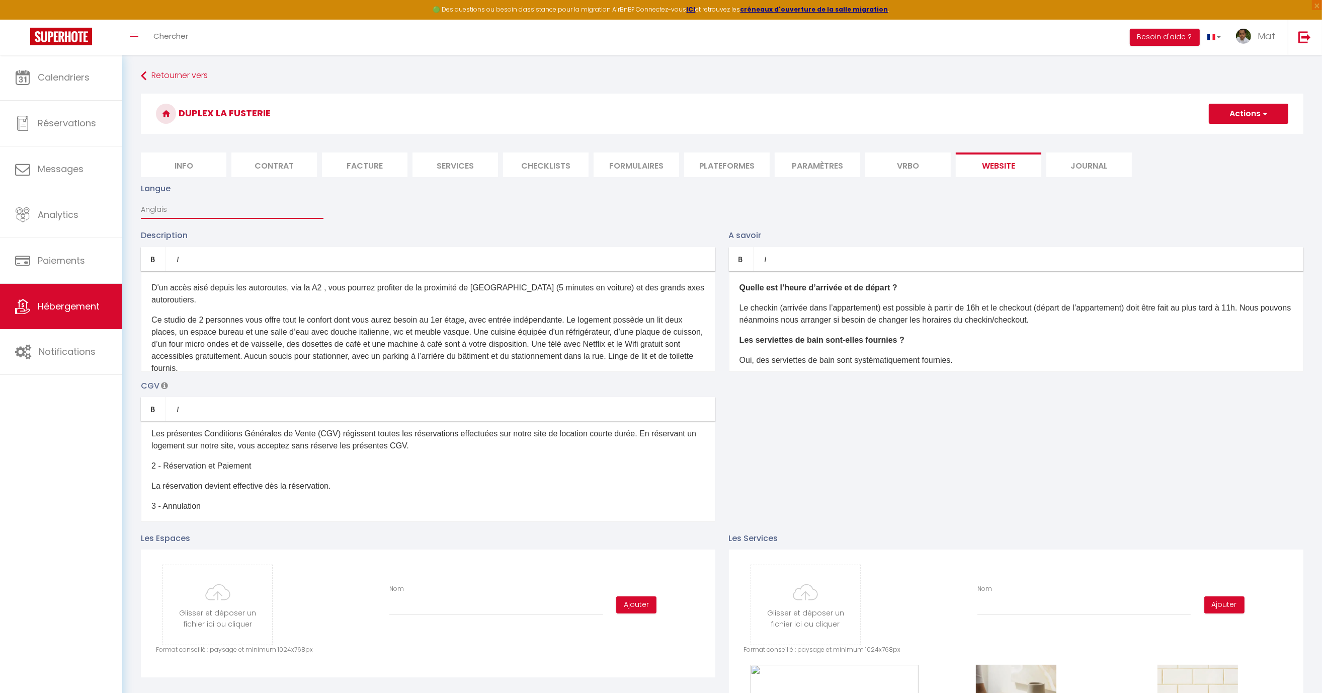
type textarea "Unfortunately the selected dates are not available. We invite you to choose oth…"
checkbox input "true"
checkbox input "false"
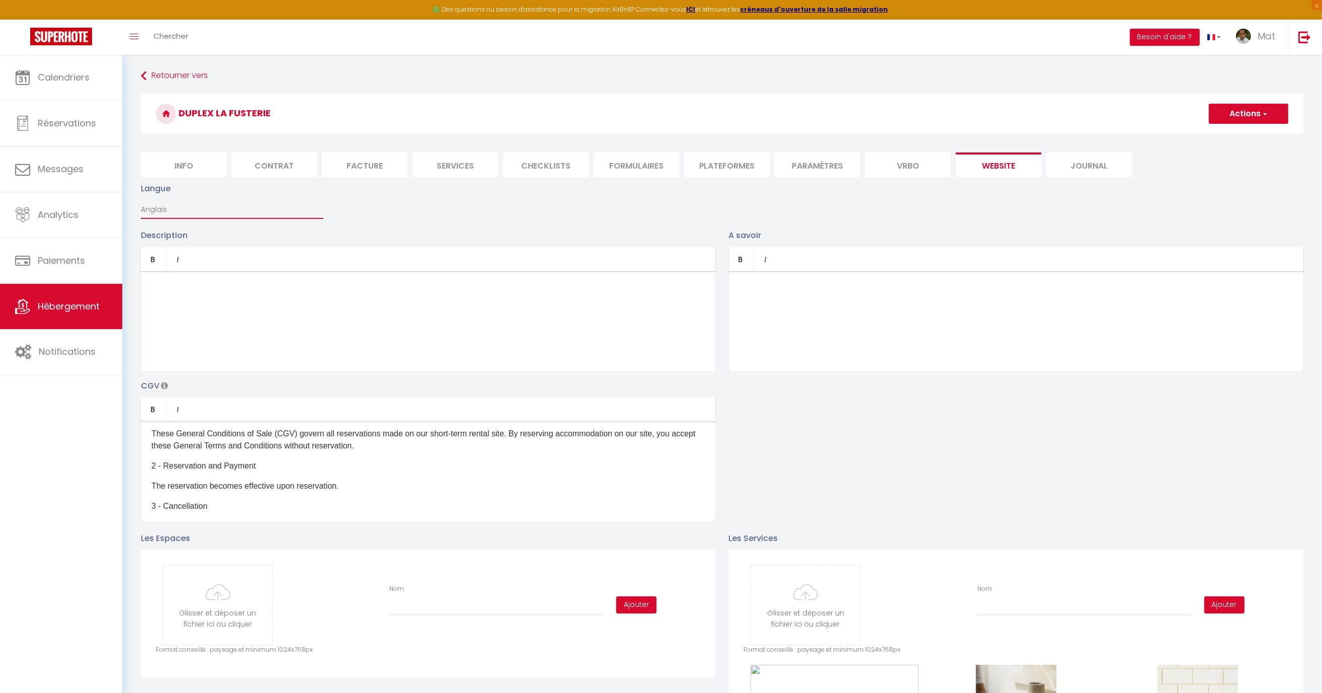
select select "pt"
type input "Oops! As datas seleccionadas não estão disponíveis."
type textarea "Infelizmente, as datas seleccionadas não estão disponíveis. Convidamo-lo a esco…"
checkbox input "true"
checkbox input "false"
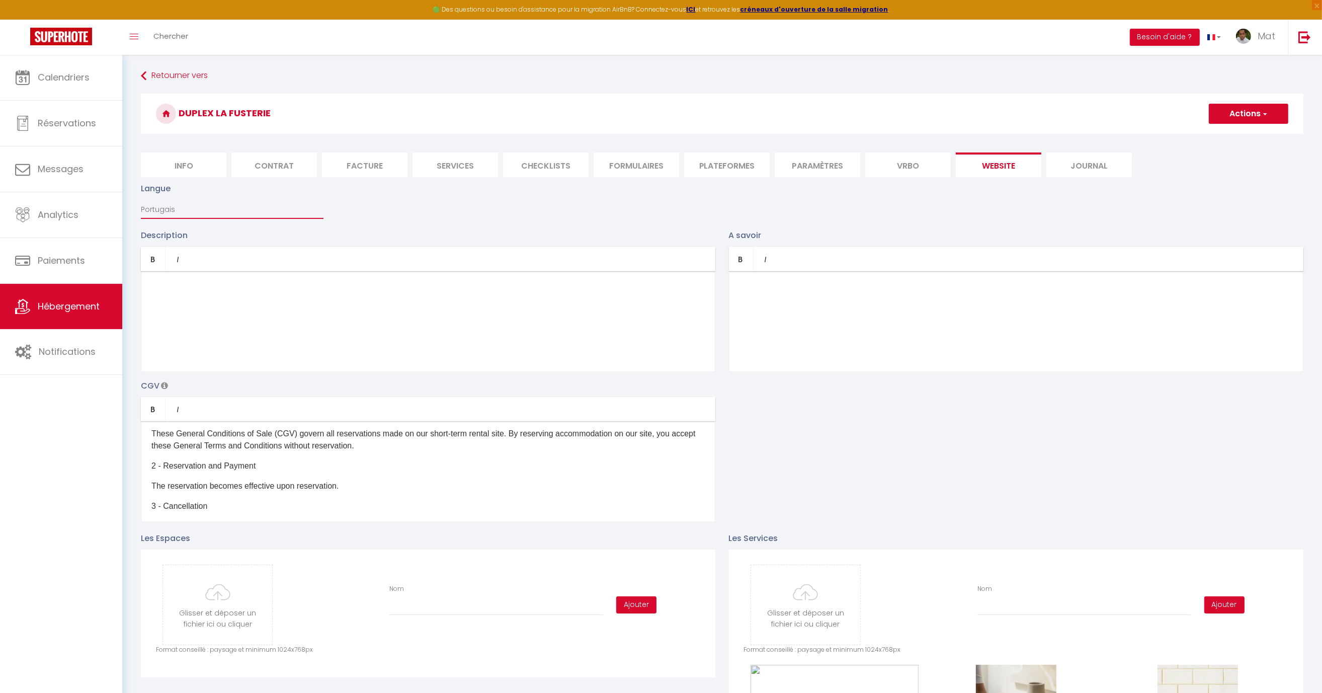
checkbox input "false"
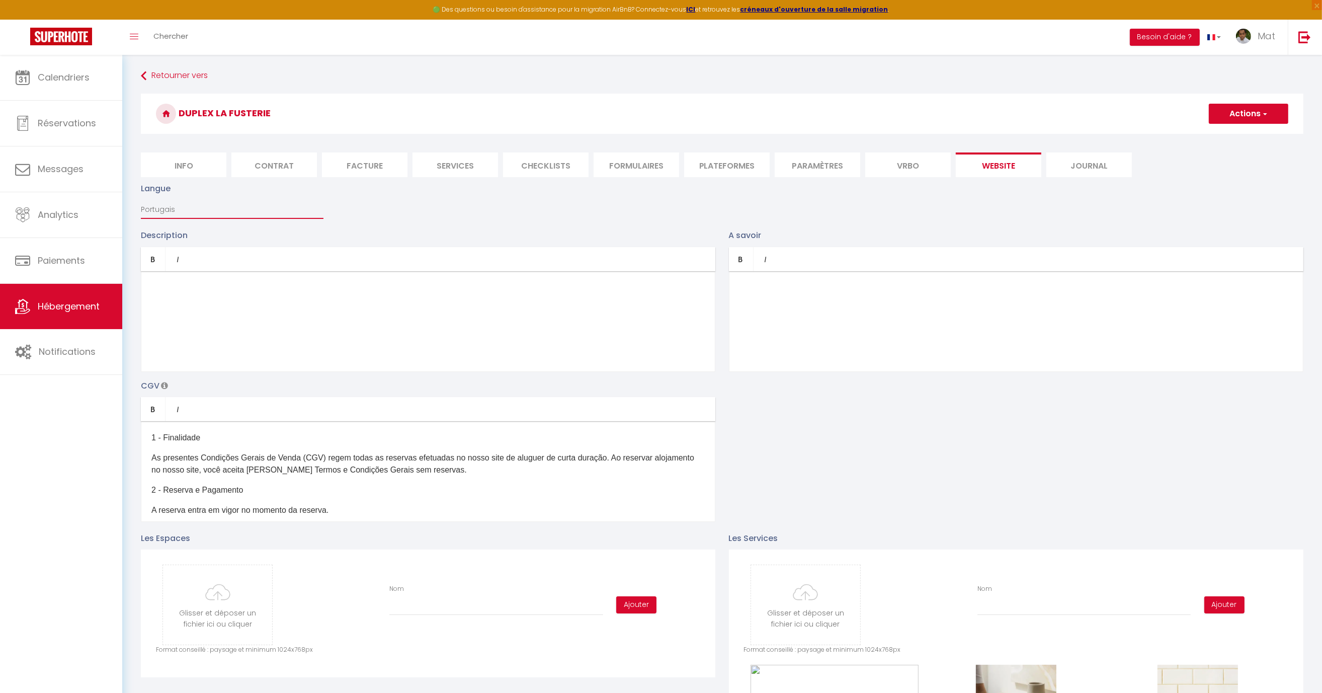
select select "es"
type input "¡Uy! Las fechas seleccionadas no están disponibles."
type textarea "Lamentablemente, las fechas seleccionadas no están disponibles. Le invitamos a …"
checkbox input "true"
checkbox input "false"
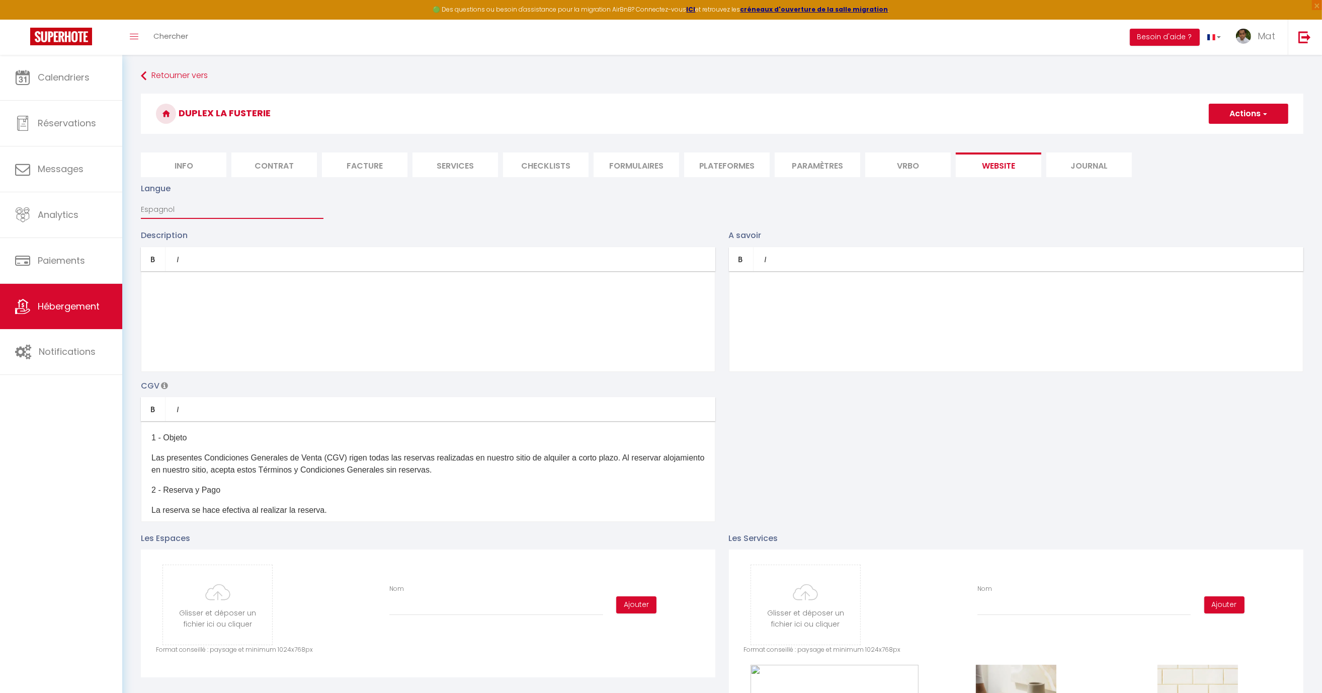
checkbox input "false"
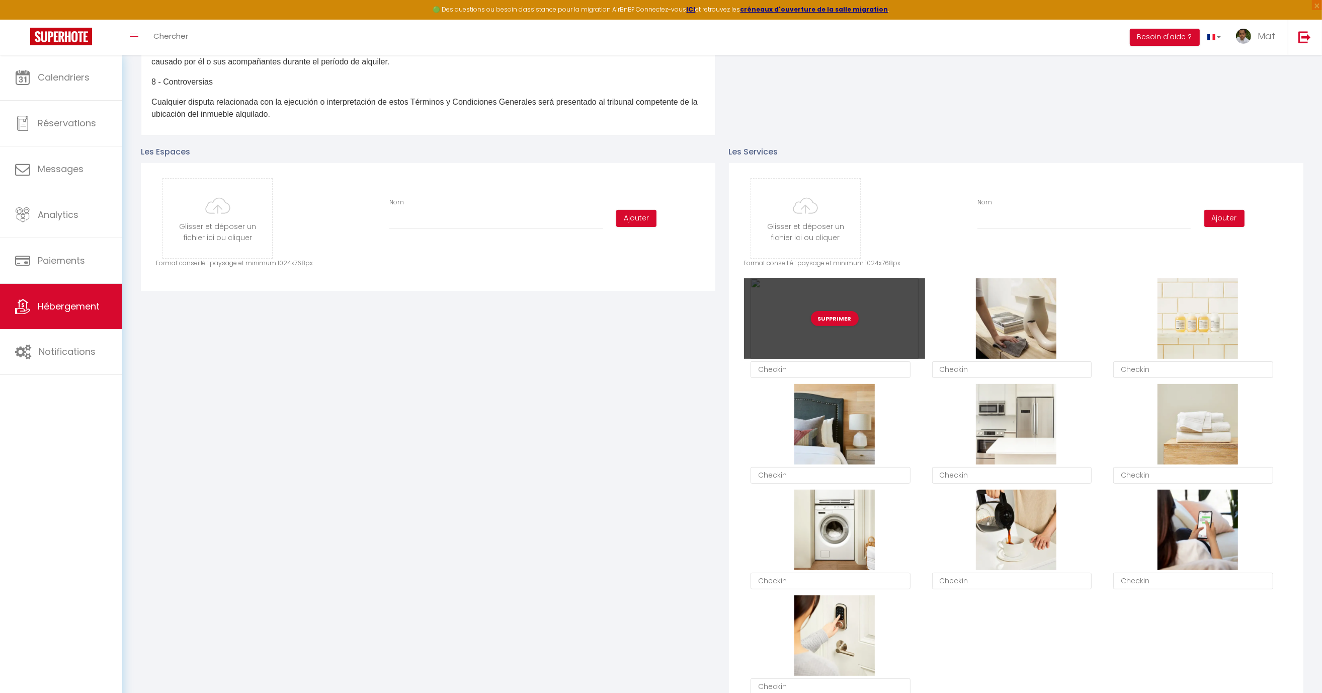
scroll to position [387, 1]
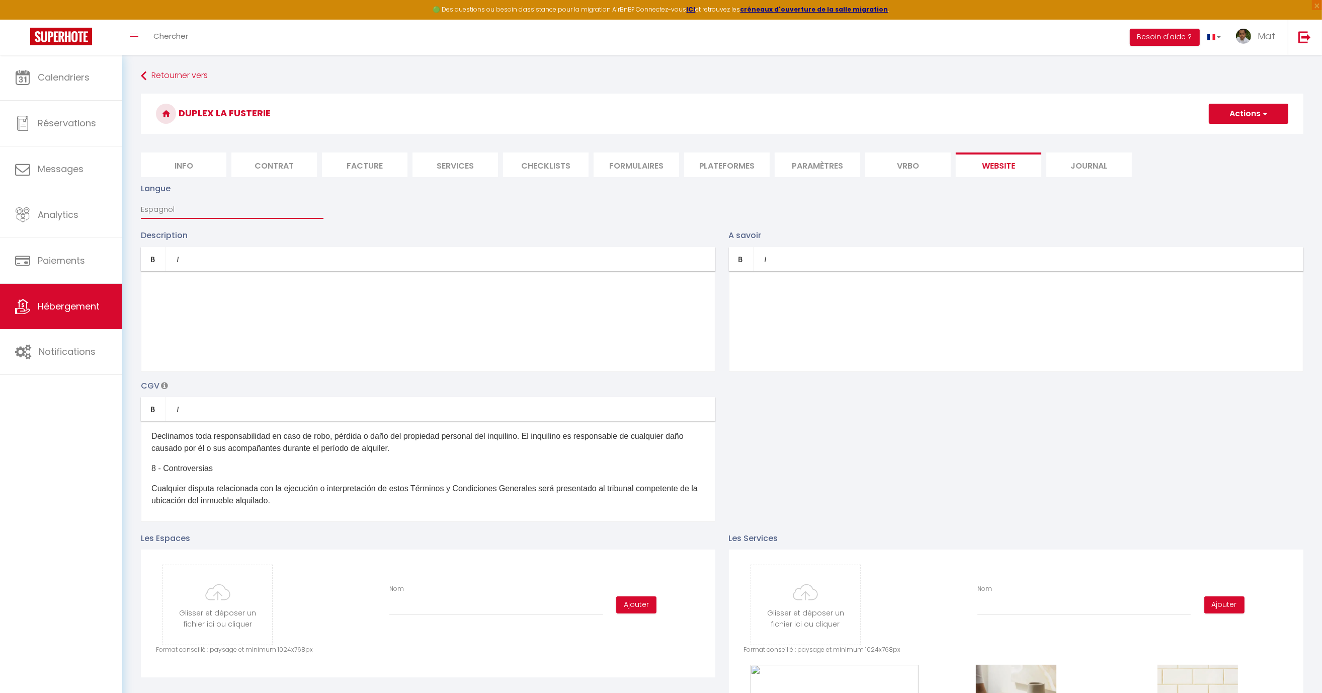
select select "it"
checkbox input "true"
checkbox input "false"
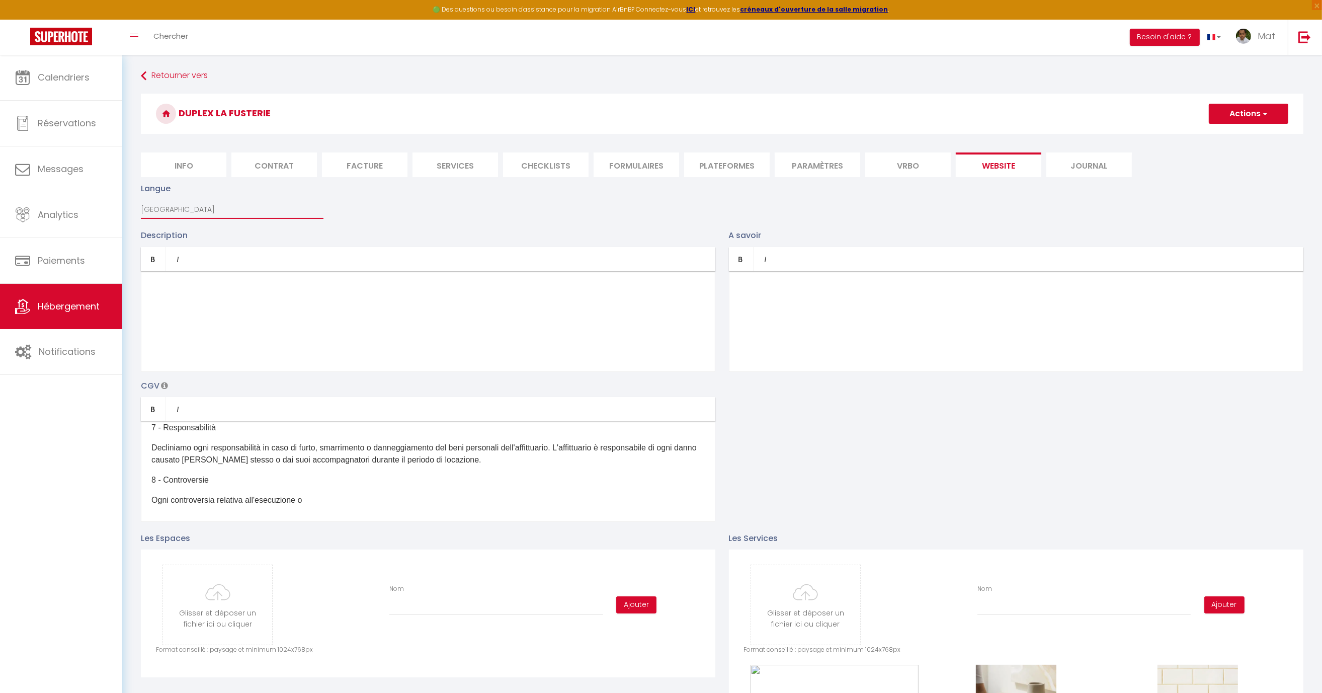
select select "es"
type input "¡Uy! Las fechas seleccionadas no están disponibles."
type textarea "Lamentablemente, las fechas seleccionadas no están disponibles. Le invitamos a …"
checkbox input "true"
checkbox input "false"
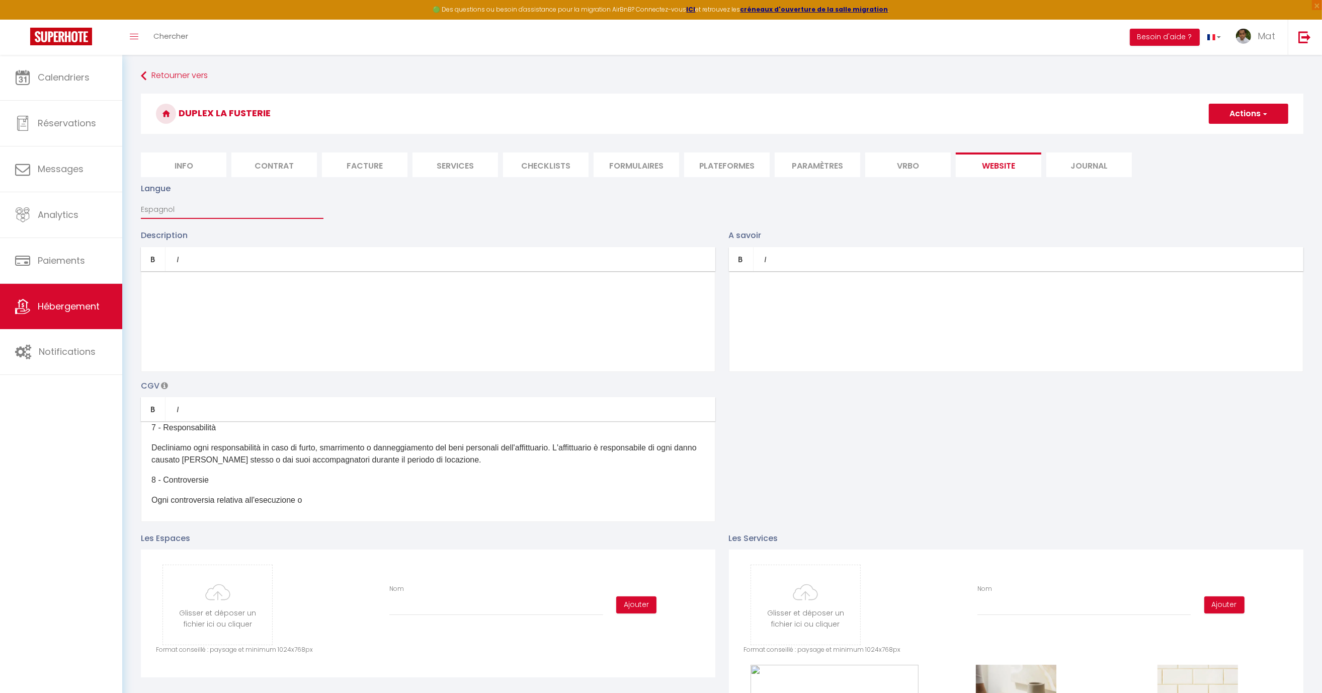
checkbox input "false"
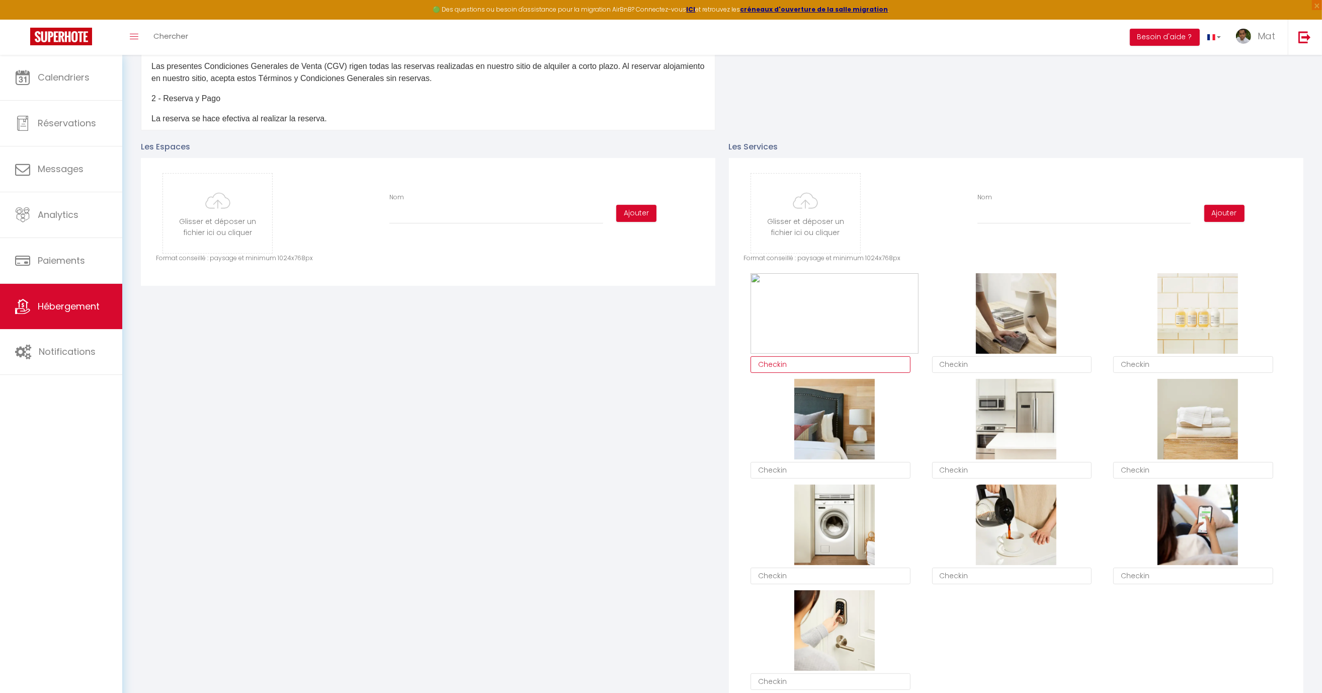
click at [776, 361] on textarea "Checkin" at bounding box center [830, 364] width 160 height 17
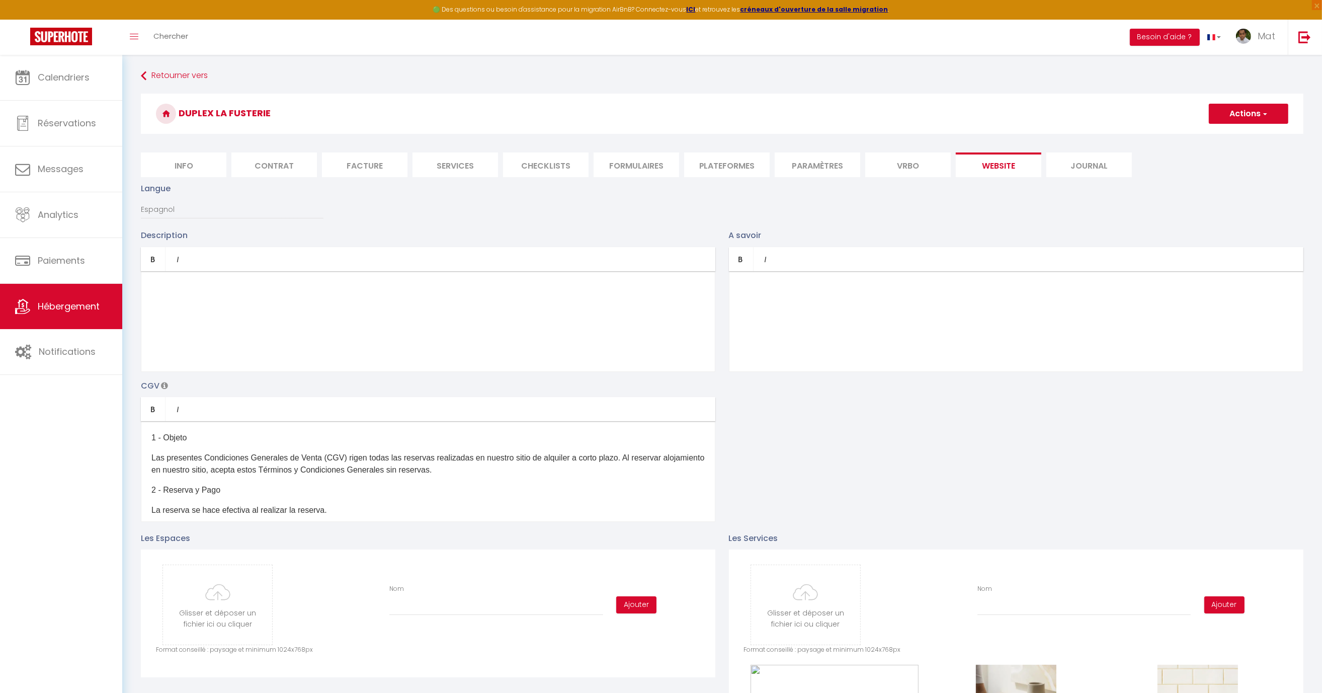
scroll to position [0, 0]
select select "en"
type input "Oops! The selected dates are unavailable."
click at [243, 221] on div "Langue Français Anglais Portugais Espagnol [GEOGRAPHIC_DATA]" at bounding box center [232, 205] width 196 height 47
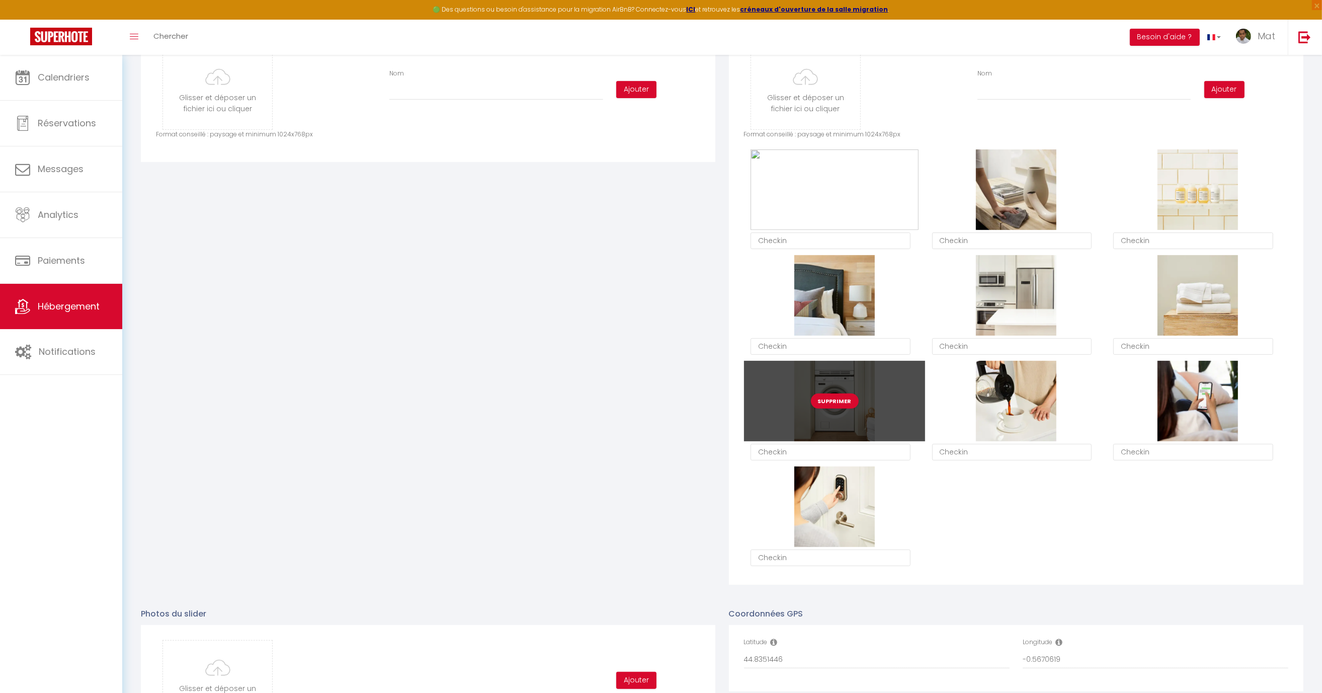
scroll to position [515, 0]
